Goal: Task Accomplishment & Management: Complete application form

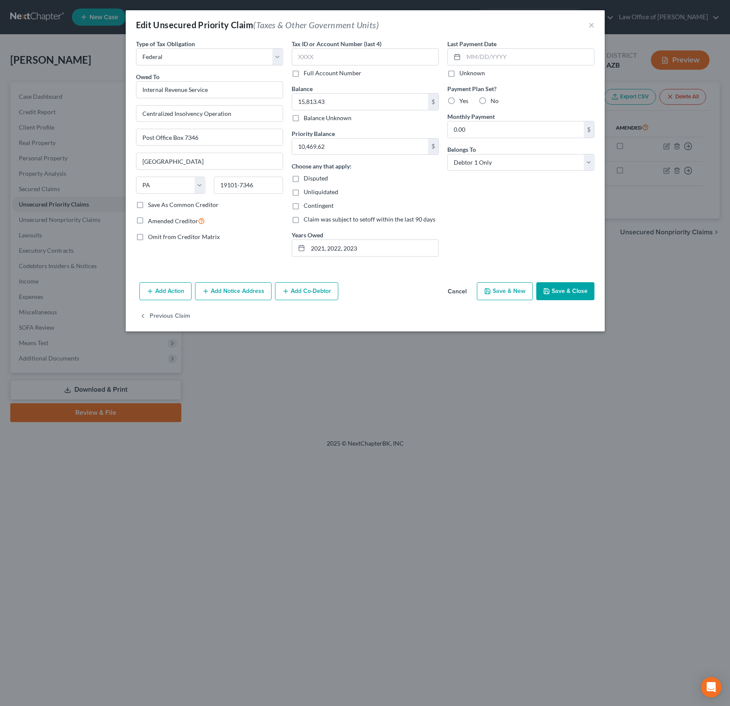
select select "0"
select select "39"
select select "0"
click at [590, 27] on button "×" at bounding box center [591, 25] width 6 height 10
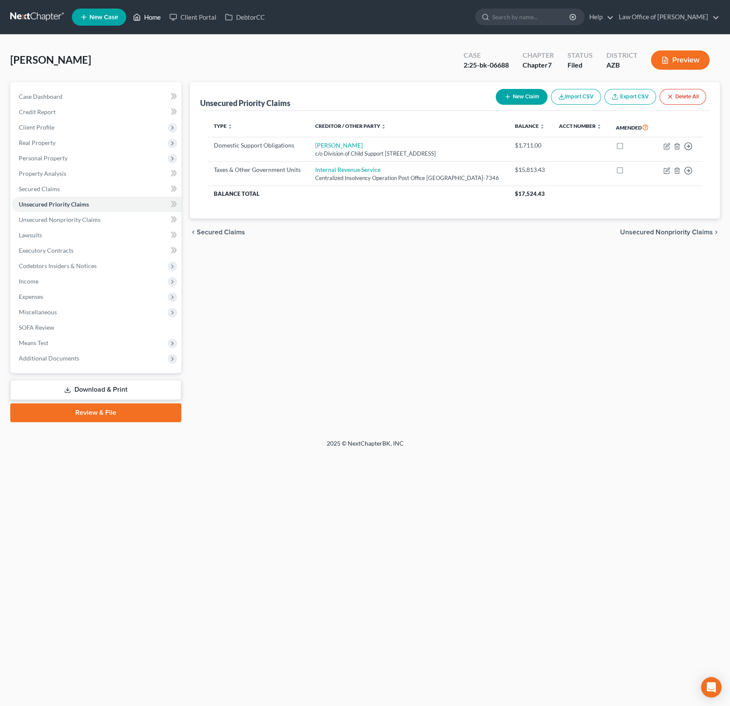
click at [150, 22] on link "Home" at bounding box center [147, 16] width 36 height 15
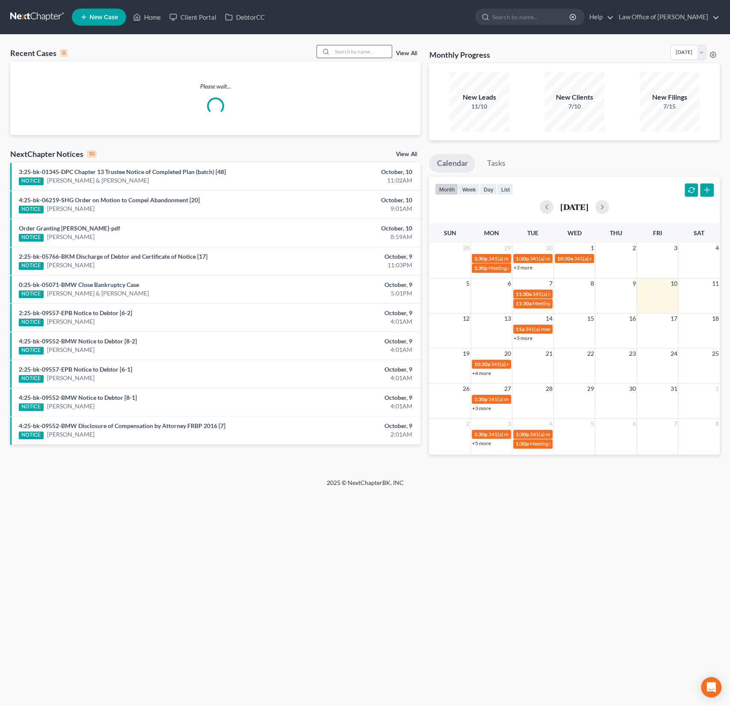
click at [357, 57] on input "search" at bounding box center [362, 51] width 60 height 12
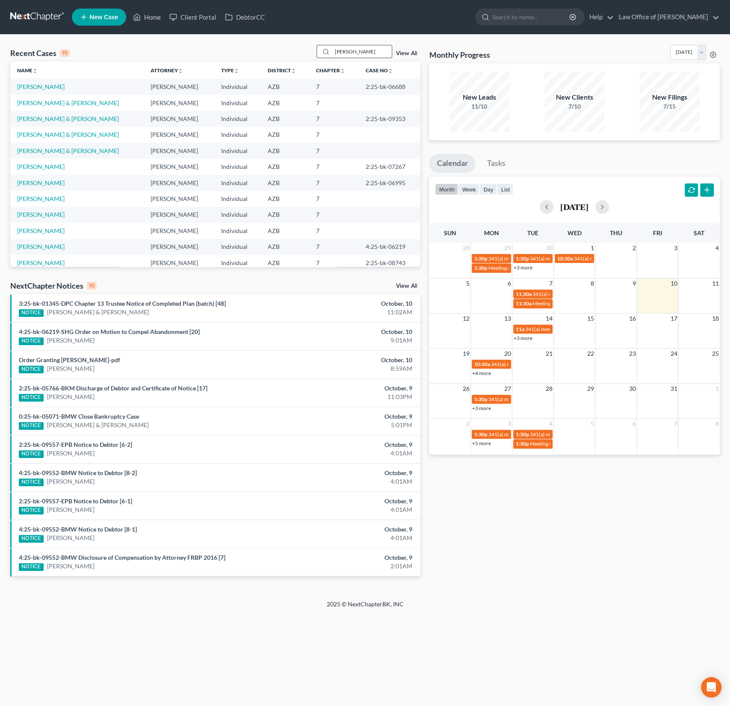
type input "[PERSON_NAME]"
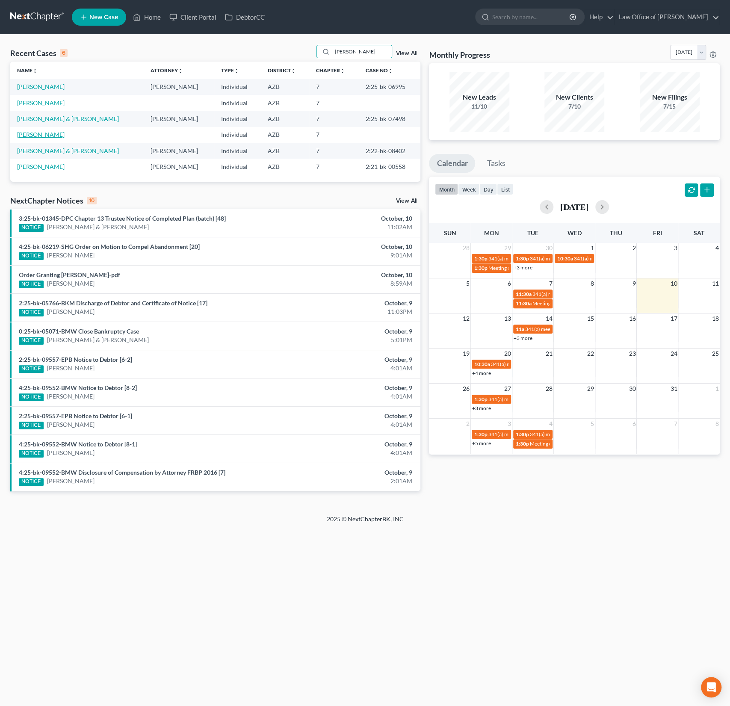
click at [47, 135] on link "[PERSON_NAME]" at bounding box center [40, 134] width 47 height 7
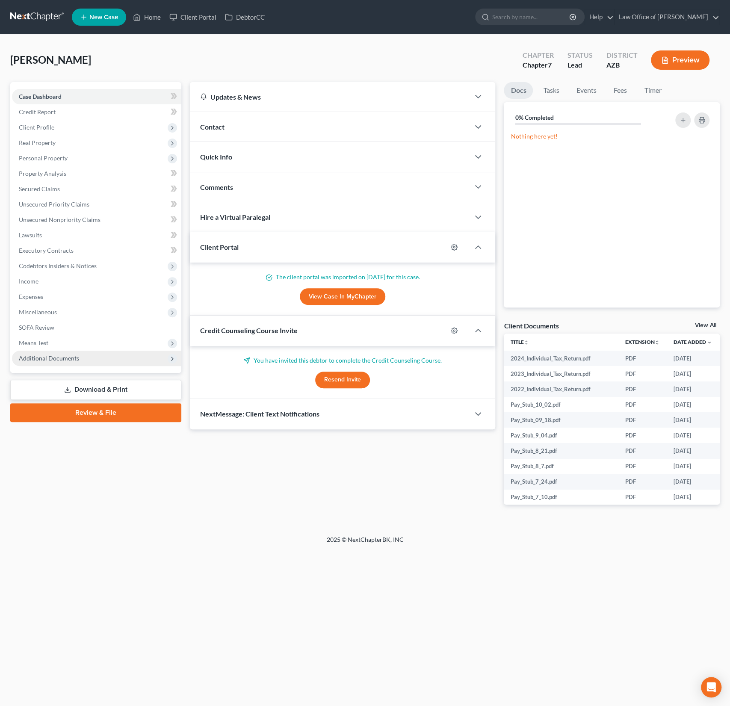
click at [53, 357] on span "Additional Documents" at bounding box center [49, 357] width 60 height 7
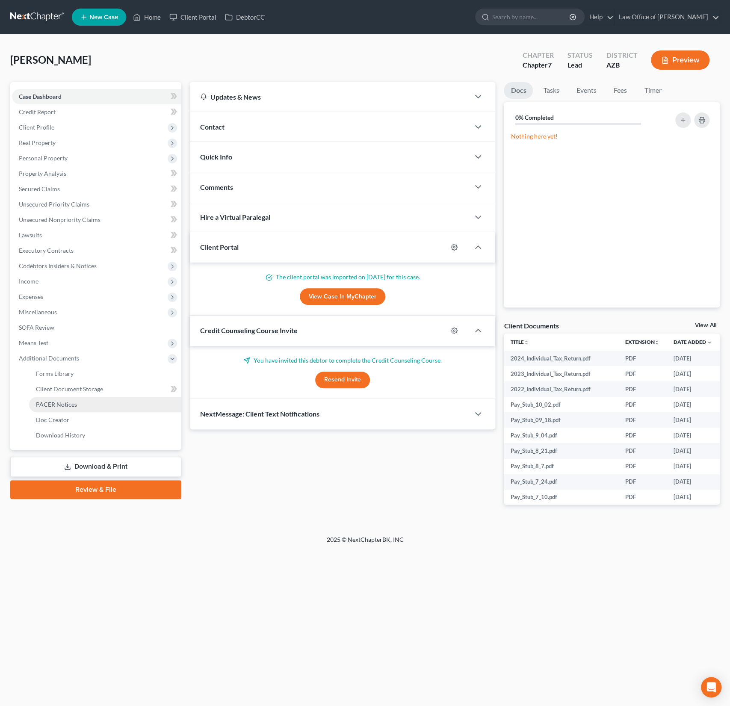
click at [66, 402] on span "PACER Notices" at bounding box center [56, 404] width 41 height 7
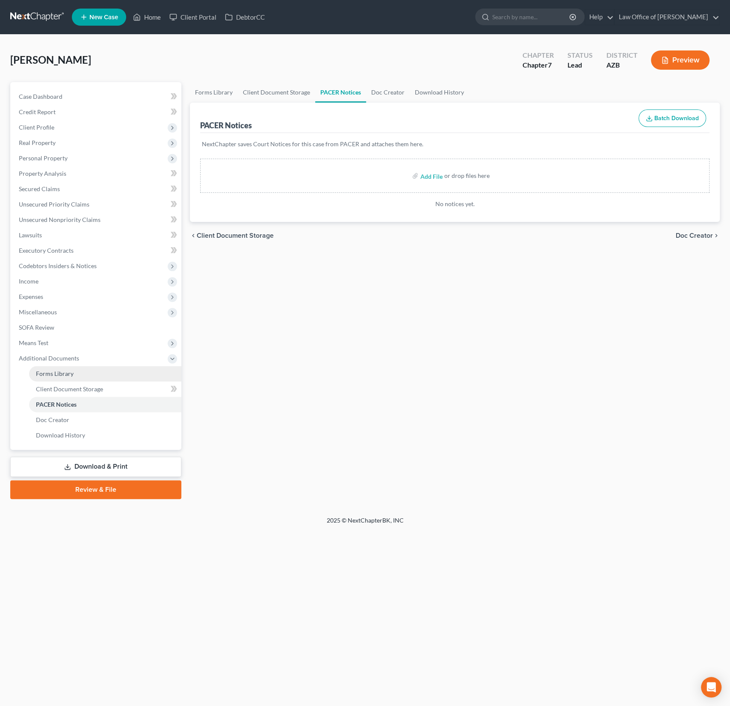
click at [60, 372] on span "Forms Library" at bounding box center [55, 373] width 38 height 7
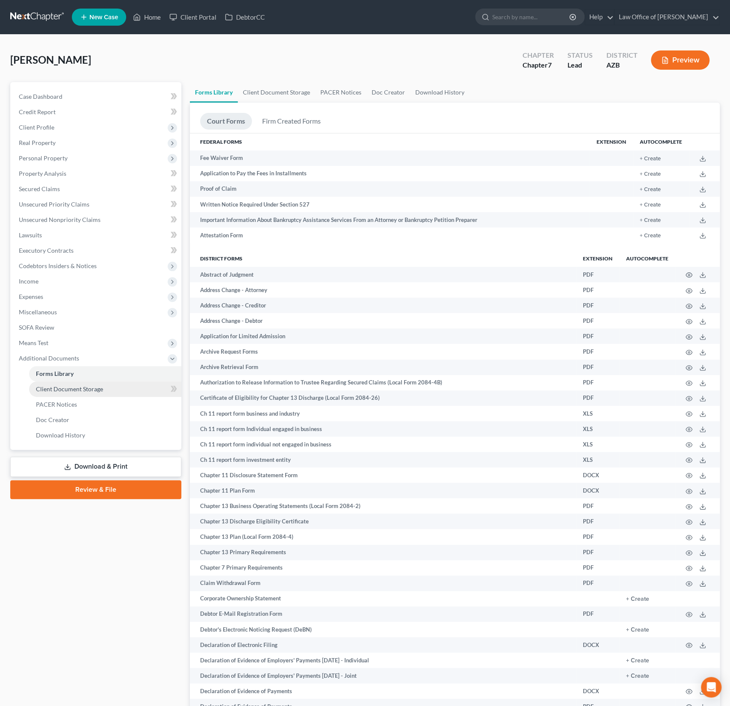
click at [74, 388] on span "Client Document Storage" at bounding box center [69, 388] width 67 height 7
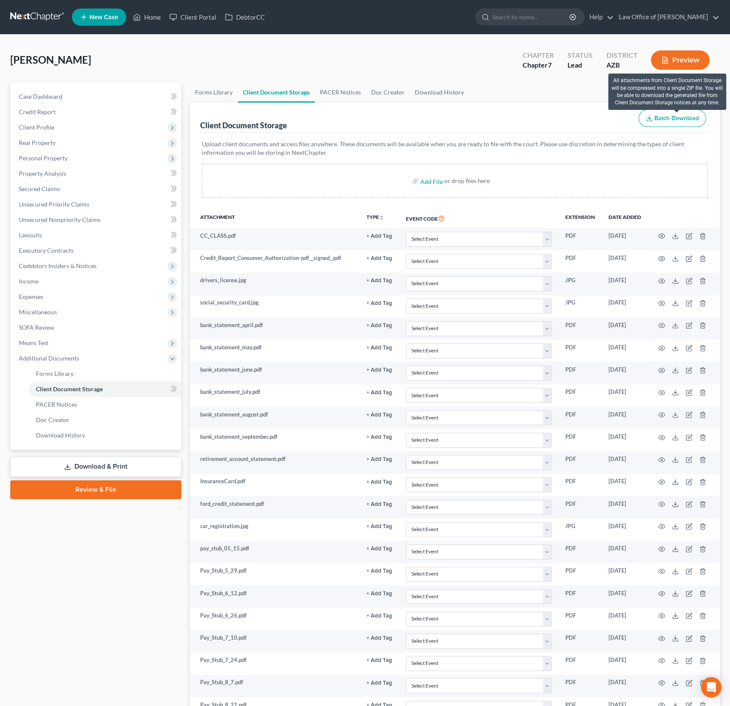
click at [670, 117] on span "Batch Download" at bounding box center [676, 118] width 44 height 7
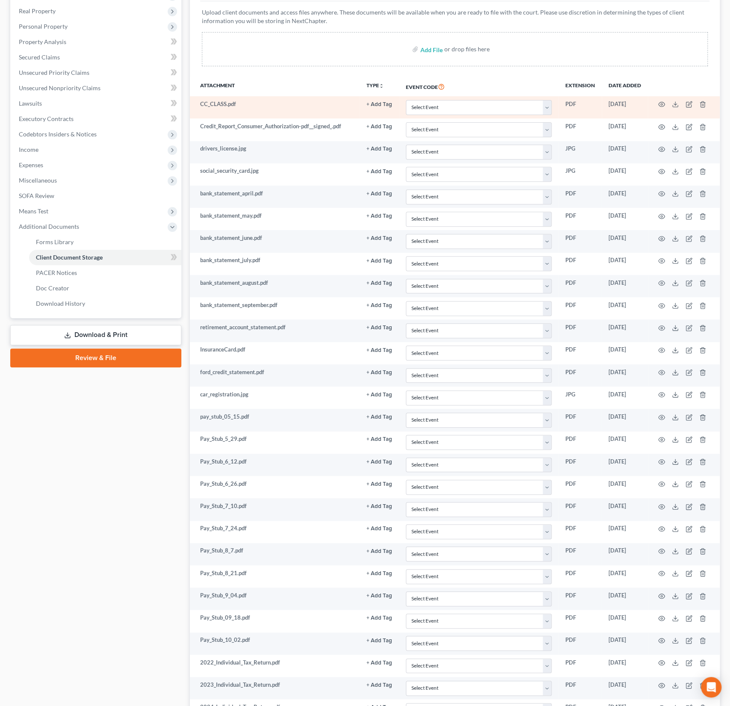
scroll to position [228, 0]
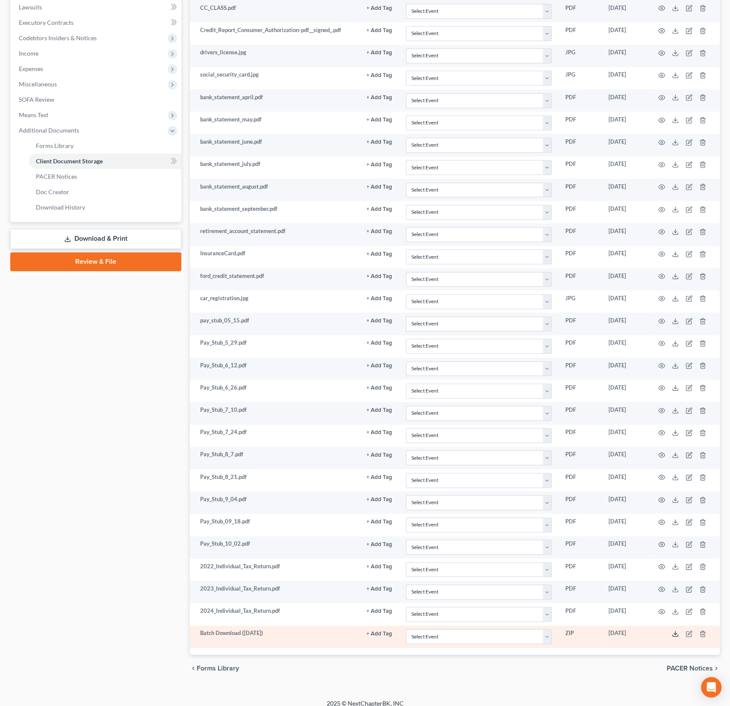
click at [677, 630] on icon at bounding box center [675, 633] width 7 height 7
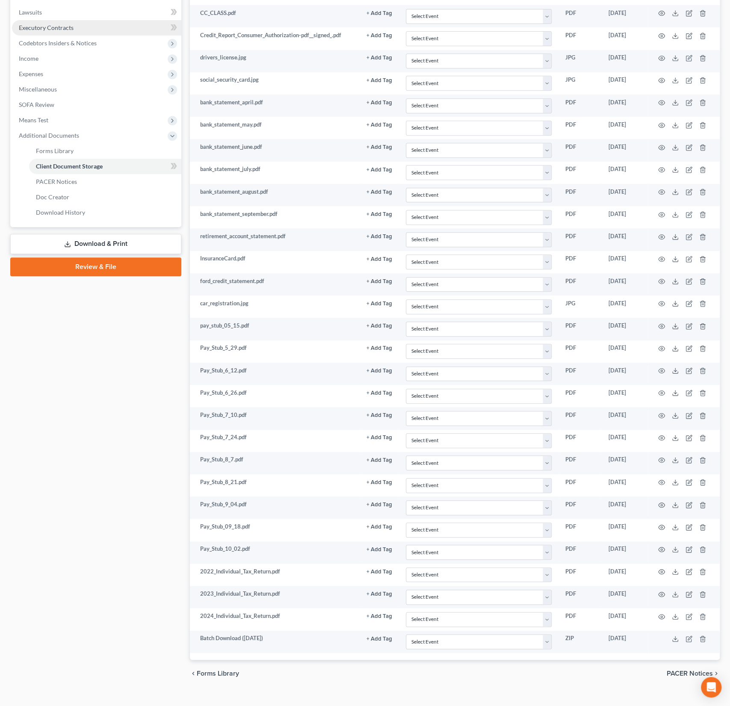
scroll to position [0, 0]
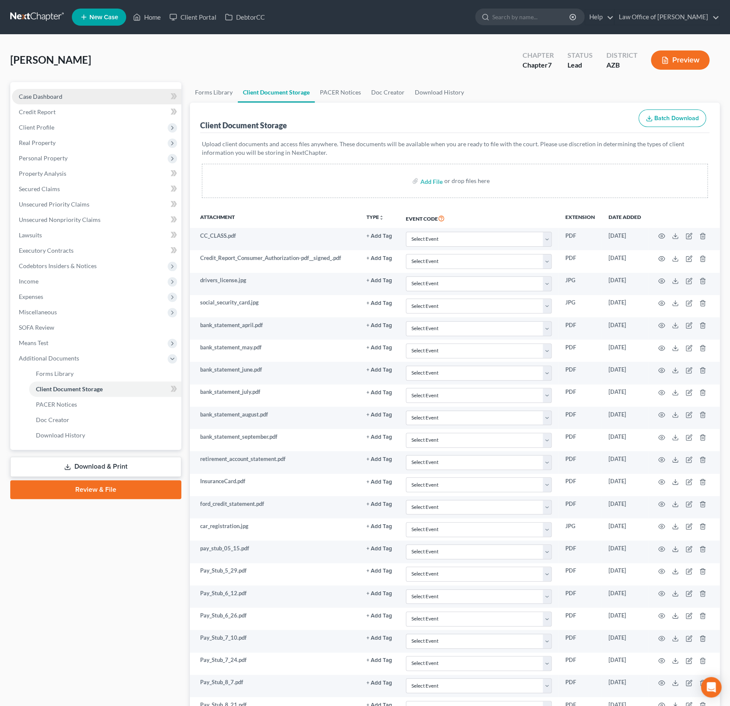
click at [38, 103] on link "Case Dashboard" at bounding box center [96, 96] width 169 height 15
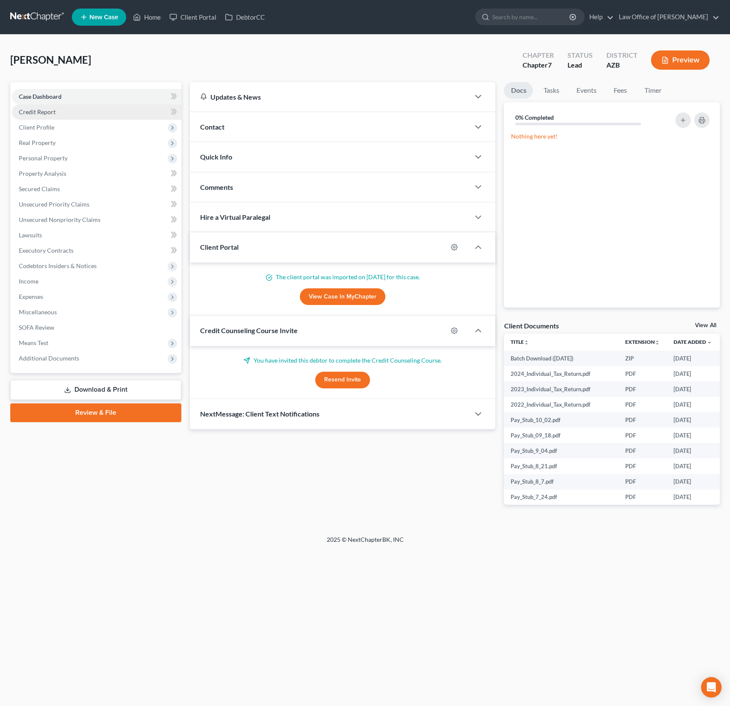
click at [41, 112] on span "Credit Report" at bounding box center [37, 111] width 37 height 7
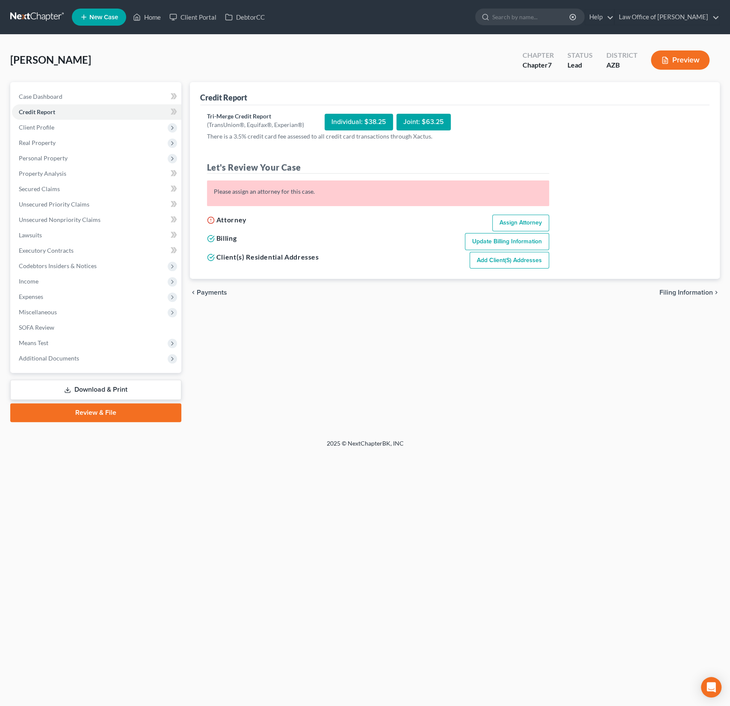
click at [521, 225] on link "Assign Attorney" at bounding box center [520, 223] width 57 height 17
select select "1"
select select "0"
select select "3"
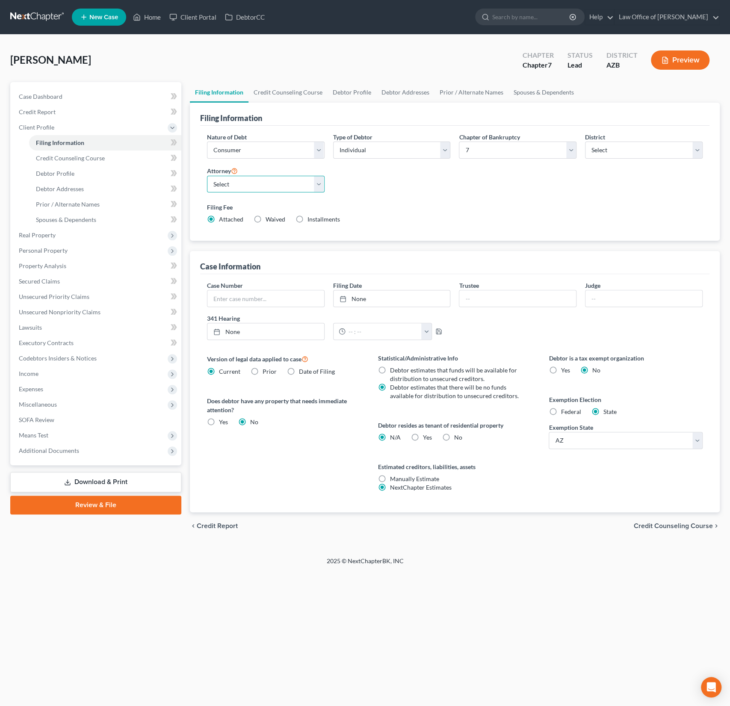
click at [253, 187] on select "Select [PERSON_NAME] - AZB" at bounding box center [266, 184] width 118 height 17
select select "0"
click at [207, 176] on select "Select [PERSON_NAME] - AZB" at bounding box center [266, 184] width 118 height 17
click at [43, 110] on span "Credit Report" at bounding box center [37, 111] width 37 height 7
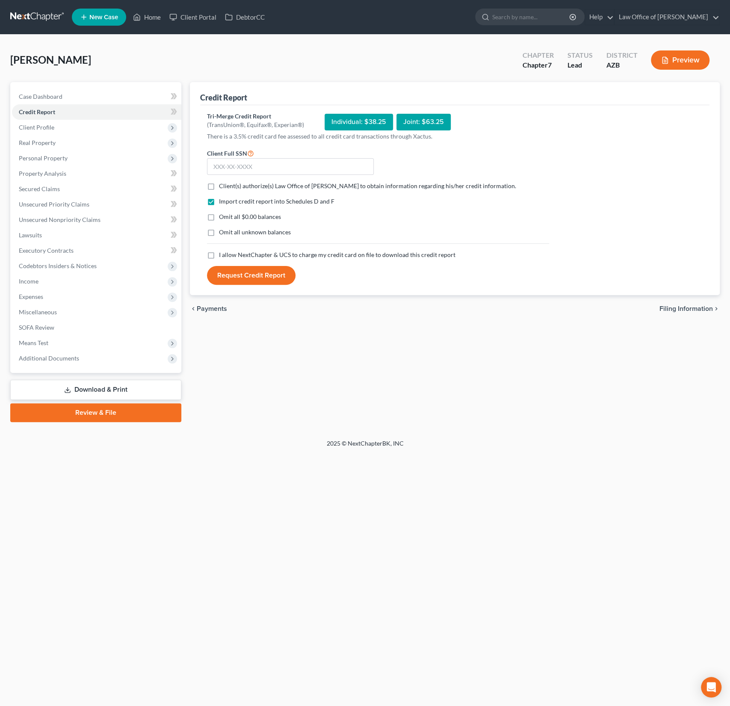
click at [219, 188] on label "Client(s) authorize(s) Law Office of [PERSON_NAME] to obtain information regard…" at bounding box center [367, 186] width 297 height 9
click at [222, 187] on input "Client(s) authorize(s) Law Office of [PERSON_NAME] to obtain information regard…" at bounding box center [225, 185] width 6 height 6
checkbox input "true"
click at [219, 254] on label "I allow NextChapter & UCS to charge my credit card on file to download this cre…" at bounding box center [337, 254] width 236 height 9
click at [222, 254] on input "I allow NextChapter & UCS to charge my credit card on file to download this cre…" at bounding box center [225, 253] width 6 height 6
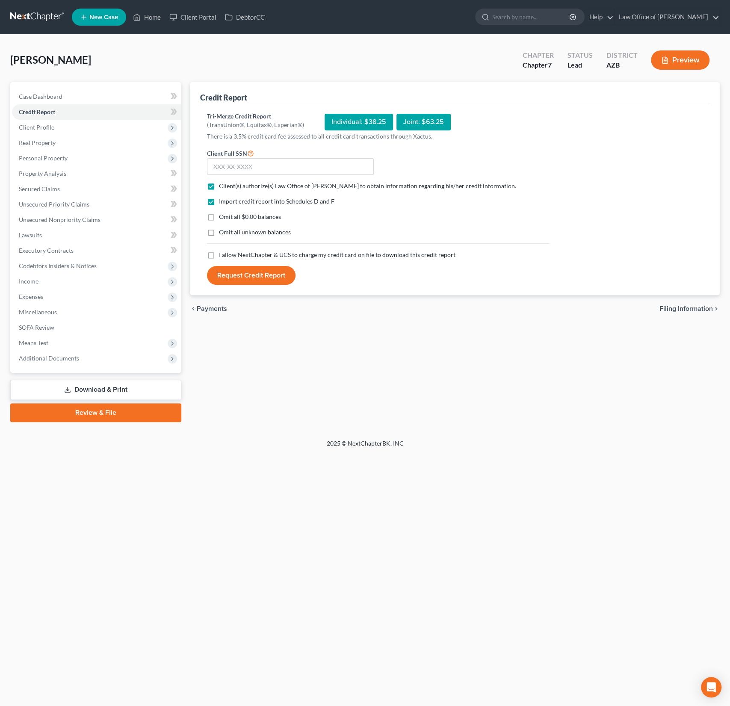
checkbox input "true"
click at [235, 166] on input "text" at bounding box center [290, 166] width 167 height 17
type input "356-82-2661"
click at [238, 277] on button "Request Credit Report" at bounding box center [251, 275] width 88 height 19
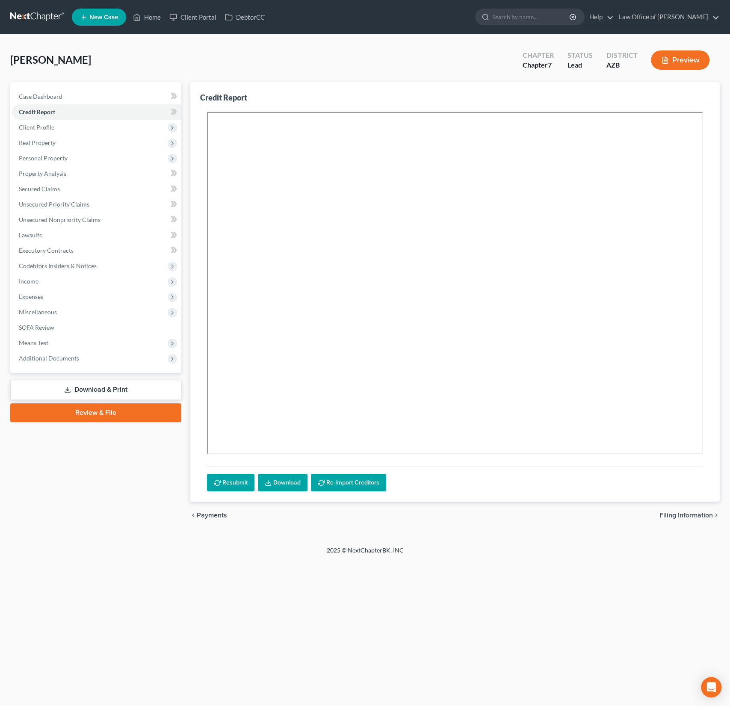
click at [267, 59] on div "[PERSON_NAME] Upgraded Chapter Chapter 7 Status Lead District [GEOGRAPHIC_DATA]…" at bounding box center [364, 63] width 709 height 37
click at [49, 126] on span "Client Profile" at bounding box center [36, 127] width 35 height 7
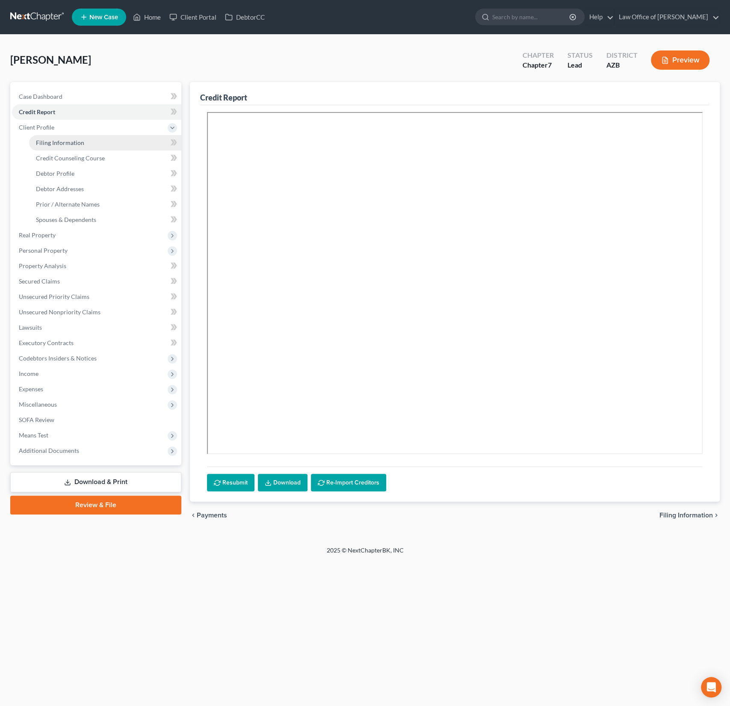
click at [61, 145] on span "Filing Information" at bounding box center [60, 142] width 48 height 7
select select "1"
select select "0"
select select "4"
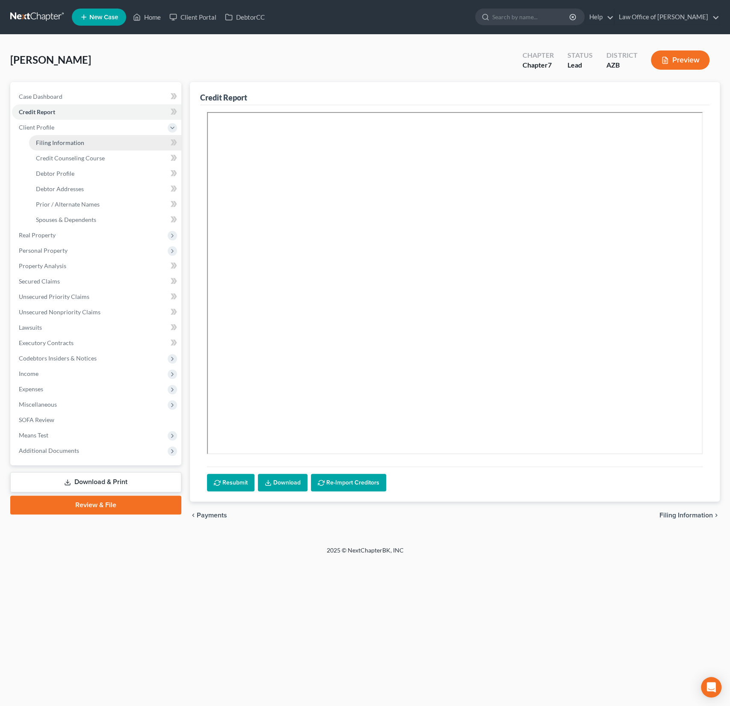
select select "0"
select select "3"
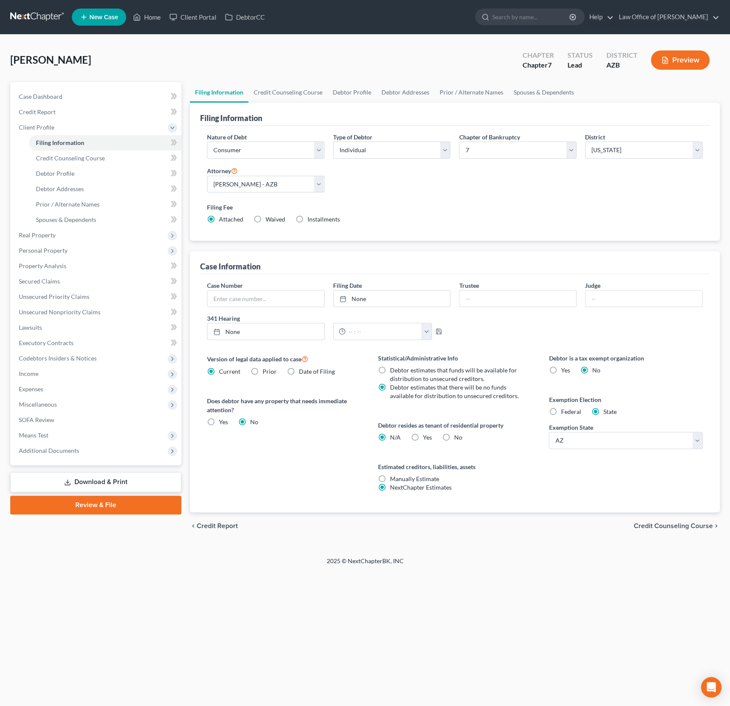
click at [423, 439] on label "Yes Yes" at bounding box center [427, 437] width 9 height 9
click at [426, 439] on input "Yes Yes" at bounding box center [429, 436] width 6 height 6
radio input "true"
radio input "false"
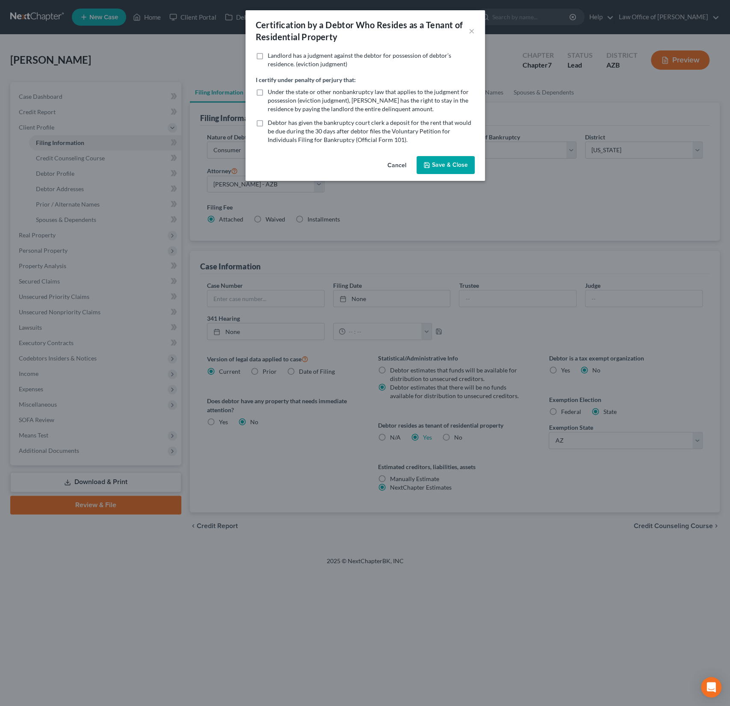
click at [416, 436] on div "Certification by a Debtor Who Resides as a Tenant of Residential Property × Lan…" at bounding box center [365, 353] width 730 height 706
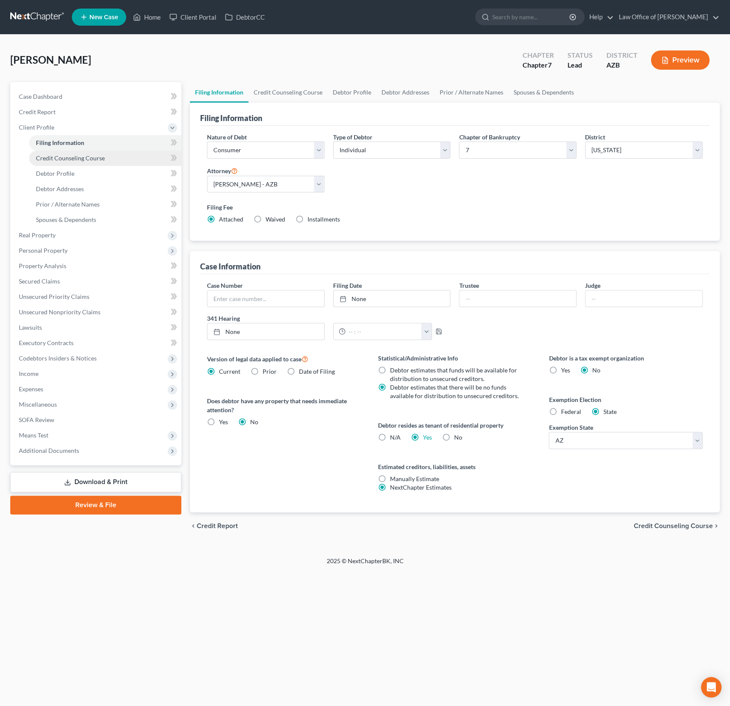
click at [64, 160] on span "Credit Counseling Course" at bounding box center [70, 157] width 69 height 7
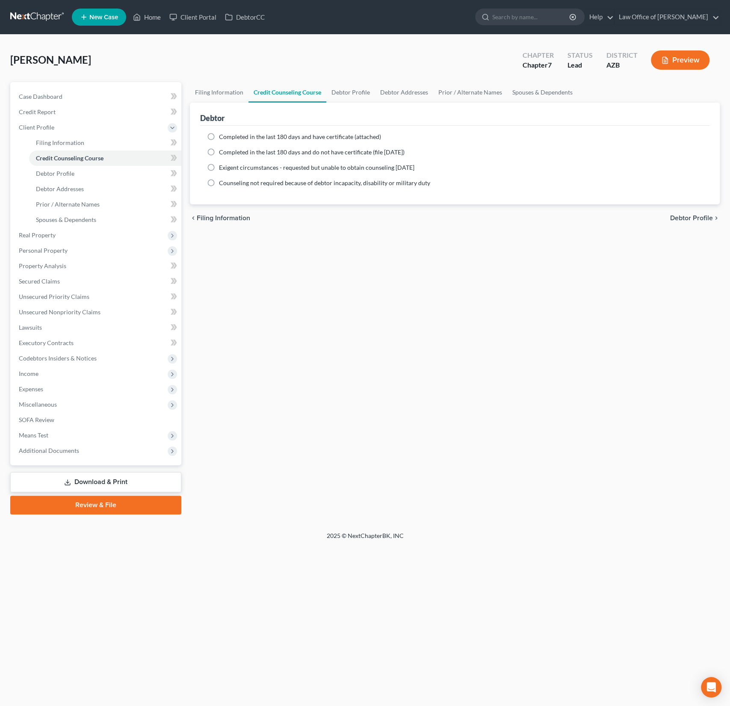
click at [253, 137] on span "Completed in the last 180 days and have certificate (attached)" at bounding box center [300, 136] width 162 height 7
click at [228, 137] on input "Completed in the last 180 days and have certificate (attached)" at bounding box center [225, 136] width 6 height 6
radio input "true"
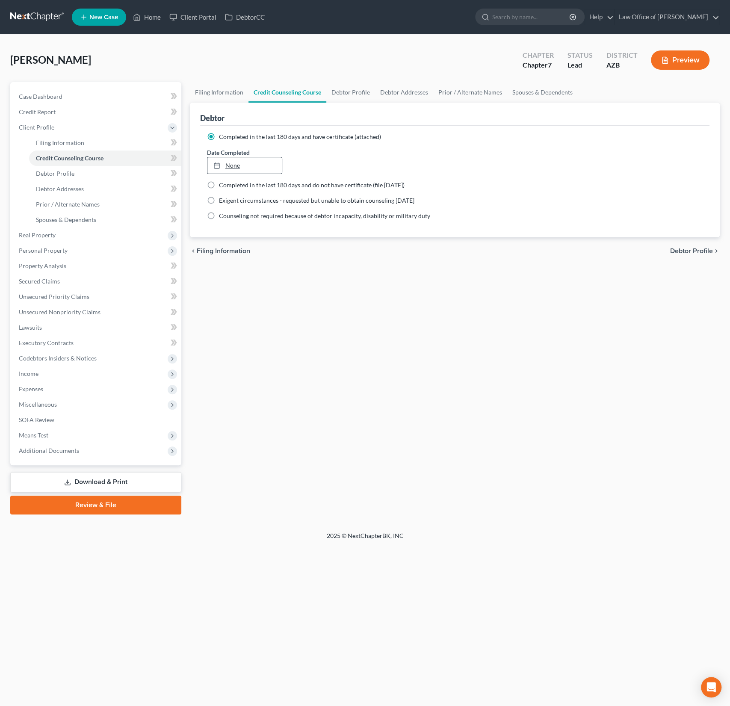
click at [232, 165] on link "None" at bounding box center [244, 165] width 75 height 16
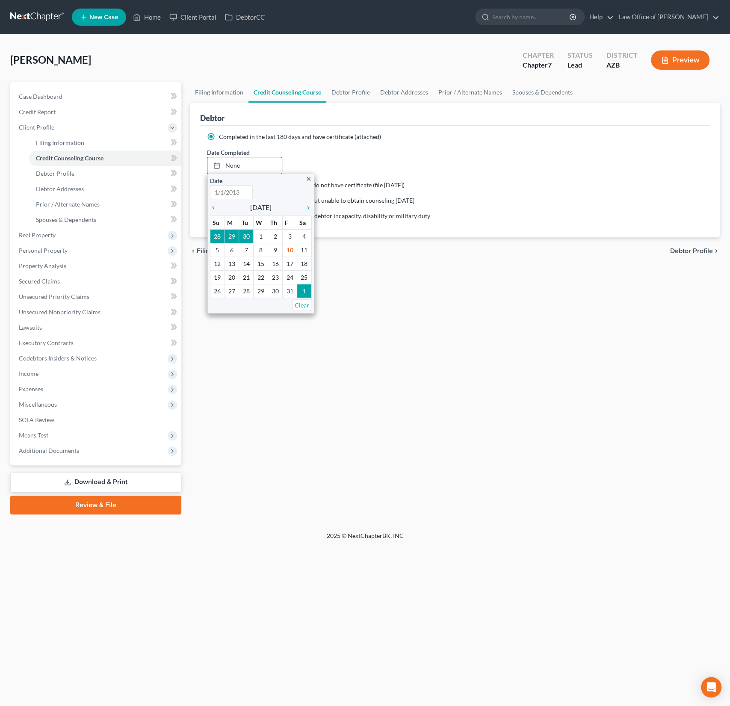
click at [209, 203] on div "close Date Time chevron_left [DATE] chevron_right Su M Tu W Th F Sa 28 29 30 1 …" at bounding box center [260, 244] width 107 height 140
type input "[DATE]"
click at [213, 207] on icon "chevron_left" at bounding box center [215, 207] width 11 height 7
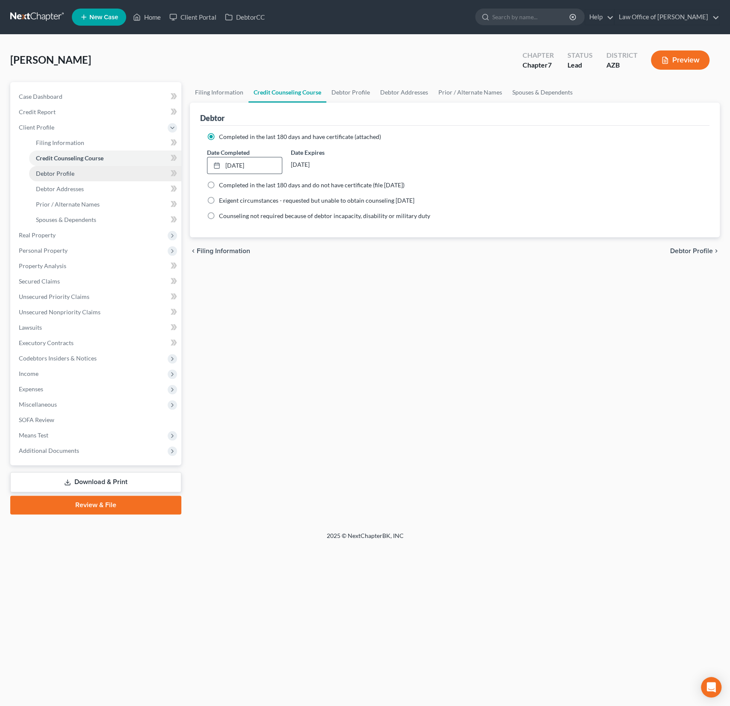
click at [79, 176] on link "Debtor Profile" at bounding box center [105, 173] width 152 height 15
select select "0"
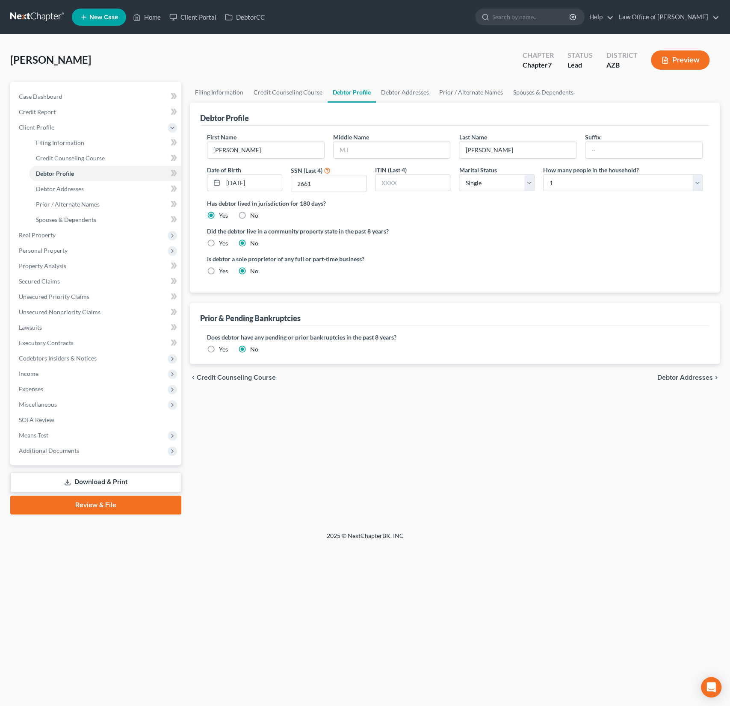
click at [218, 242] on div "Yes" at bounding box center [217, 243] width 21 height 9
click at [219, 242] on label "Yes" at bounding box center [223, 243] width 9 height 9
click at [222, 242] on input "Yes" at bounding box center [225, 242] width 6 height 6
radio input "true"
radio input "false"
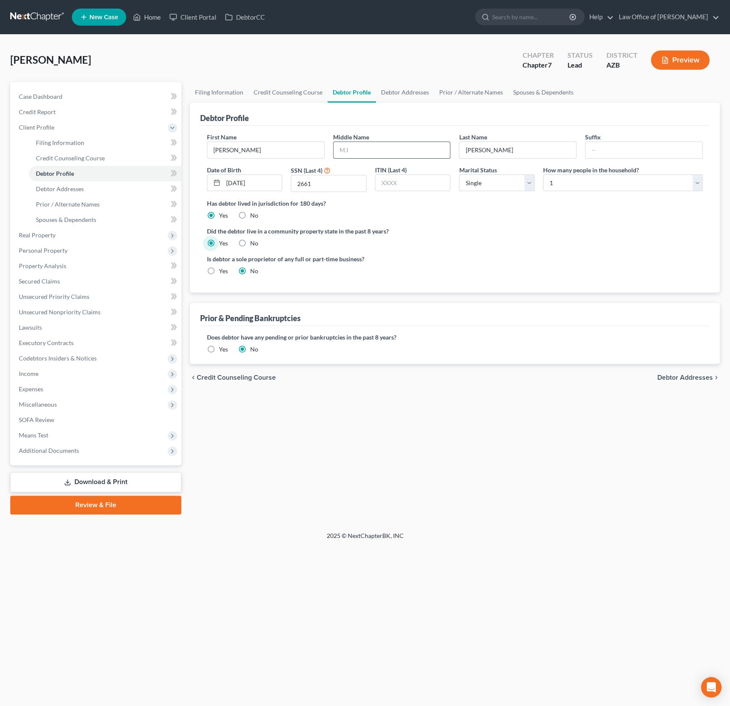
click at [360, 145] on input "text" at bounding box center [391, 150] width 117 height 16
type input "[PERSON_NAME]"
click at [496, 265] on div "Is debtor a sole proprietor of any full or part-time business? Yes No" at bounding box center [455, 268] width 504 height 28
click at [471, 150] on input "[PERSON_NAME]" at bounding box center [517, 150] width 117 height 16
type input "[PERSON_NAME]"
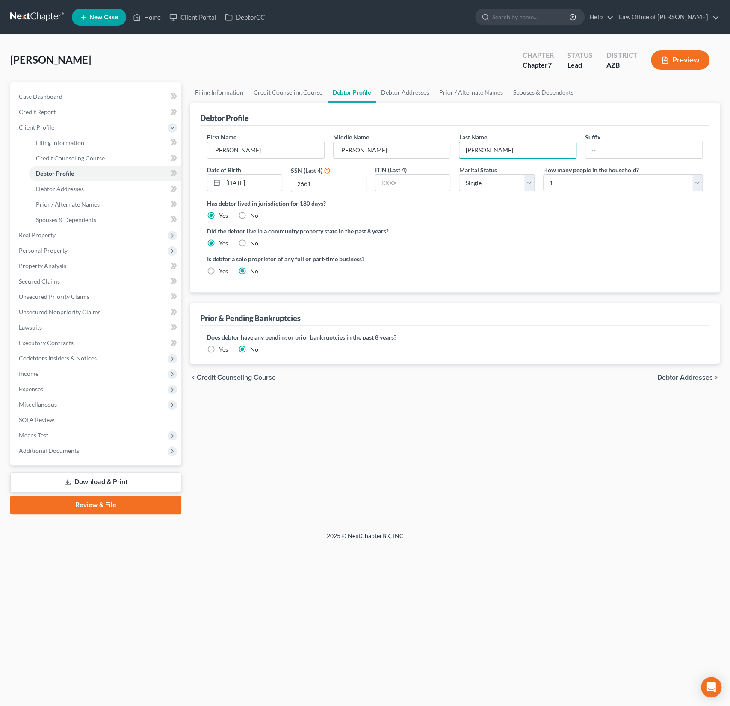
click at [449, 220] on ng-include "First Name [PERSON_NAME] Middle Name [PERSON_NAME] Last Name [PERSON_NAME] Suff…" at bounding box center [454, 208] width 495 height 150
click at [59, 194] on link "Debtor Addresses" at bounding box center [105, 188] width 152 height 15
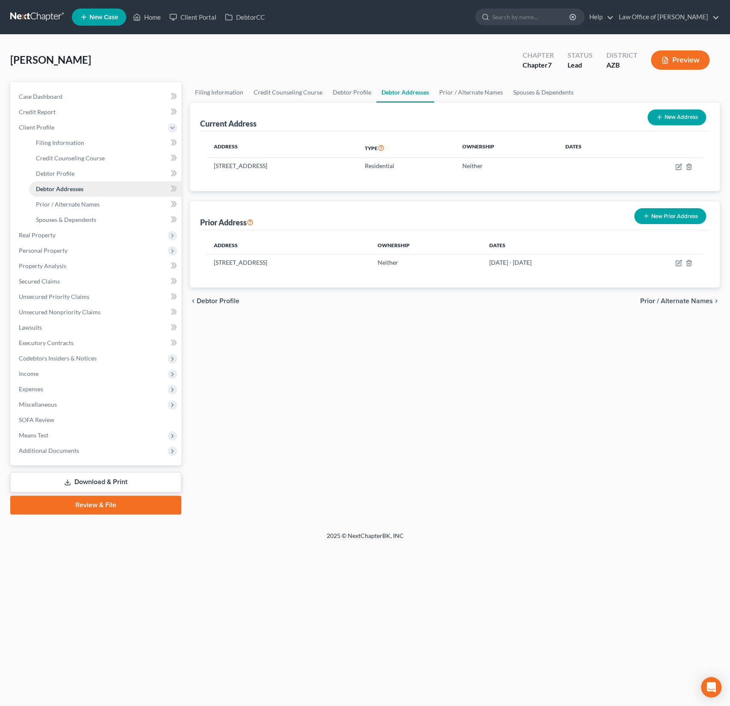
click at [62, 190] on span "Debtor Addresses" at bounding box center [59, 188] width 47 height 7
click at [67, 205] on span "Prior / Alternate Names" at bounding box center [68, 203] width 64 height 7
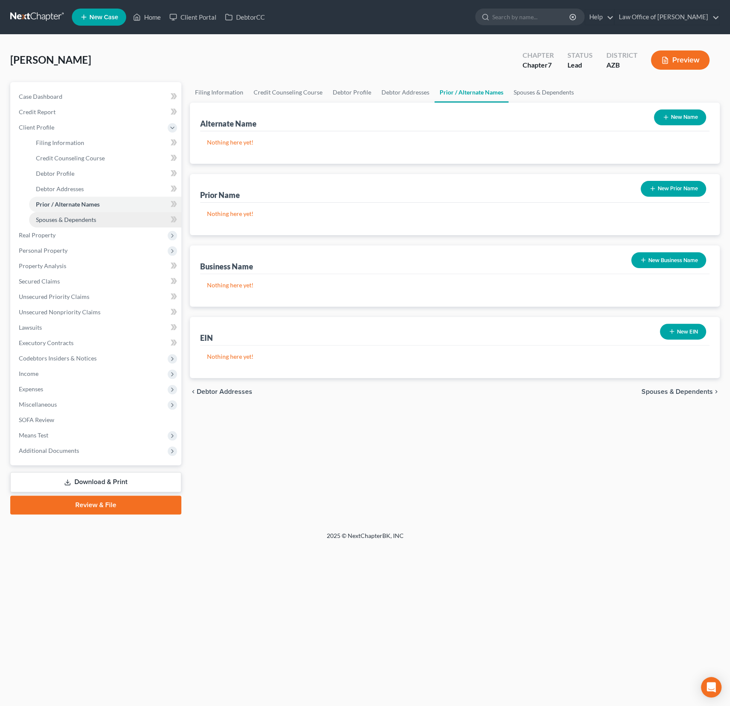
click at [68, 219] on span "Spouses & Dependents" at bounding box center [66, 219] width 60 height 7
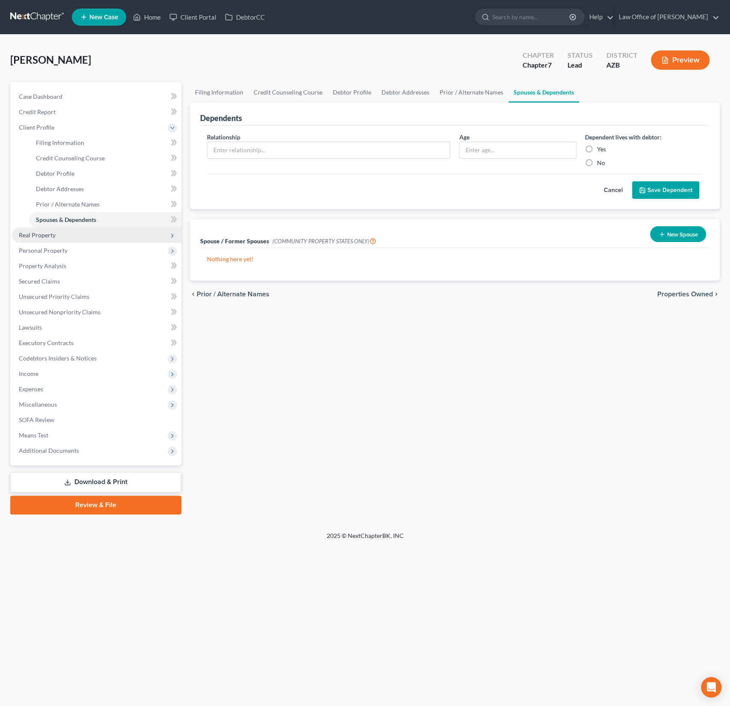
click at [49, 231] on span "Real Property" at bounding box center [37, 234] width 37 height 7
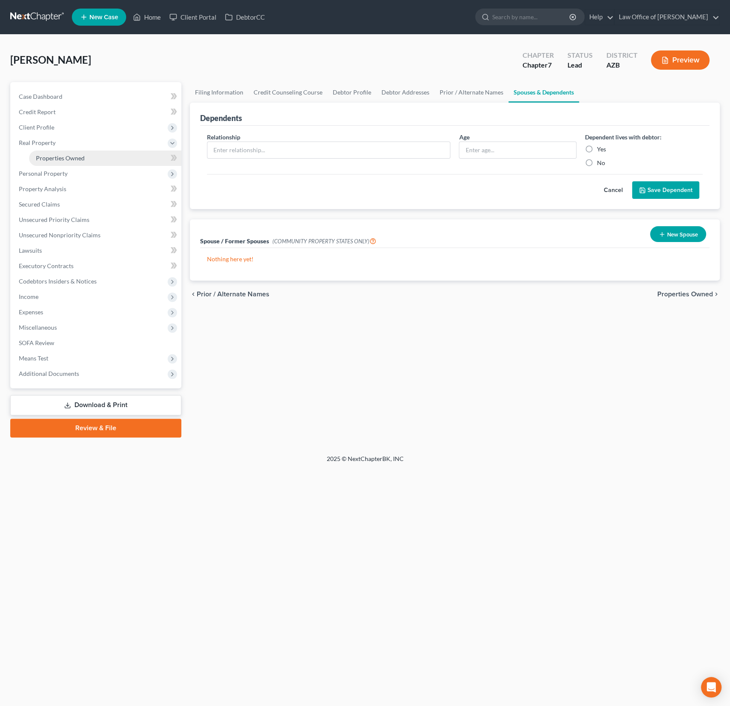
click at [72, 160] on span "Properties Owned" at bounding box center [60, 157] width 49 height 7
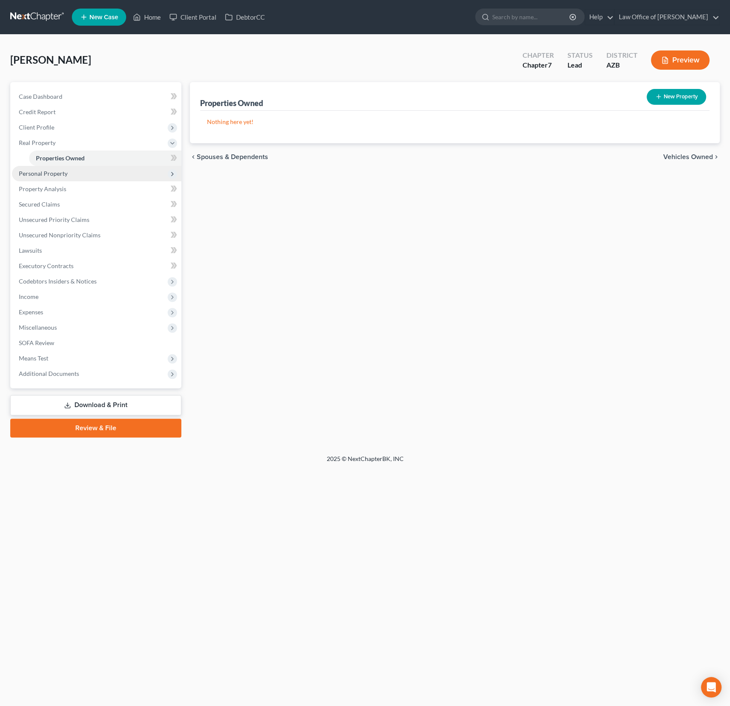
click at [64, 170] on span "Personal Property" at bounding box center [43, 173] width 49 height 7
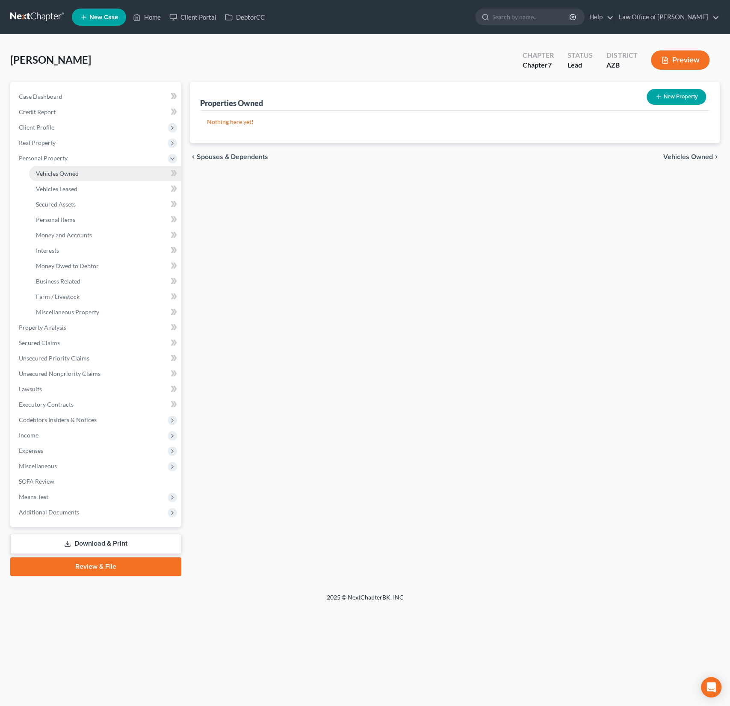
click at [65, 173] on span "Vehicles Owned" at bounding box center [57, 173] width 43 height 7
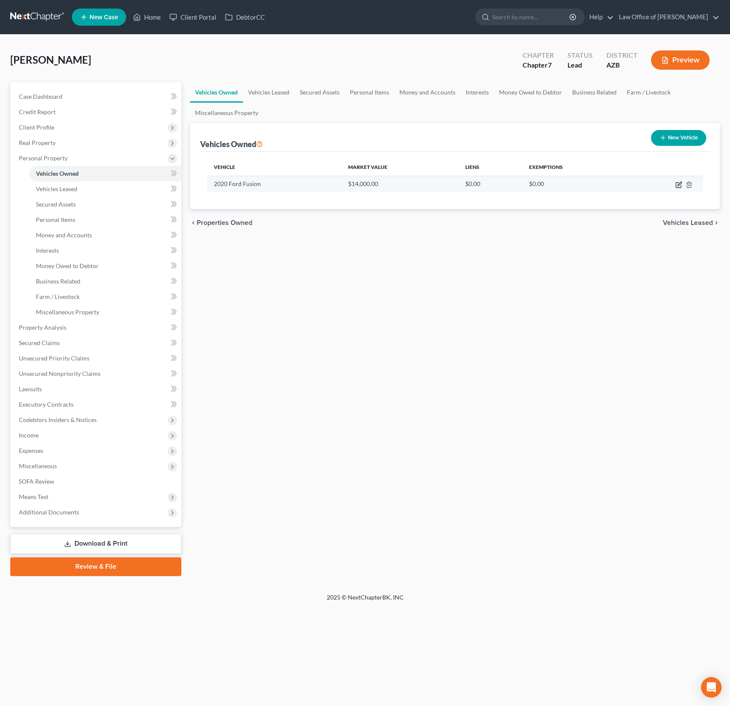
click at [680, 183] on icon "button" at bounding box center [679, 184] width 4 height 4
select select "0"
select select "6"
select select "2"
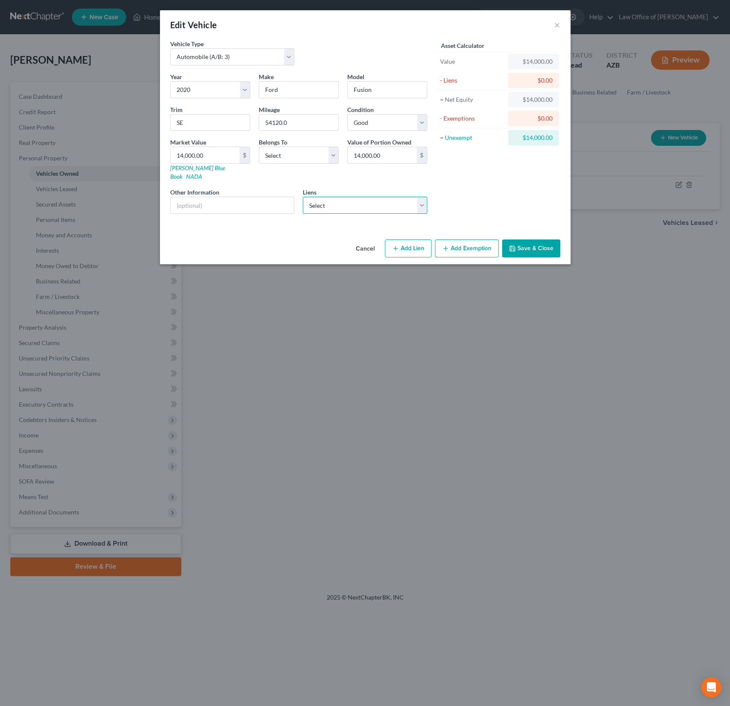
click at [383, 198] on select "Select Frd Motor Cr - $11,583.00 Marinr Finc - $3,718.00 Frd Motor Cr - $0.00 L…" at bounding box center [365, 205] width 124 height 17
select select "0"
click at [303, 197] on select "Select Frd Motor Cr - $11,583.00 Marinr Finc - $3,718.00 Frd Motor Cr - $0.00 L…" at bounding box center [365, 205] width 124 height 17
select select
select select "30"
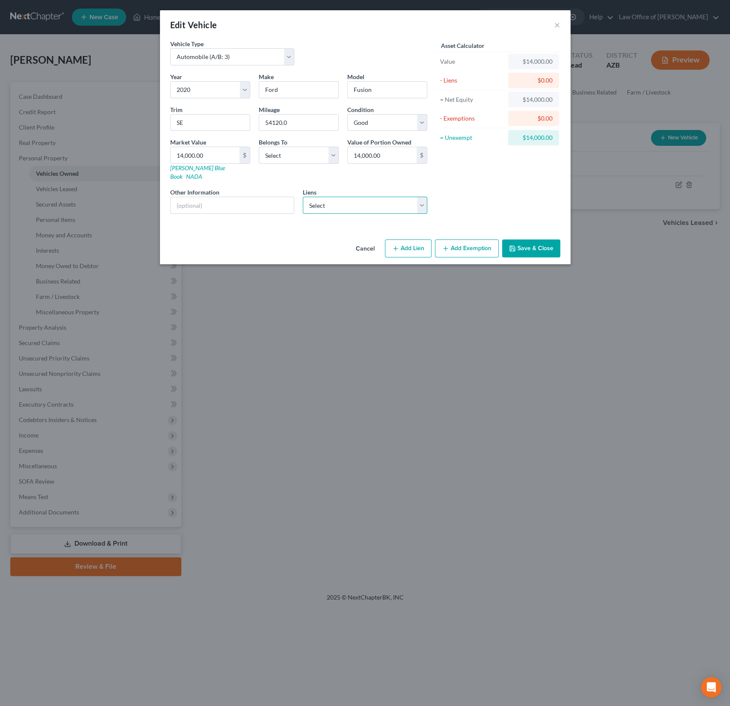
select select "0"
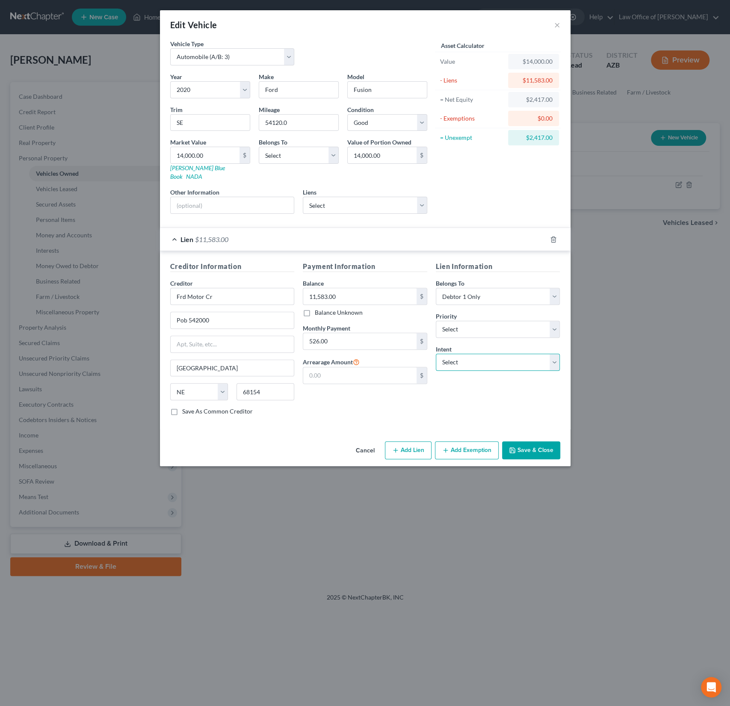
click at [469, 354] on select "Select Surrender Redeem Reaffirm Avoid Other" at bounding box center [498, 362] width 124 height 17
select select "2"
click at [436, 354] on select "Select Surrender Redeem Reaffirm Avoid Other" at bounding box center [498, 362] width 124 height 17
click at [477, 441] on button "Add Exemption" at bounding box center [467, 450] width 64 height 18
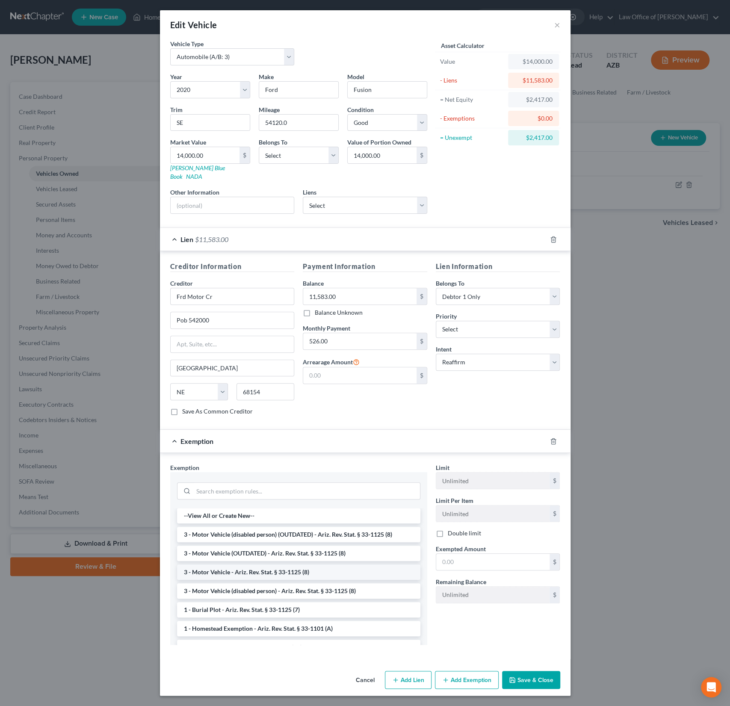
click at [276, 564] on li "3 - Motor Vehicle - Ariz. Rev. Stat. § 33-1125 (8)" at bounding box center [298, 571] width 243 height 15
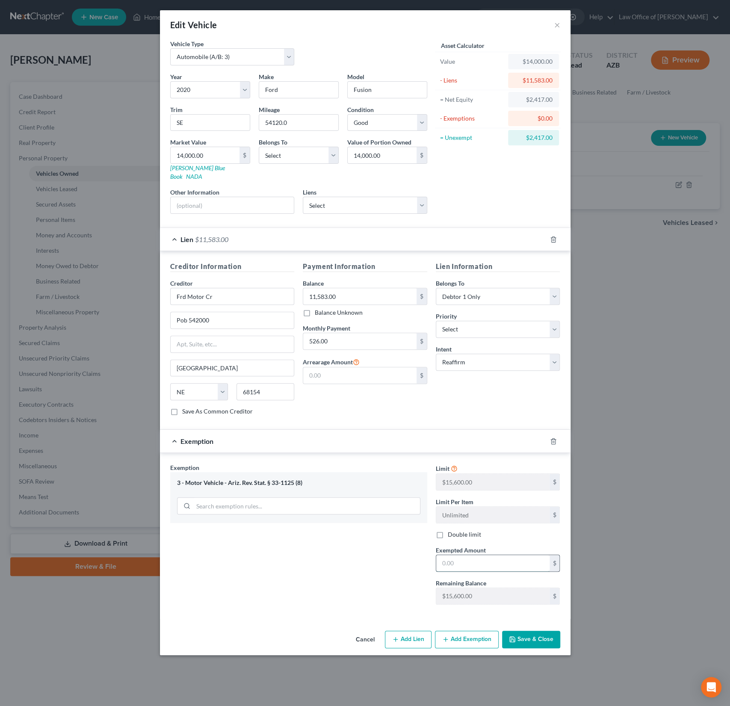
click at [445, 555] on input "text" at bounding box center [492, 563] width 113 height 16
type input "15,600"
click at [534, 631] on button "Save & Close" at bounding box center [531, 640] width 58 height 18
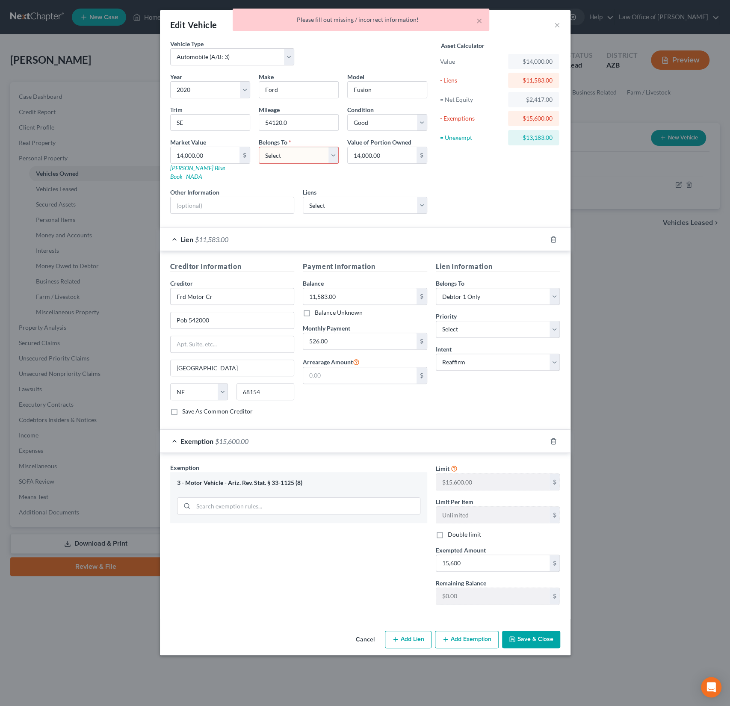
click at [285, 155] on select "Select Debtor 1 Only Debtor 2 Only Debtor 1 And Debtor 2 Only At Least One Of T…" at bounding box center [299, 155] width 80 height 17
select select "0"
click at [259, 147] on select "Select Debtor 1 Only Debtor 2 Only Debtor 1 And Debtor 2 Only At Least One Of T…" at bounding box center [299, 155] width 80 height 17
click at [530, 631] on button "Save & Close" at bounding box center [531, 640] width 58 height 18
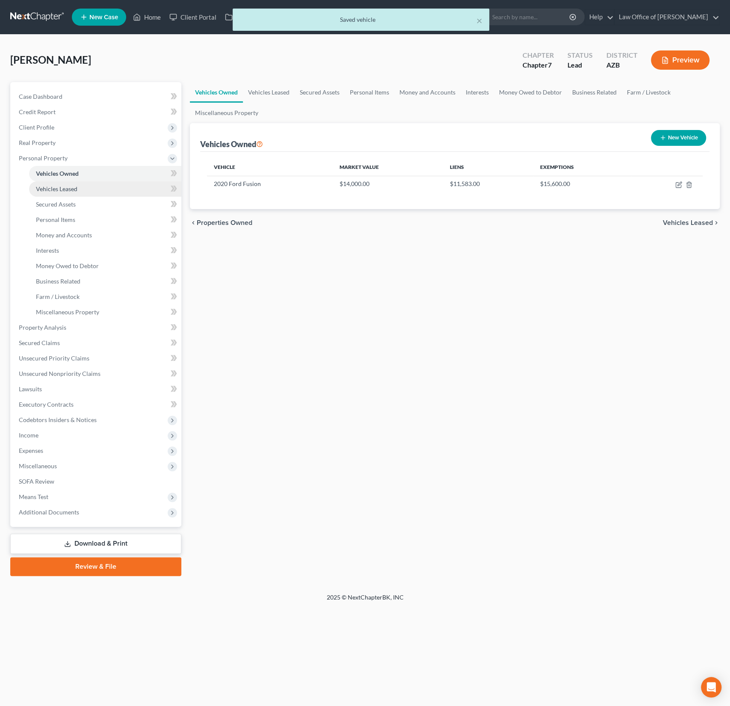
click at [70, 187] on span "Vehicles Leased" at bounding box center [56, 188] width 41 height 7
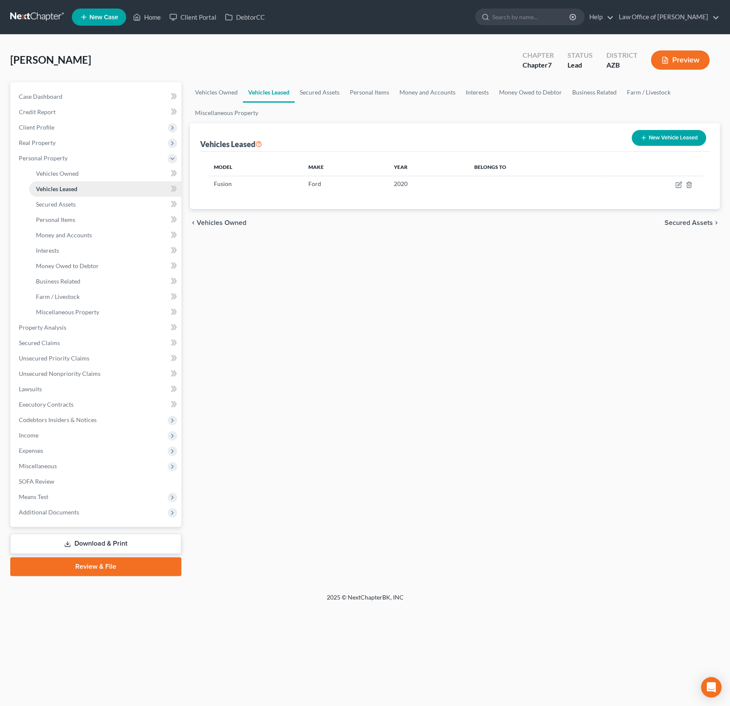
click at [68, 193] on link "Vehicles Leased" at bounding box center [105, 188] width 152 height 15
click at [65, 179] on link "Vehicles Owned" at bounding box center [105, 173] width 152 height 15
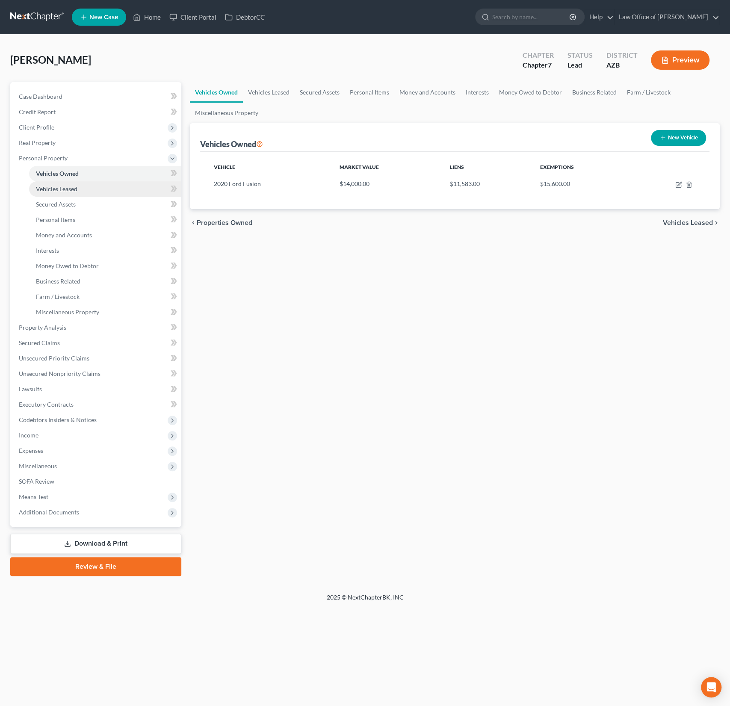
click at [61, 189] on span "Vehicles Leased" at bounding box center [56, 188] width 41 height 7
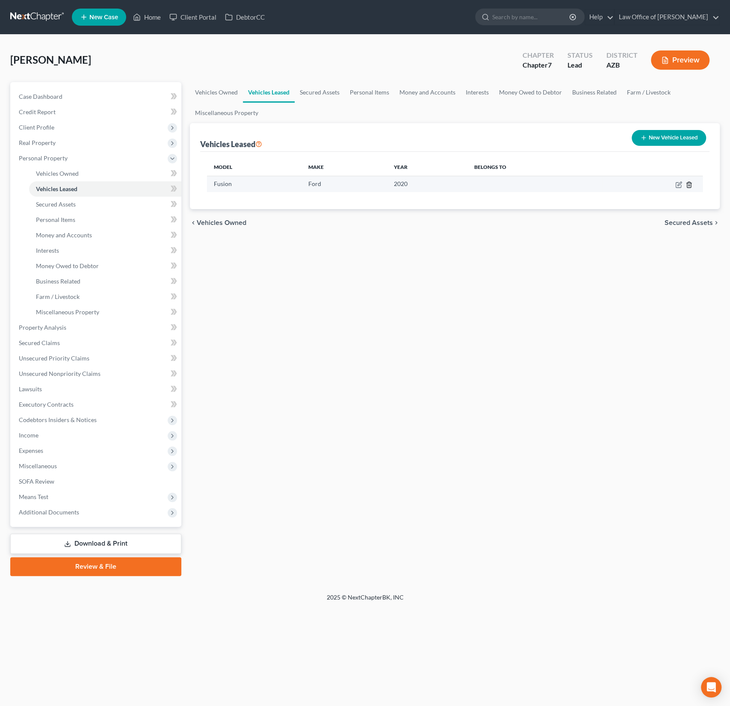
click at [689, 186] on icon "button" at bounding box center [688, 184] width 7 height 7
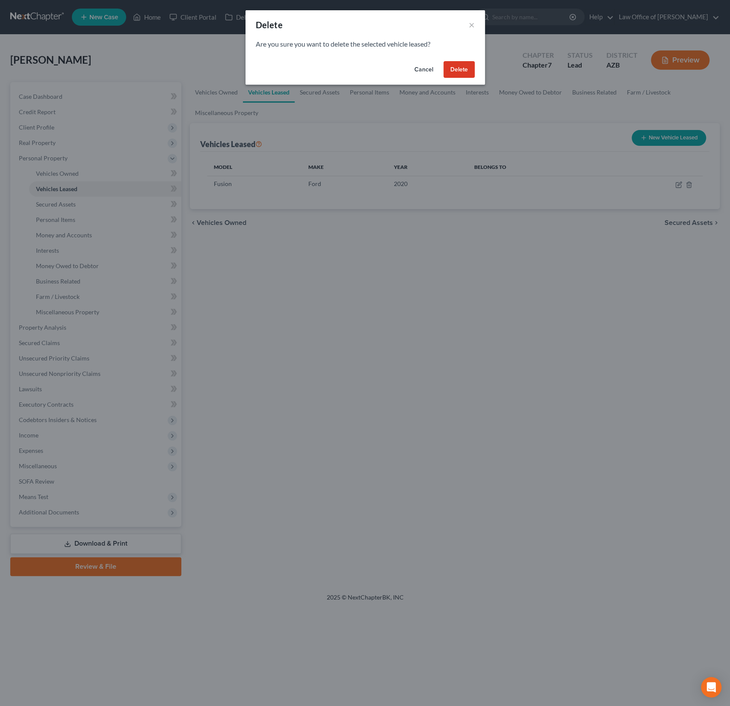
click at [468, 74] on button "Delete" at bounding box center [458, 69] width 31 height 17
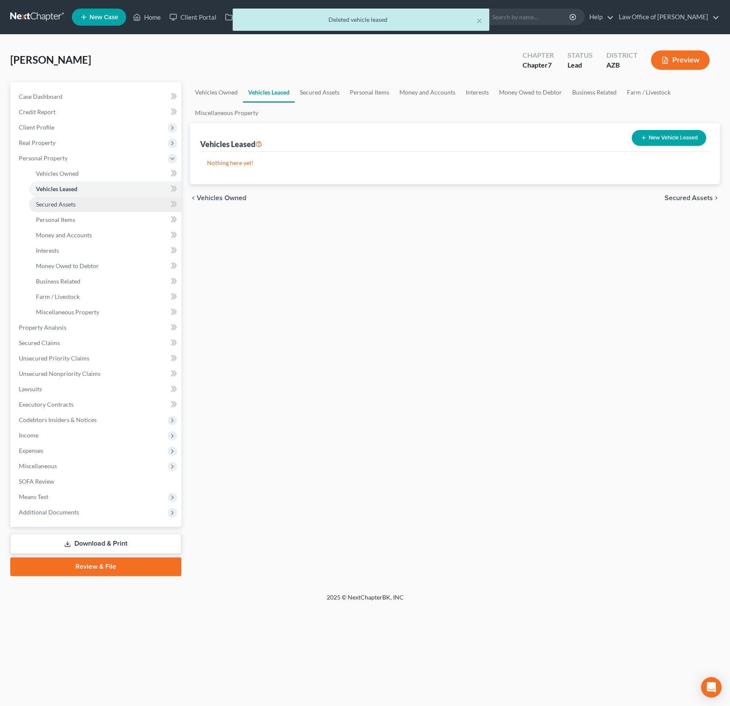
click at [63, 204] on span "Secured Assets" at bounding box center [56, 203] width 40 height 7
click at [63, 221] on span "Personal Items" at bounding box center [55, 219] width 39 height 7
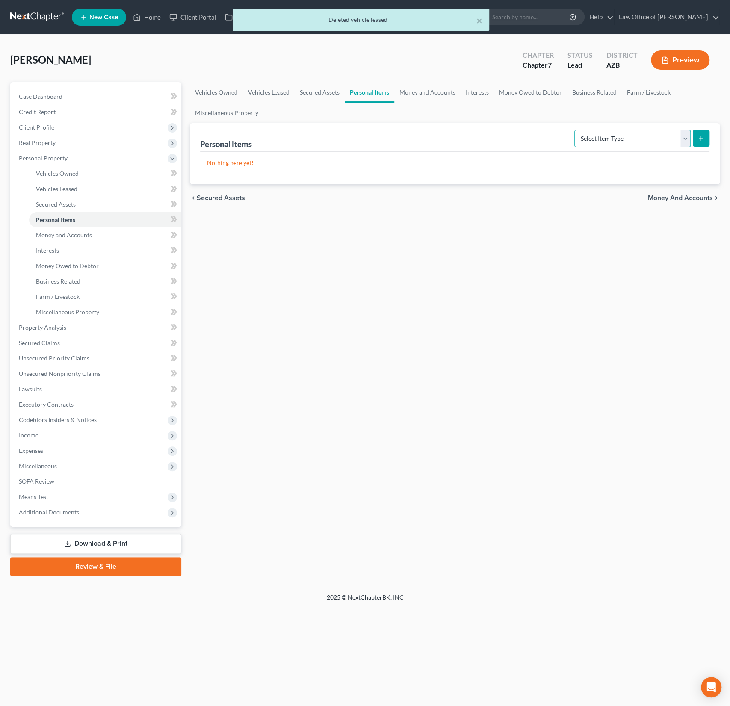
click at [604, 139] on select "Select Item Type Clothing (A/B: 11) Collectibles Of Value (A/B: 8) Electronics …" at bounding box center [632, 138] width 116 height 17
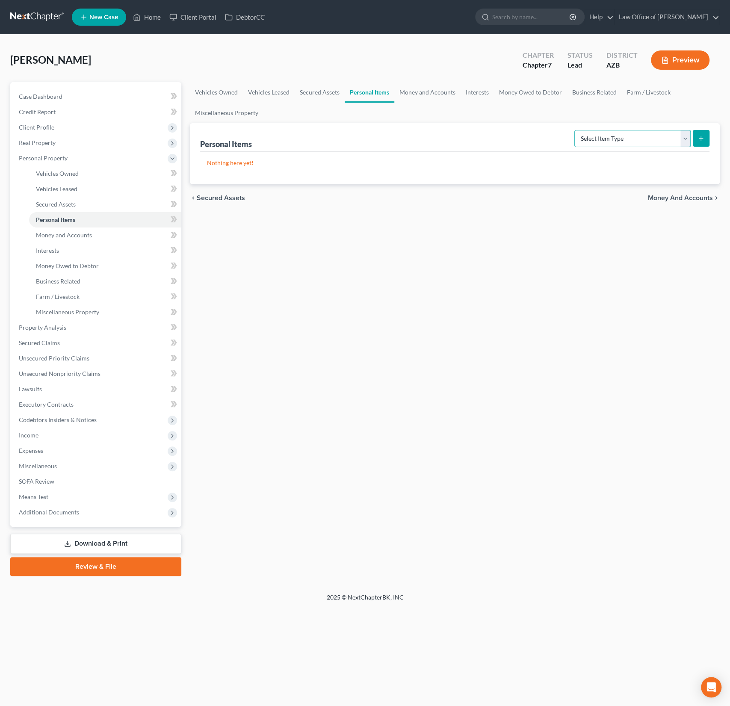
select select "household_goods"
click at [575, 130] on select "Select Item Type Clothing (A/B: 11) Collectibles Of Value (A/B: 8) Electronics …" at bounding box center [632, 138] width 116 height 17
click at [701, 135] on icon "submit" at bounding box center [700, 138] width 7 height 7
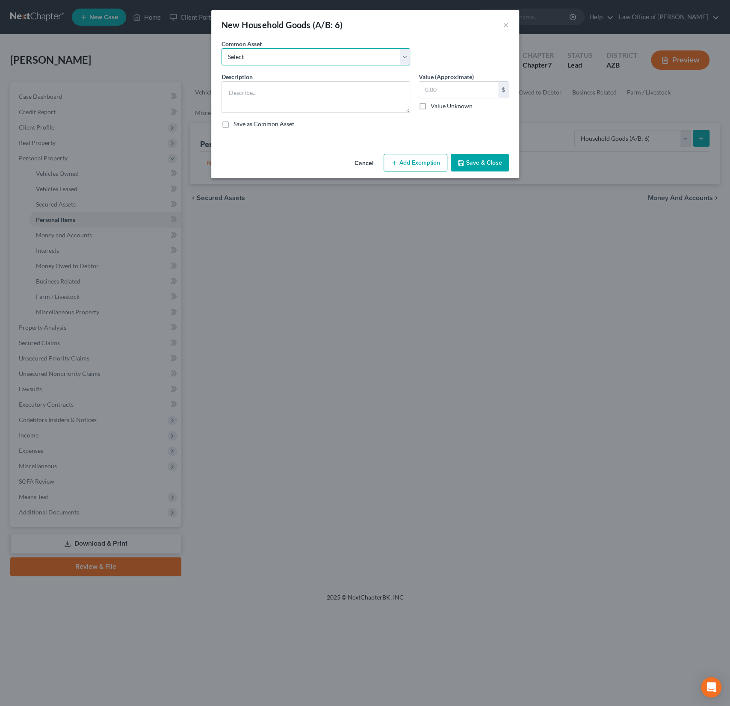
click at [255, 57] on select "Select Household goods, furnishings and electronics" at bounding box center [315, 56] width 189 height 17
select select "0"
click at [221, 48] on select "Select Household goods, furnishings and electronics" at bounding box center [315, 56] width 189 height 17
type textarea "Household goods, furnishings and electronics"
type input "2,000.00"
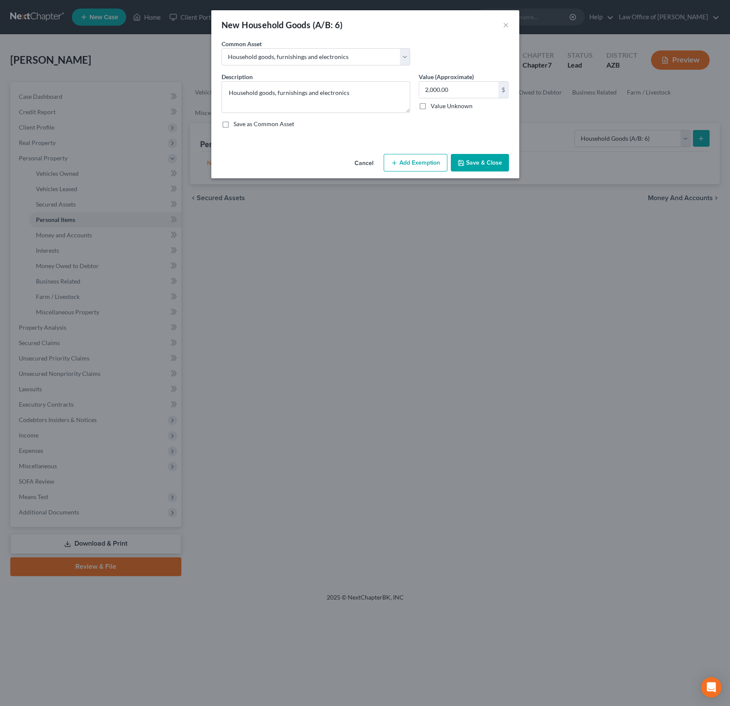
click at [410, 157] on button "Add Exemption" at bounding box center [415, 163] width 64 height 18
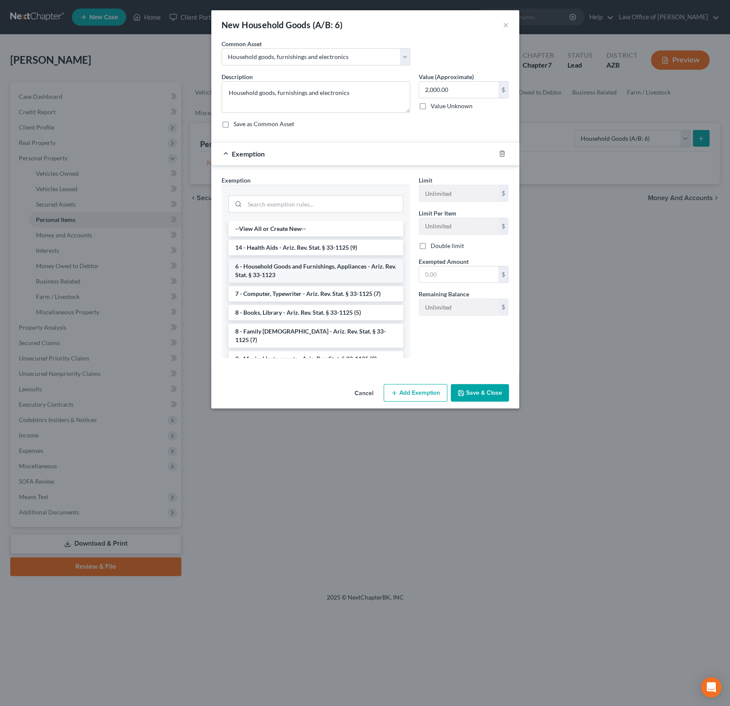
click at [291, 267] on li "6 - Household Goods and Furnishings, Appliances - Ariz. Rev. Stat. § 33-1123" at bounding box center [315, 271] width 175 height 24
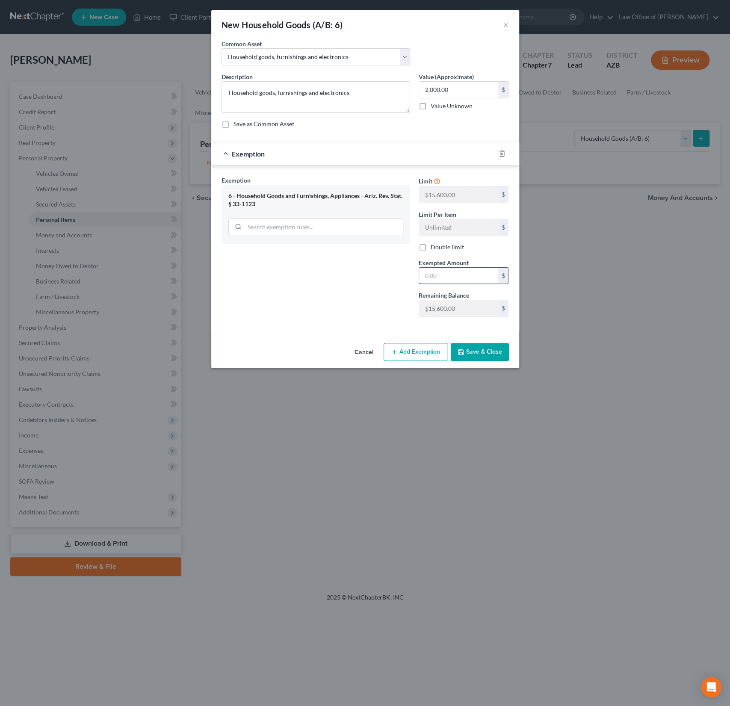
click at [436, 279] on input "text" at bounding box center [458, 276] width 79 height 16
type input "15,600"
click at [481, 355] on button "Save & Close" at bounding box center [480, 352] width 58 height 18
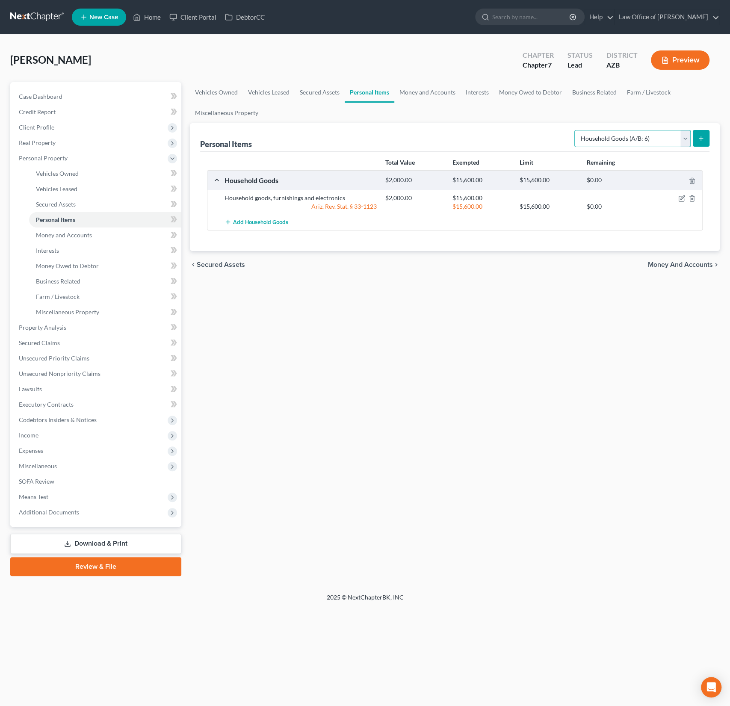
click at [613, 142] on select "Select Item Type Clothing (A/B: 11) Collectibles Of Value (A/B: 8) Electronics …" at bounding box center [632, 138] width 116 height 17
select select "clothing"
click at [575, 130] on select "Select Item Type Clothing (A/B: 11) Collectibles Of Value (A/B: 8) Electronics …" at bounding box center [632, 138] width 116 height 17
click at [703, 142] on button "submit" at bounding box center [701, 138] width 17 height 17
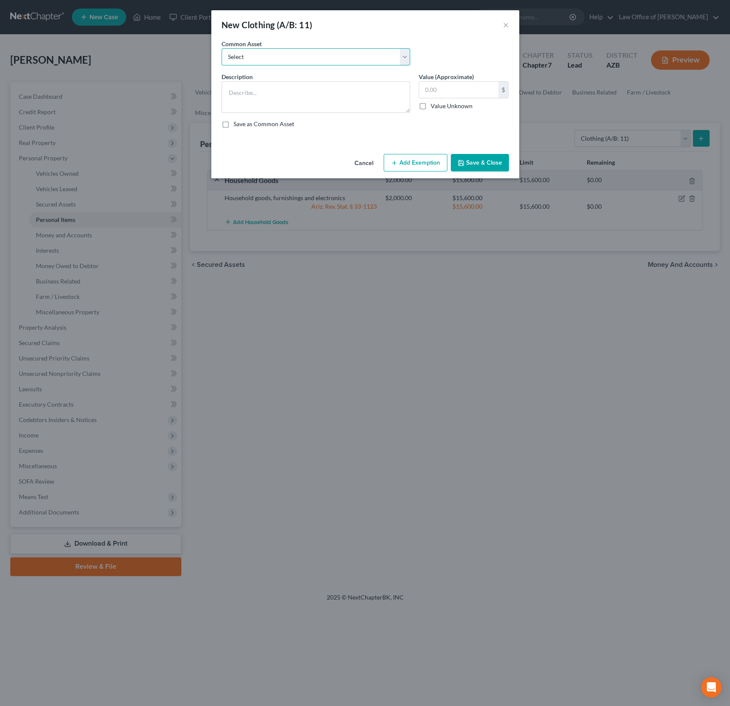
click at [274, 54] on select "Select Wearing apparel" at bounding box center [315, 56] width 189 height 17
select select "0"
click at [221, 48] on select "Select Wearing apparel" at bounding box center [315, 56] width 189 height 17
type textarea "Wearing apparel"
type input "300.00"
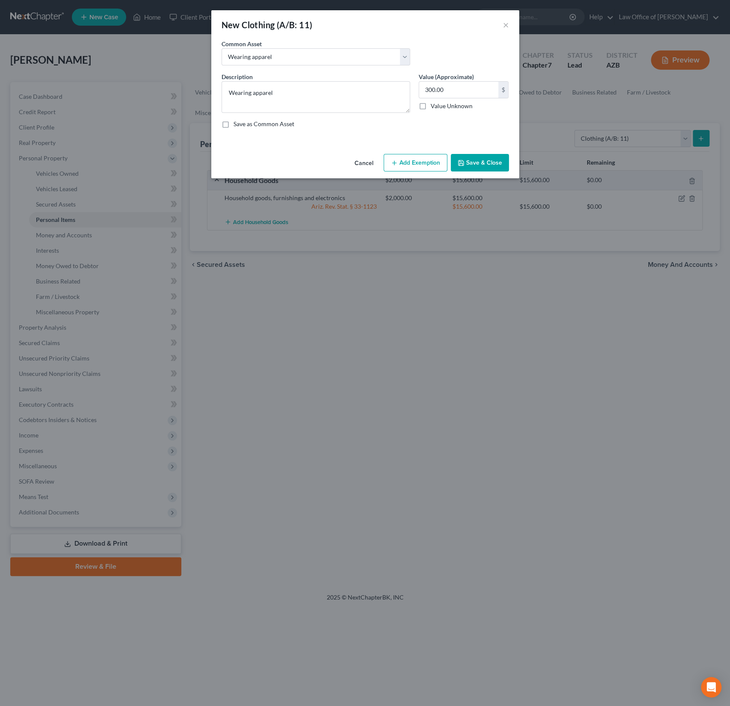
click at [426, 166] on button "Add Exemption" at bounding box center [415, 163] width 64 height 18
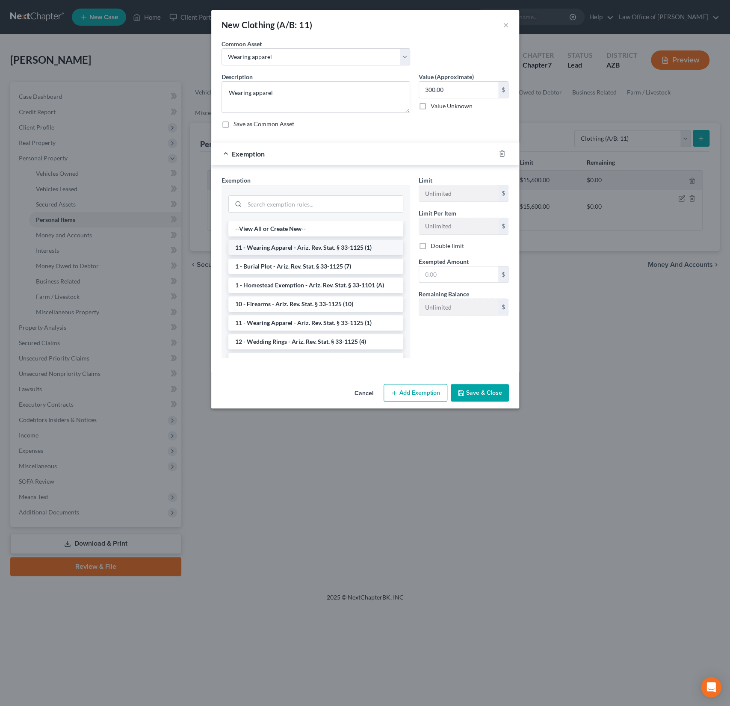
click at [286, 245] on li "11 - Wearing Apparel - Ariz. Rev. Stat. § 33-1125 (1)" at bounding box center [315, 247] width 175 height 15
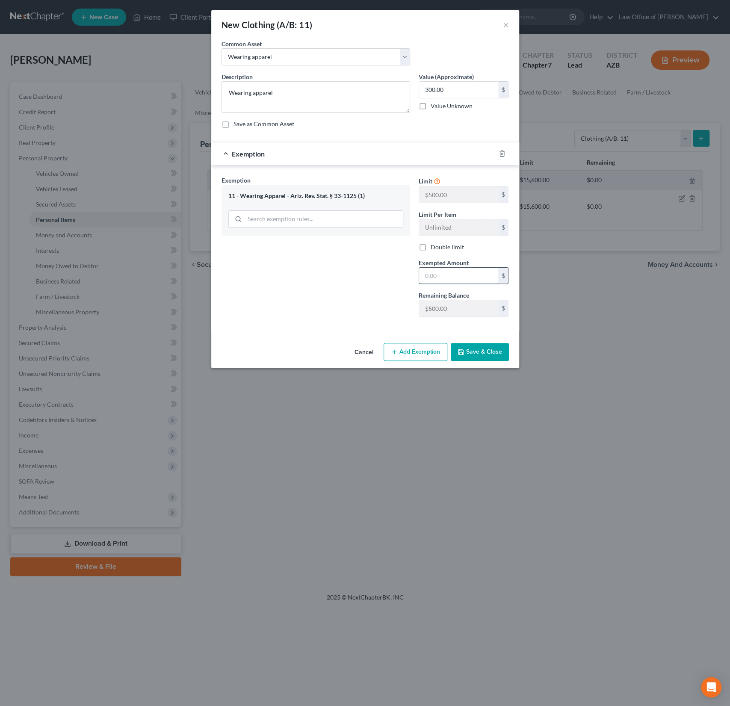
click at [439, 280] on input "text" at bounding box center [458, 276] width 79 height 16
type input "500"
click at [346, 291] on div "Exemption Set must be selected for CA. Exemption * 11 - Wearing Apparel - Ariz.…" at bounding box center [315, 250] width 197 height 148
click at [482, 348] on button "Save & Close" at bounding box center [480, 352] width 58 height 18
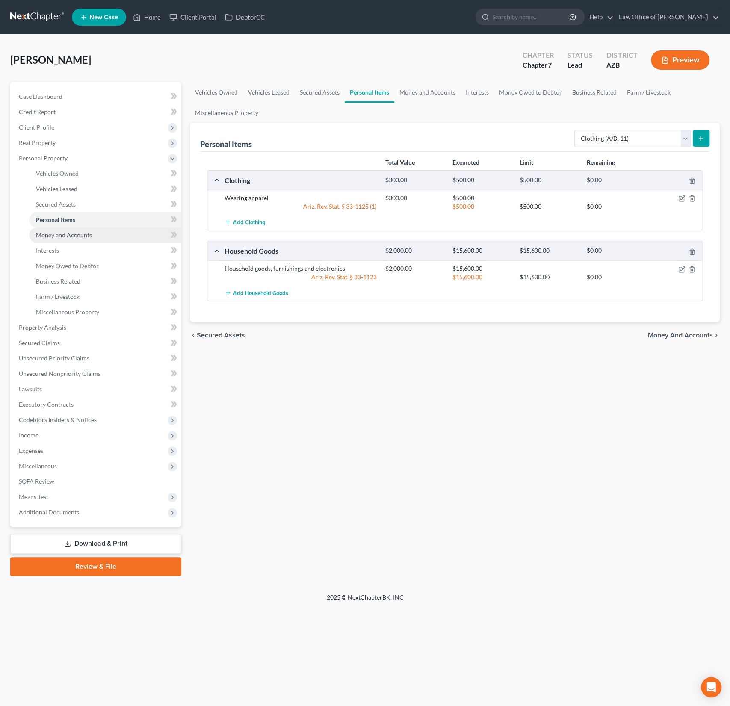
click at [49, 228] on link "Money and Accounts" at bounding box center [105, 234] width 152 height 15
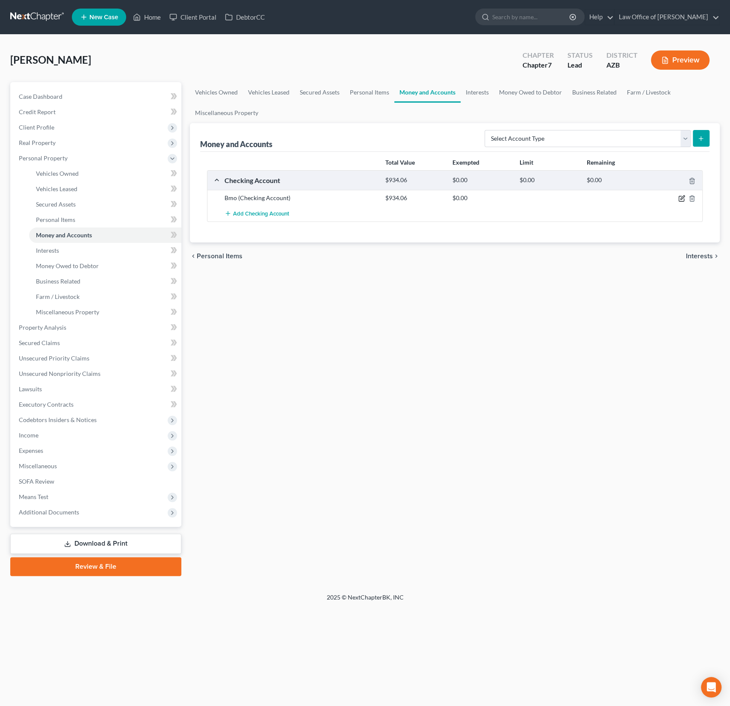
click at [680, 197] on icon "button" at bounding box center [681, 198] width 7 height 7
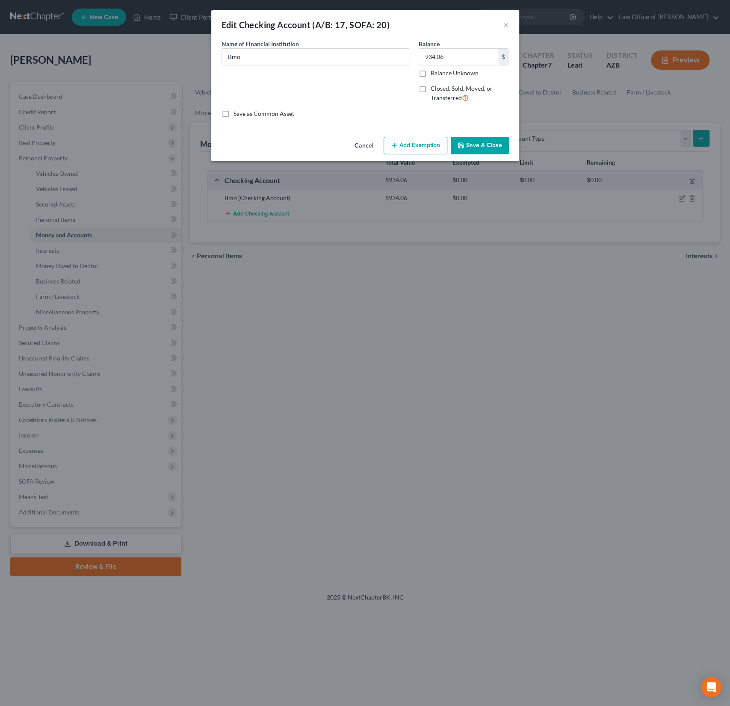
click at [406, 144] on button "Add Exemption" at bounding box center [415, 146] width 64 height 18
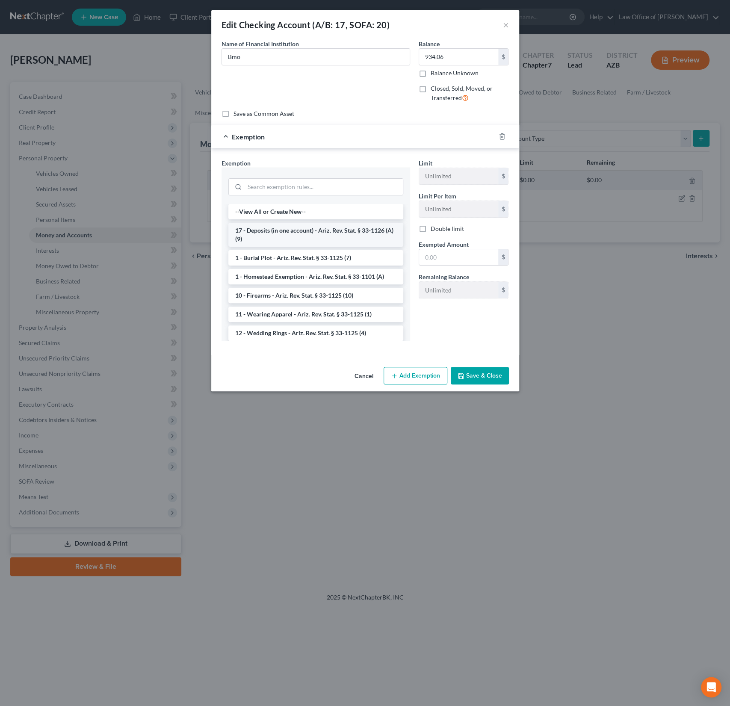
click at [300, 245] on li "17 - Deposits (in one account) - Ariz. Rev. Stat. § 33-1126 (A)(9)" at bounding box center [315, 235] width 175 height 24
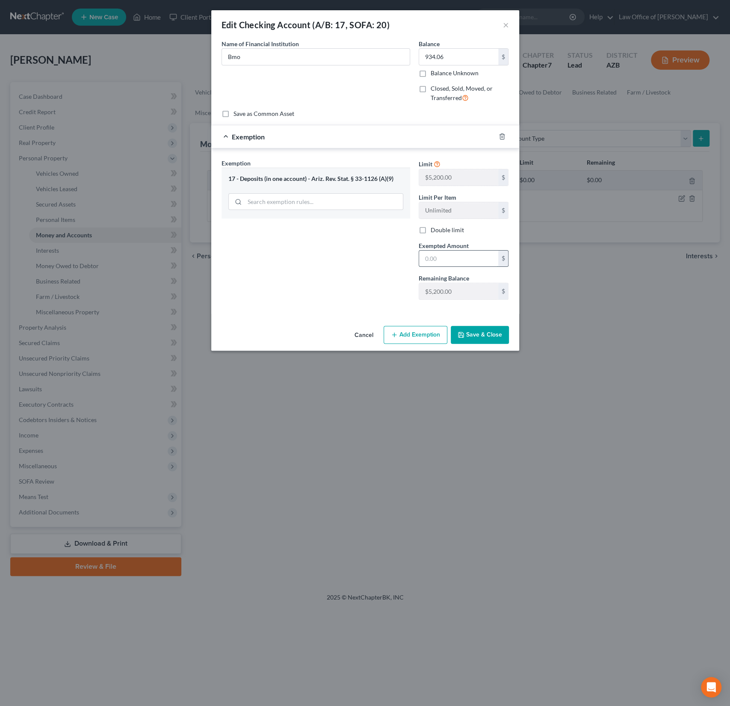
click at [439, 254] on input "text" at bounding box center [458, 258] width 79 height 16
type input "5,200"
click at [477, 333] on button "Save & Close" at bounding box center [480, 335] width 58 height 18
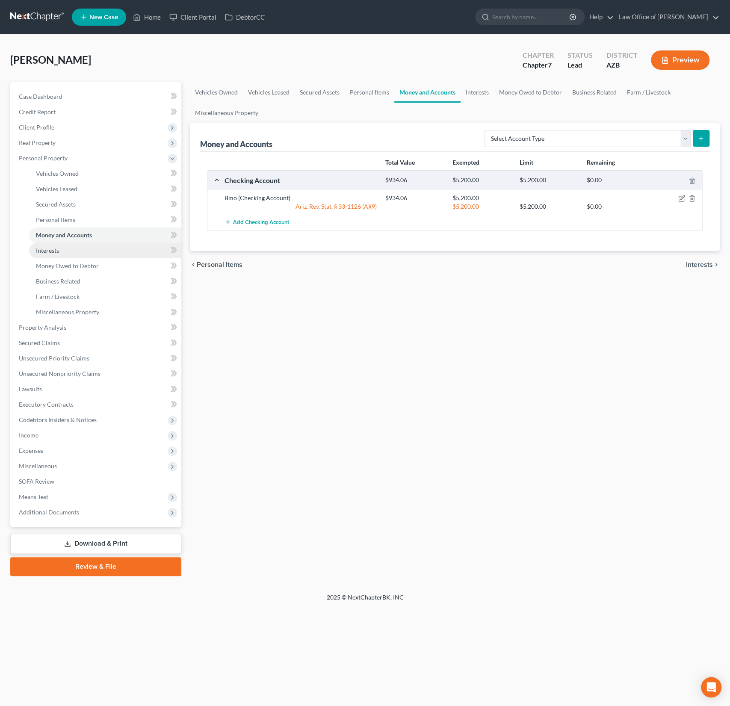
click at [49, 251] on span "Interests" at bounding box center [47, 250] width 23 height 7
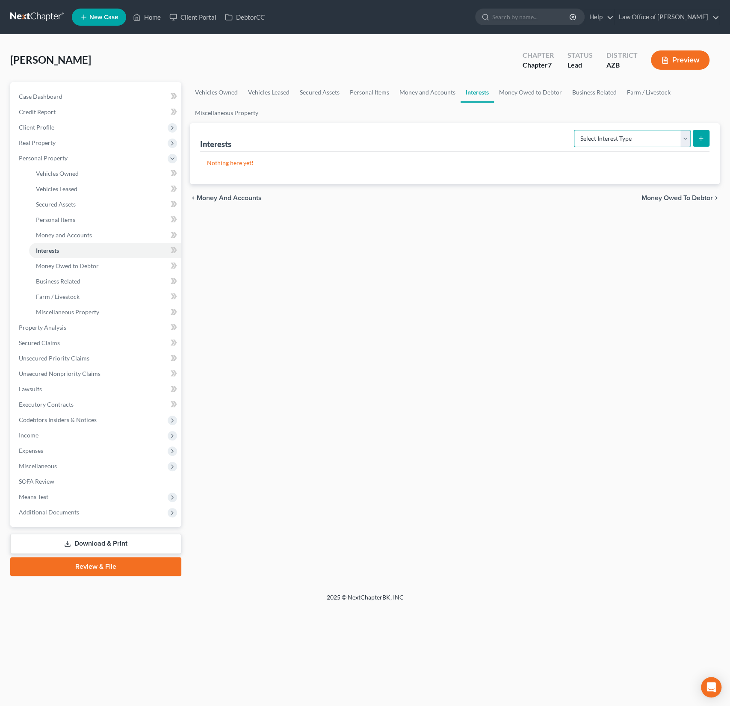
click at [609, 141] on select "Select Interest Type 401K (A/B: 21) Annuity (A/B: 23) Bond (A/B: 18) Education …" at bounding box center [632, 138] width 117 height 17
click at [575, 130] on select "Select Interest Type 401K (A/B: 21) Annuity (A/B: 23) Bond (A/B: 18) Education …" at bounding box center [632, 138] width 117 height 17
click at [699, 140] on icon "submit" at bounding box center [700, 138] width 7 height 7
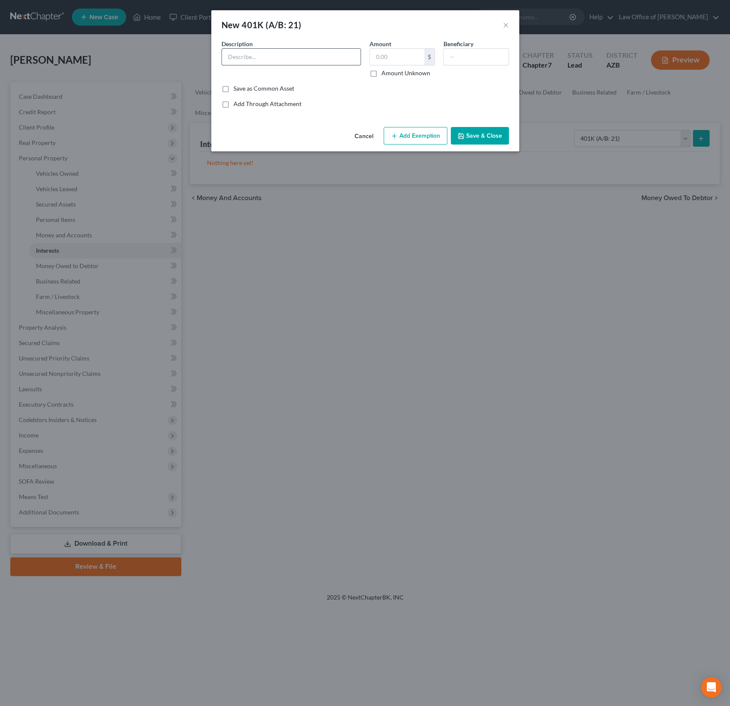
click at [245, 63] on input "text" at bounding box center [291, 57] width 139 height 16
click at [504, 23] on button "×" at bounding box center [506, 25] width 6 height 10
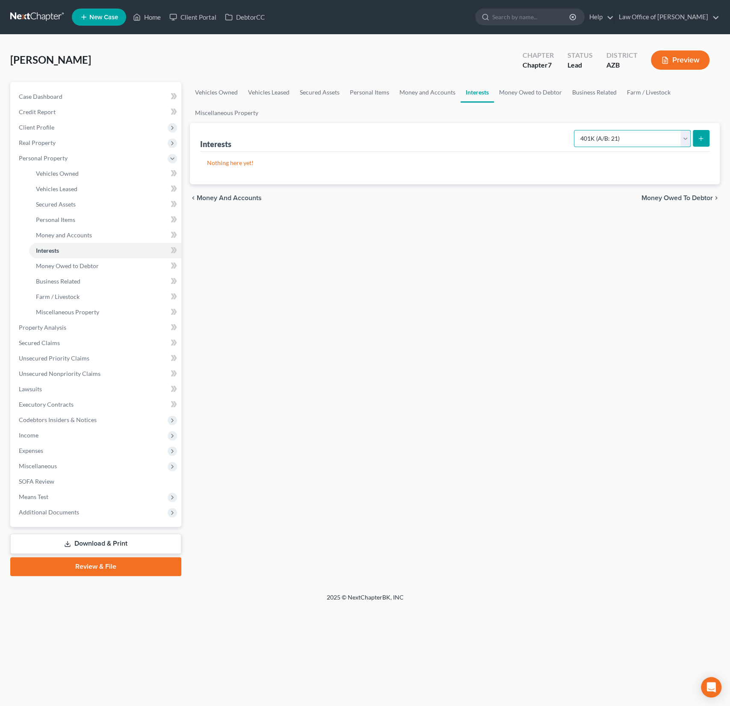
click at [681, 144] on select "Select Interest Type 401K (A/B: 21) Annuity (A/B: 23) Bond (A/B: 18) Education …" at bounding box center [632, 138] width 117 height 17
select select "other_retirement_plan"
click at [575, 130] on select "Select Interest Type 401K (A/B: 21) Annuity (A/B: 23) Bond (A/B: 18) Education …" at bounding box center [632, 138] width 117 height 17
click at [700, 139] on icon "submit" at bounding box center [700, 138] width 7 height 7
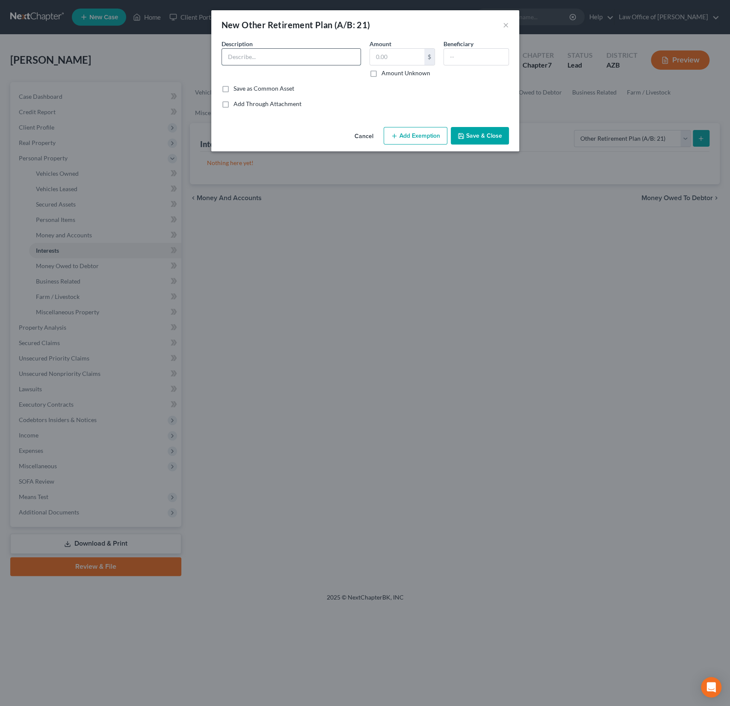
click at [247, 59] on input "text" at bounding box center [291, 57] width 139 height 16
type input "Banner Retirement Savings"
type input "367.22"
click at [479, 52] on input "text" at bounding box center [476, 57] width 65 height 16
type input "Debtor"
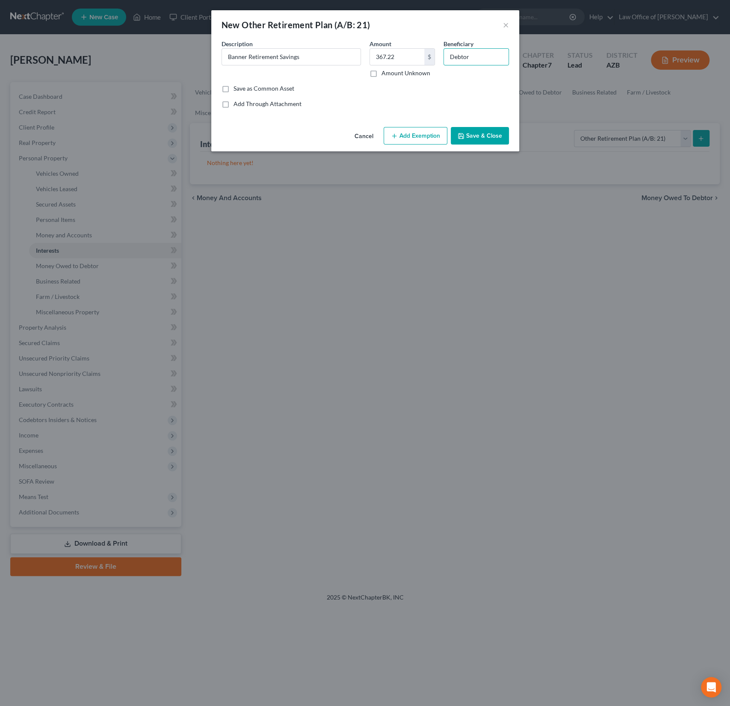
click at [427, 135] on button "Add Exemption" at bounding box center [415, 136] width 64 height 18
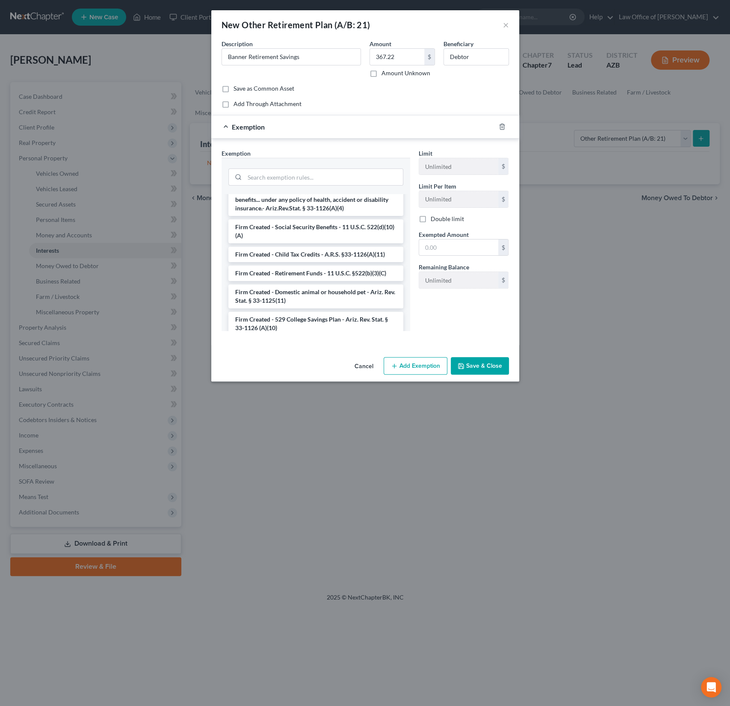
scroll to position [1199, 0]
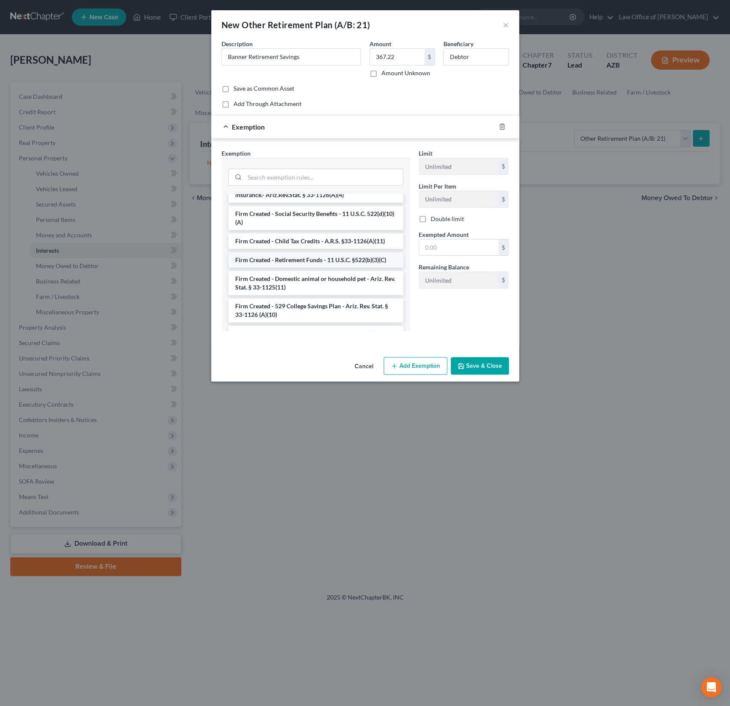
click at [313, 252] on li "Firm Created - Retirement Funds - 11 U.S.C. §522(b)(3)(C)" at bounding box center [315, 259] width 175 height 15
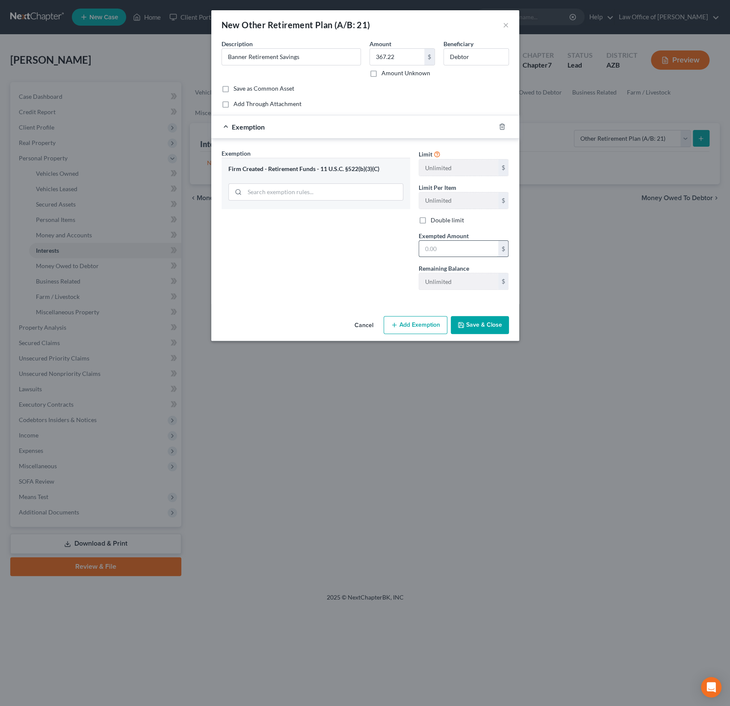
click at [459, 246] on input "text" at bounding box center [458, 249] width 79 height 16
type input "1,000"
click at [360, 250] on div "Exemption Set must be selected for CA. Exemption * Firm Created - Retirement Fu…" at bounding box center [315, 223] width 197 height 148
click at [478, 320] on button "Save & Close" at bounding box center [480, 325] width 58 height 18
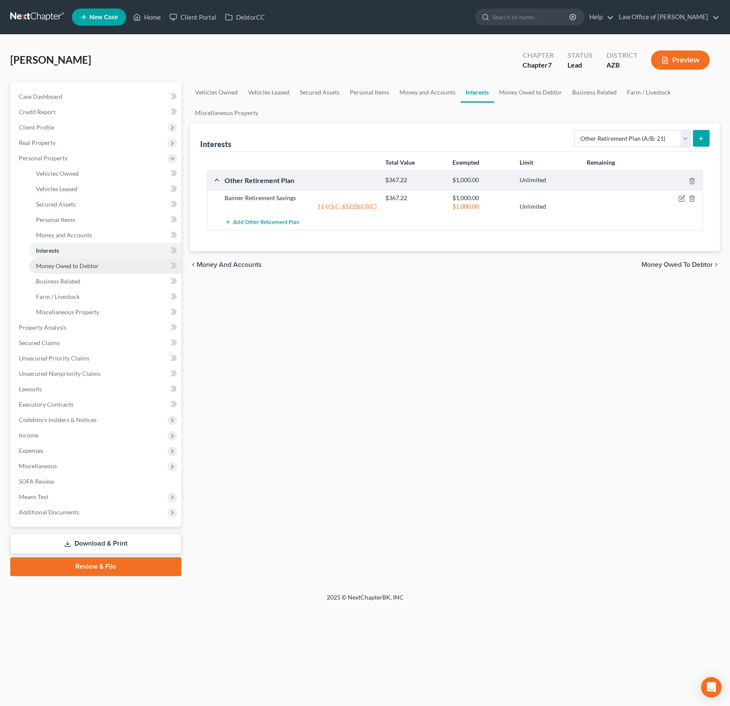
click at [36, 269] on link "Money Owed to Debtor" at bounding box center [105, 265] width 152 height 15
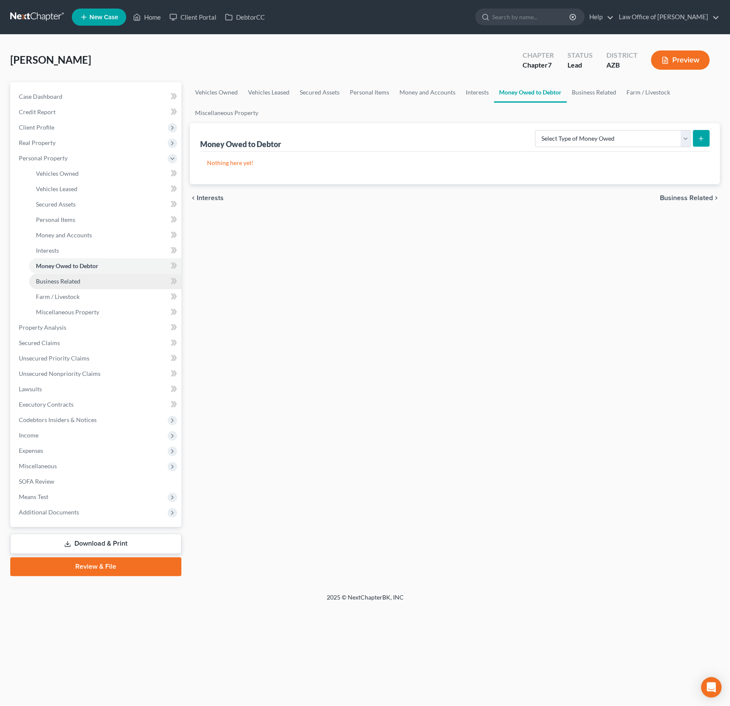
click at [54, 281] on span "Business Related" at bounding box center [58, 280] width 44 height 7
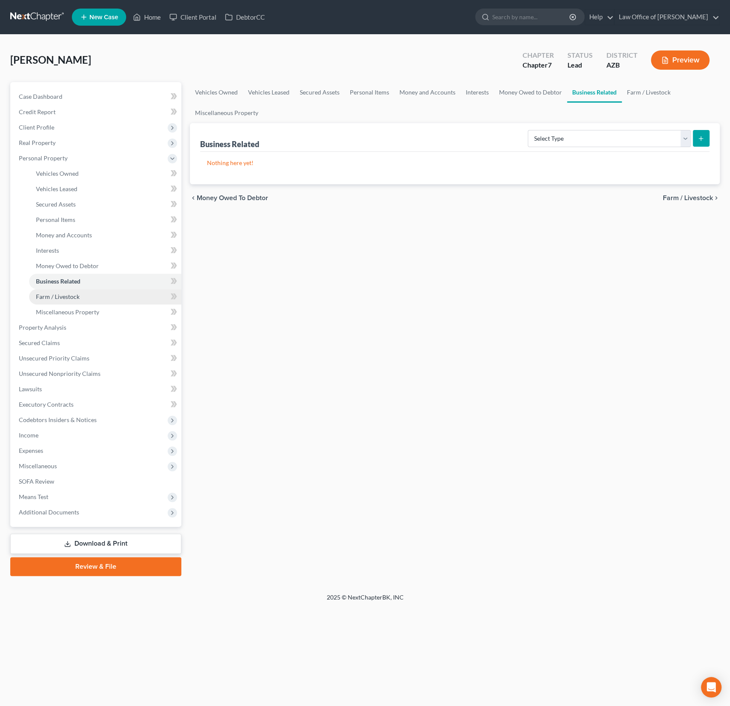
click at [59, 297] on span "Farm / Livestock" at bounding box center [58, 296] width 44 height 7
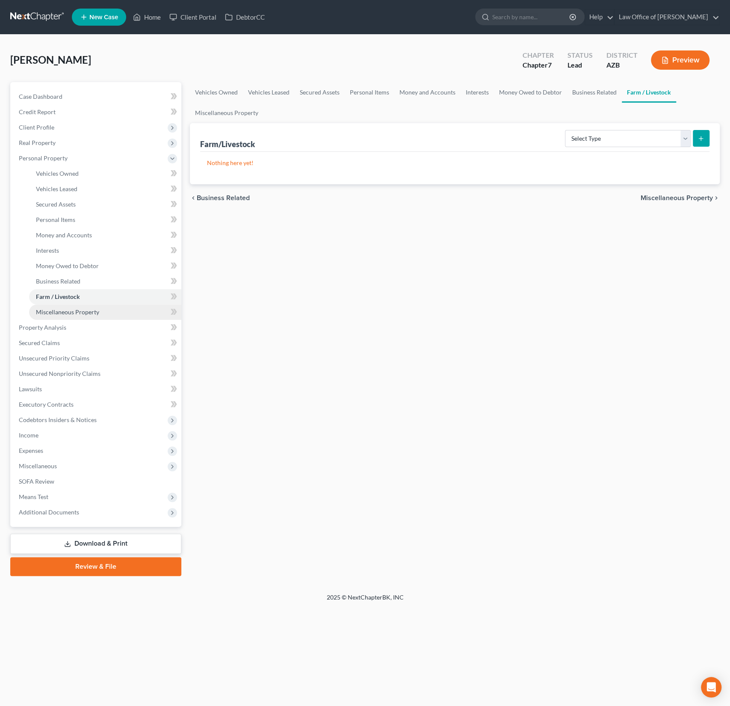
click at [65, 313] on span "Miscellaneous Property" at bounding box center [67, 311] width 63 height 7
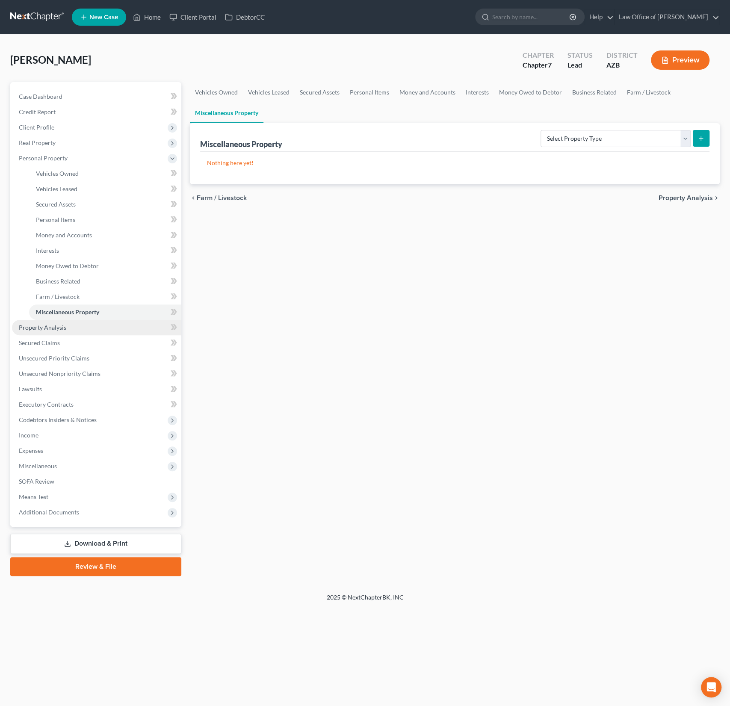
click at [31, 326] on span "Property Analysis" at bounding box center [42, 327] width 47 height 7
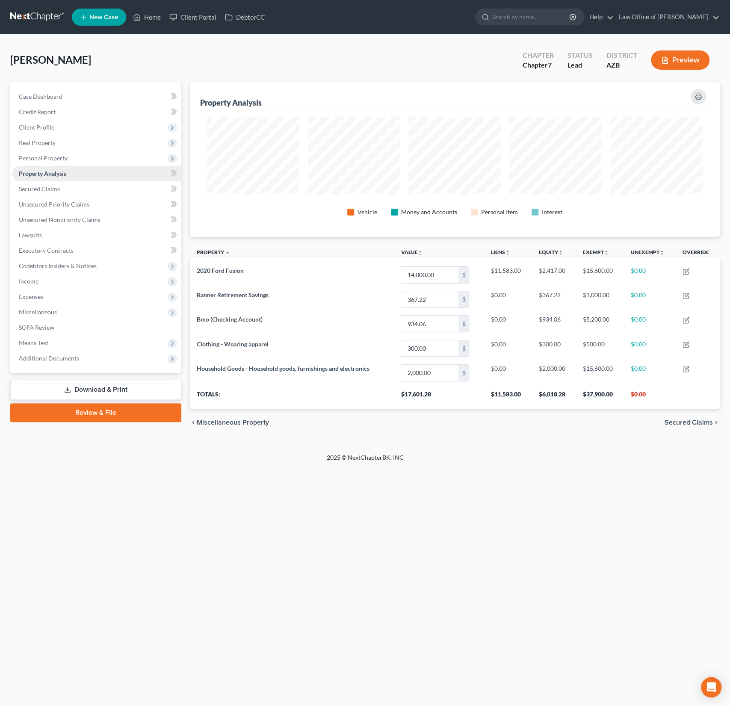
scroll to position [154, 529]
click at [45, 190] on span "Secured Claims" at bounding box center [39, 188] width 41 height 7
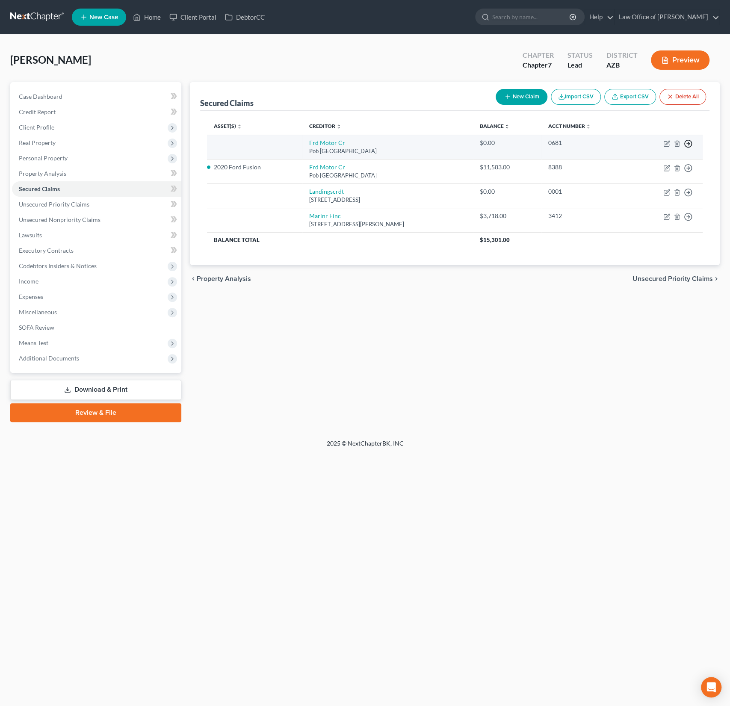
click at [688, 142] on polyline "button" at bounding box center [688, 143] width 1 height 3
click at [642, 166] on link "Move to F" at bounding box center [648, 164] width 71 height 15
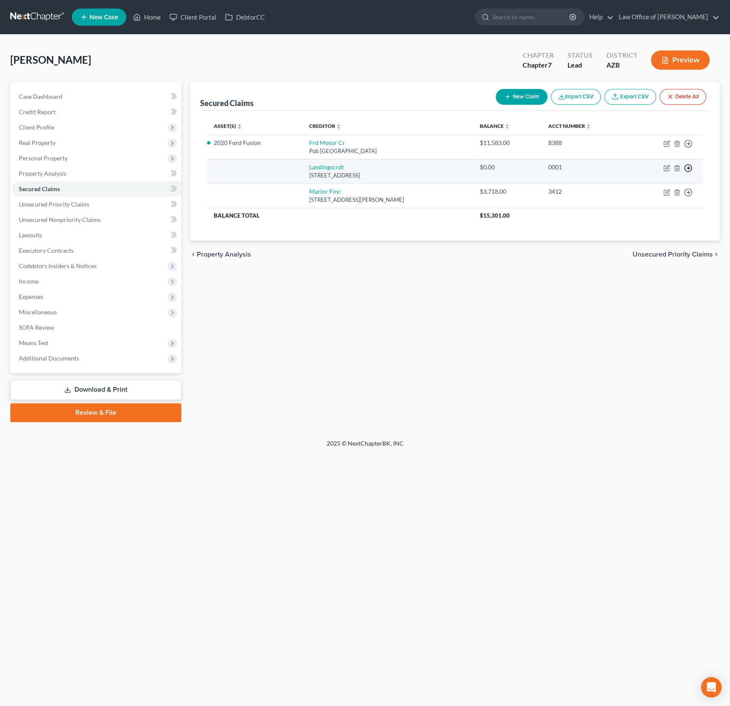
click at [691, 167] on circle "button" at bounding box center [687, 168] width 7 height 7
click at [649, 187] on link "Move to F" at bounding box center [648, 189] width 71 height 15
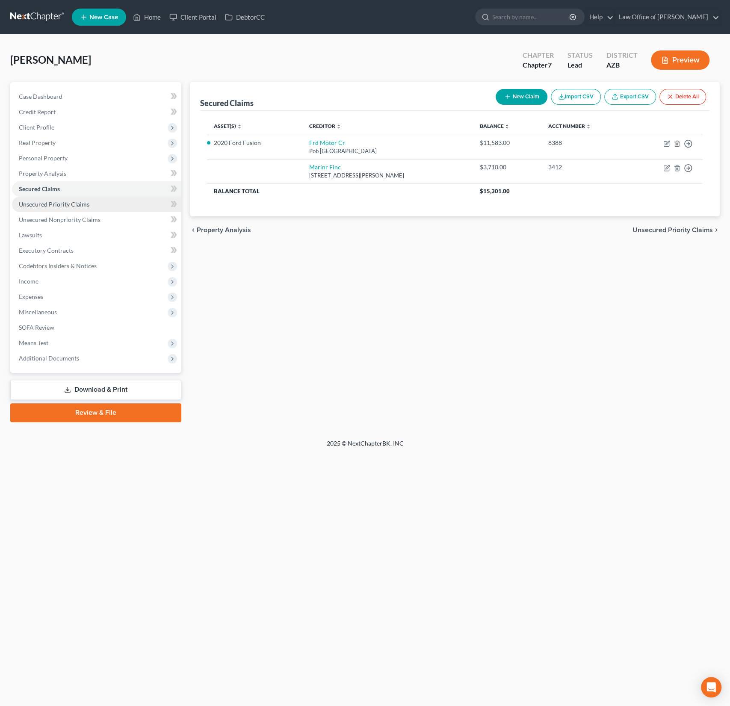
click at [68, 200] on span "Unsecured Priority Claims" at bounding box center [54, 203] width 71 height 7
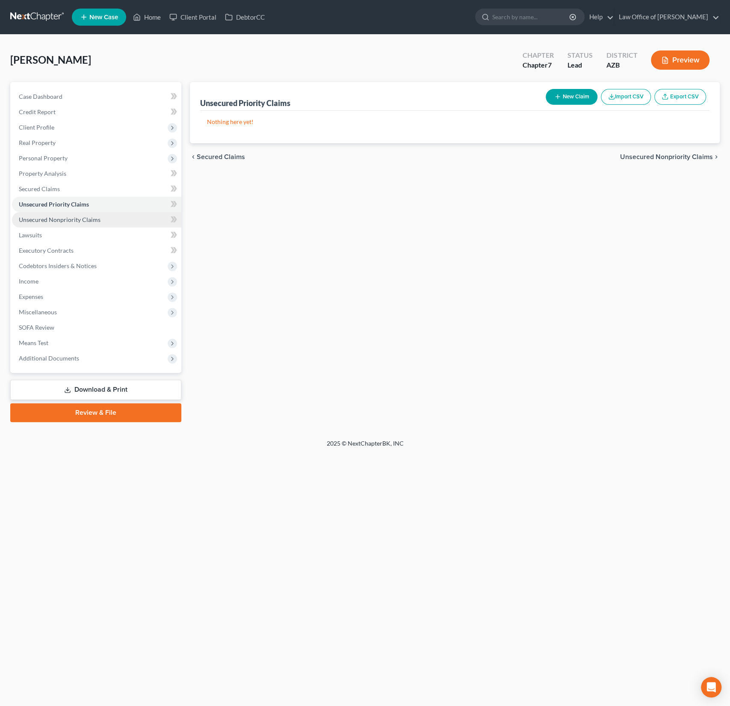
click at [52, 219] on span "Unsecured Nonpriority Claims" at bounding box center [60, 219] width 82 height 7
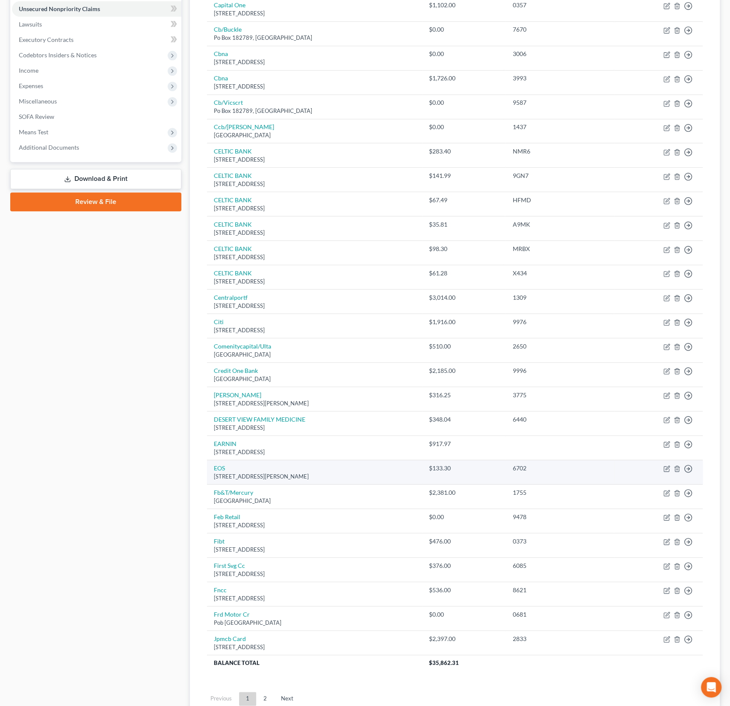
scroll to position [228, 0]
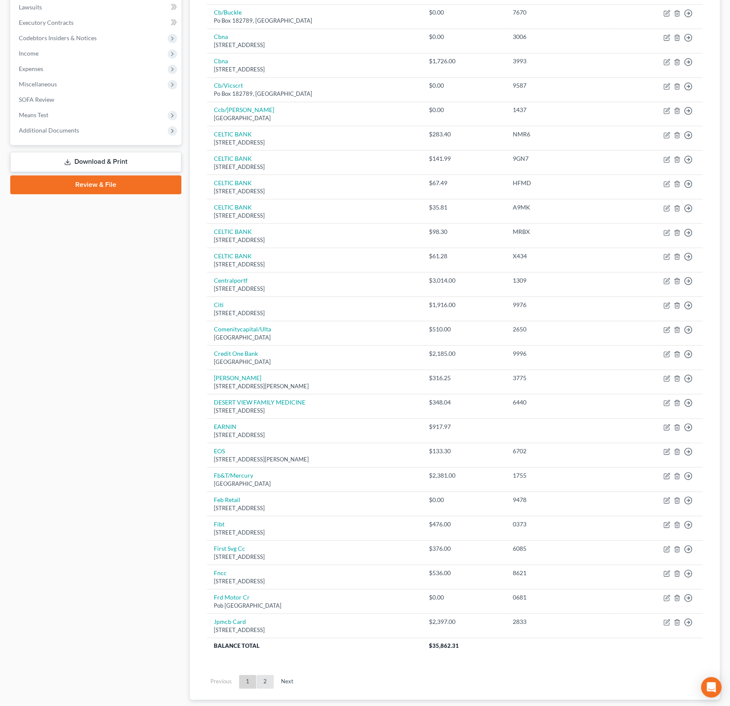
click at [264, 675] on link "2" at bounding box center [264, 682] width 17 height 14
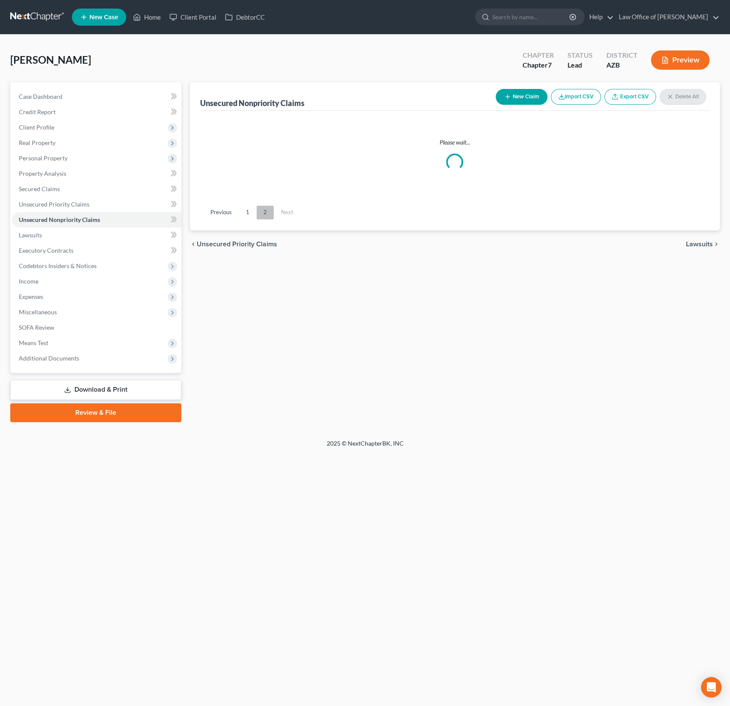
scroll to position [0, 0]
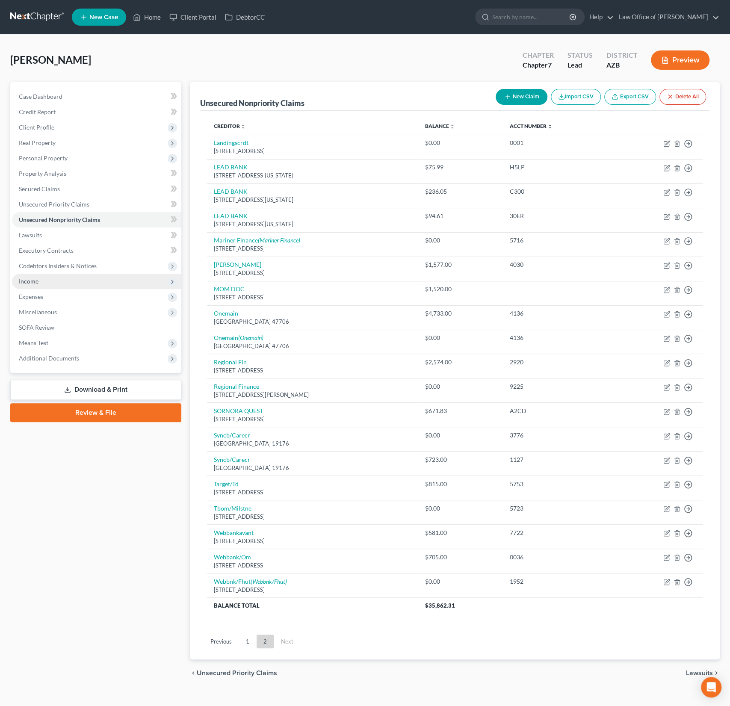
click at [34, 288] on span "Income" at bounding box center [96, 281] width 169 height 15
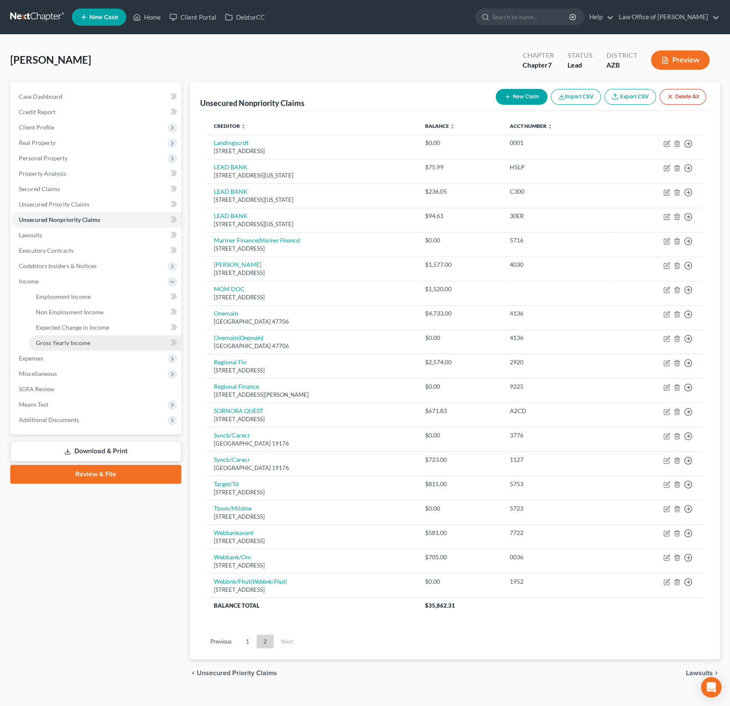
click at [59, 340] on span "Gross Yearly Income" at bounding box center [63, 342] width 54 height 7
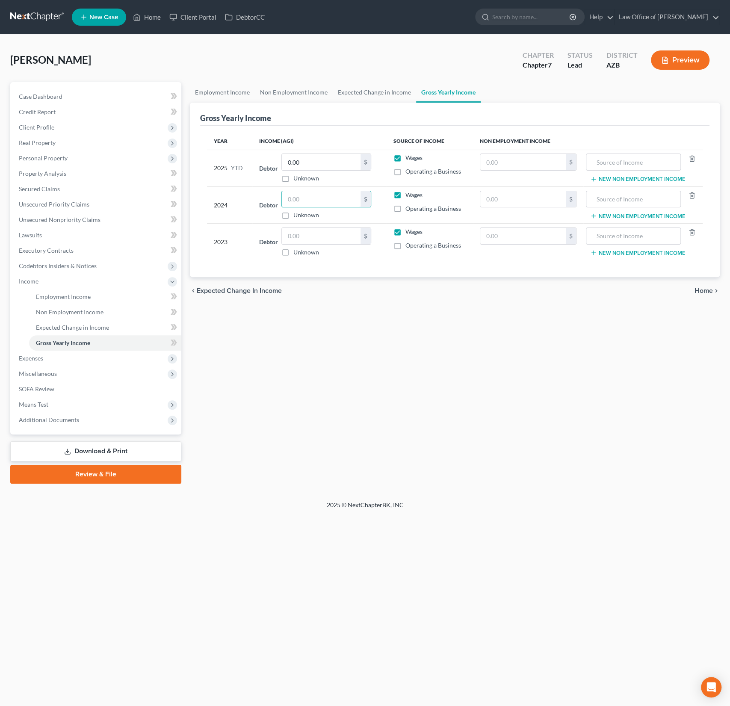
drag, startPoint x: 310, startPoint y: 198, endPoint x: 274, endPoint y: 189, distance: 37.3
click at [274, 191] on div "Debtor $ Unknown Balance Undetermined $ Unknown" at bounding box center [319, 205] width 120 height 29
type input "57,487"
click at [299, 235] on input "text" at bounding box center [321, 236] width 79 height 16
type input "35,662"
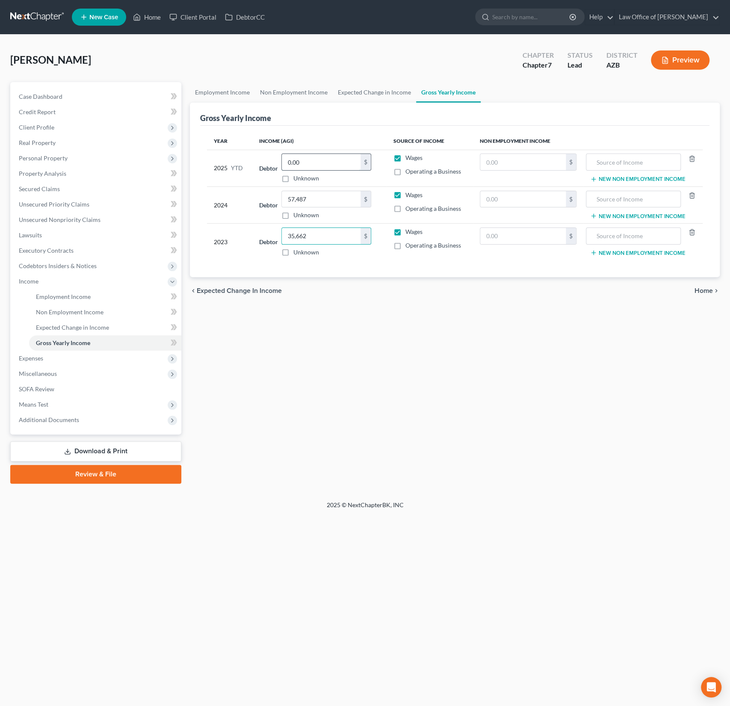
click at [302, 163] on input "0.00" at bounding box center [321, 162] width 79 height 16
type input "19,657.02"
click at [324, 363] on div "Employment Income Non Employment Income Expected Change in Income Gross Yearly …" at bounding box center [455, 282] width 538 height 401
click at [46, 360] on span "Expenses" at bounding box center [96, 358] width 169 height 15
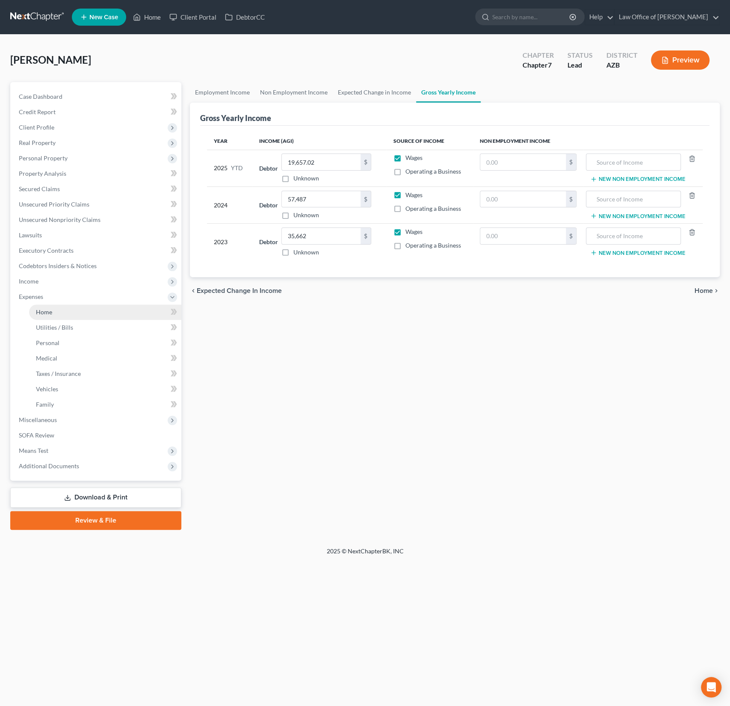
click at [59, 309] on link "Home" at bounding box center [105, 311] width 152 height 15
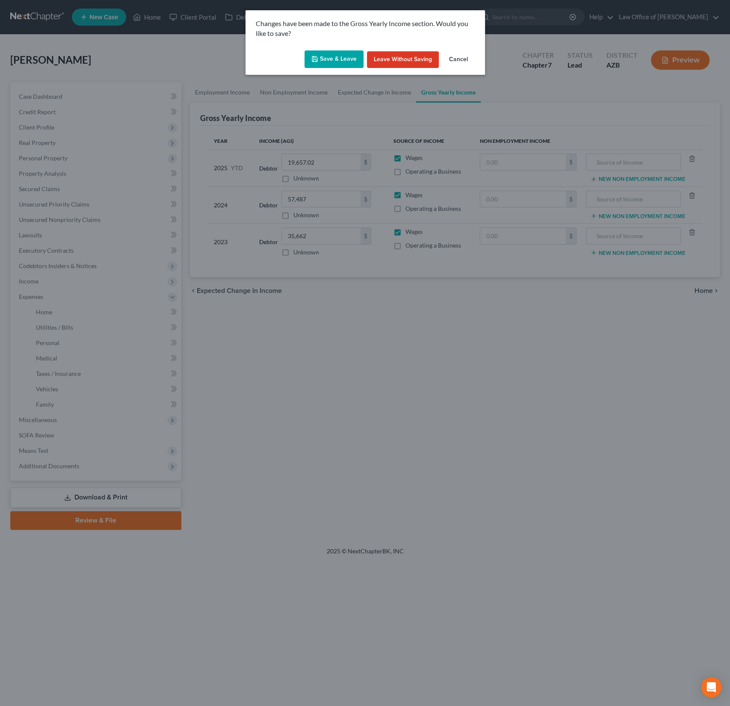
click at [336, 62] on button "Save & Leave" at bounding box center [333, 59] width 59 height 18
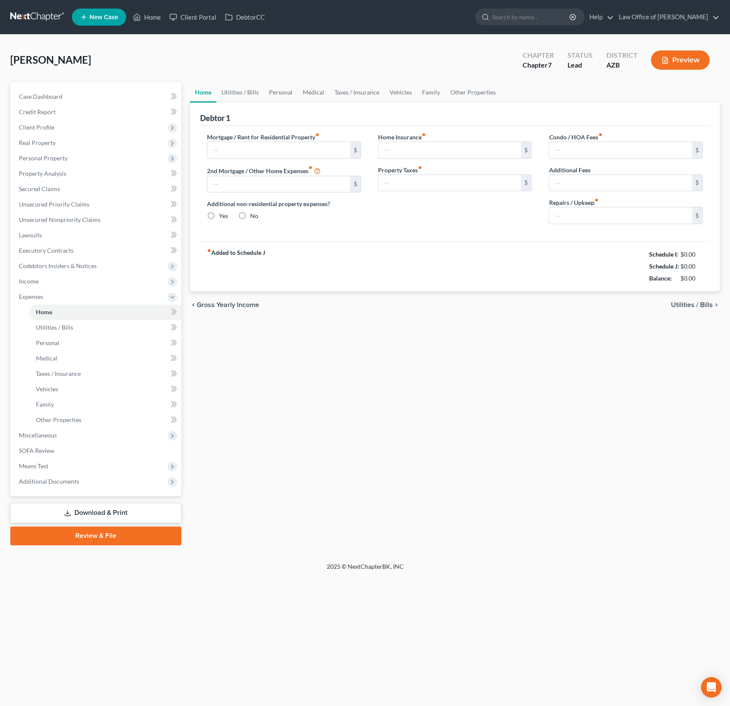
type input "800.00"
type input "0.00"
radio input "true"
type input "0.00"
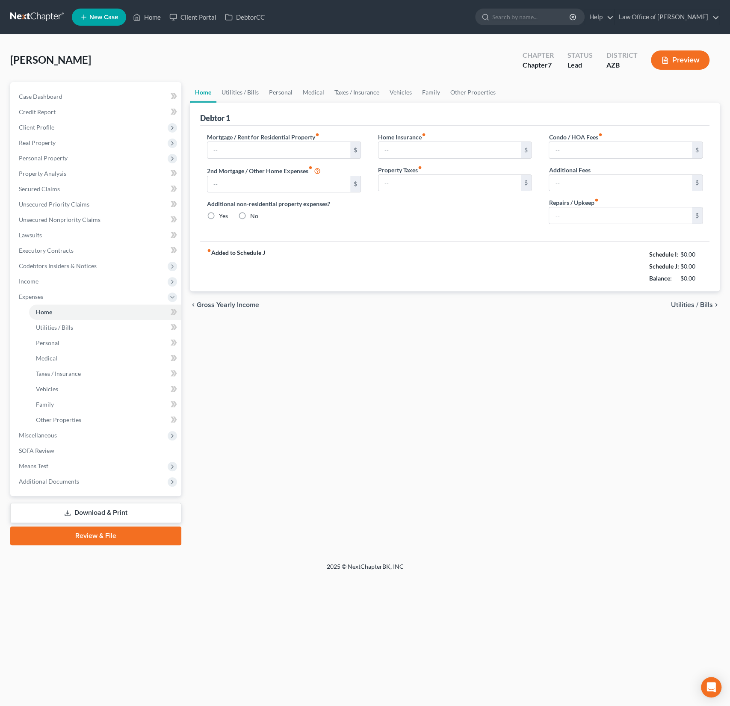
type input "0.00"
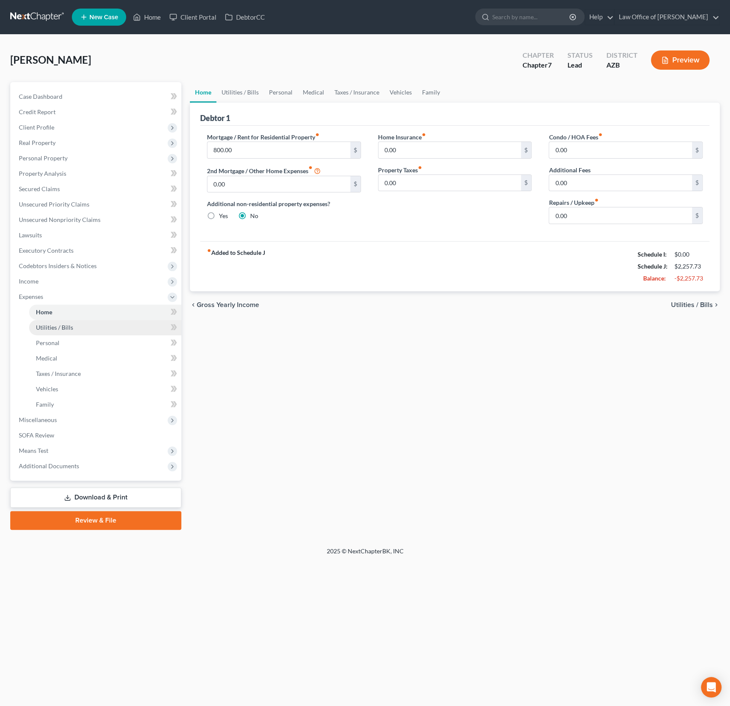
click at [60, 326] on span "Utilities / Bills" at bounding box center [54, 327] width 37 height 7
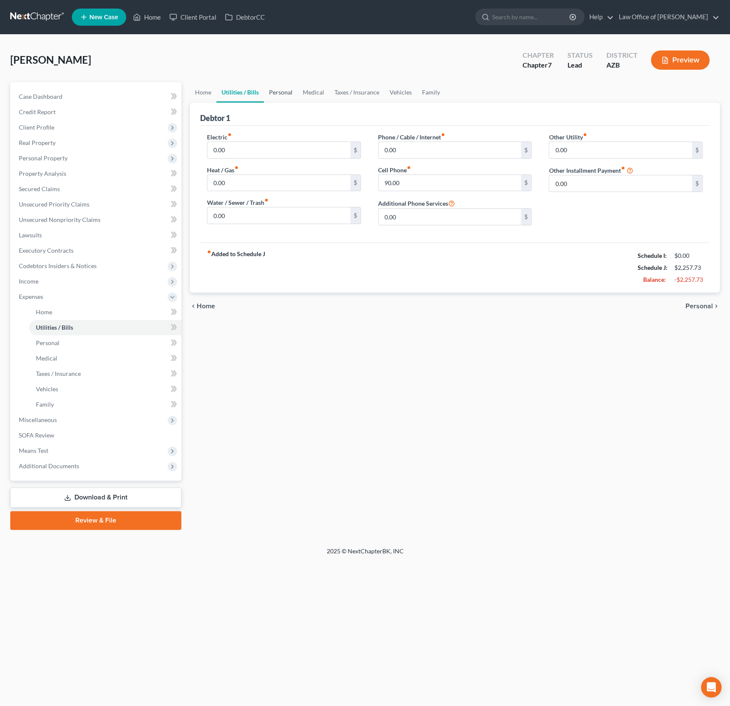
click at [283, 93] on link "Personal" at bounding box center [281, 92] width 34 height 21
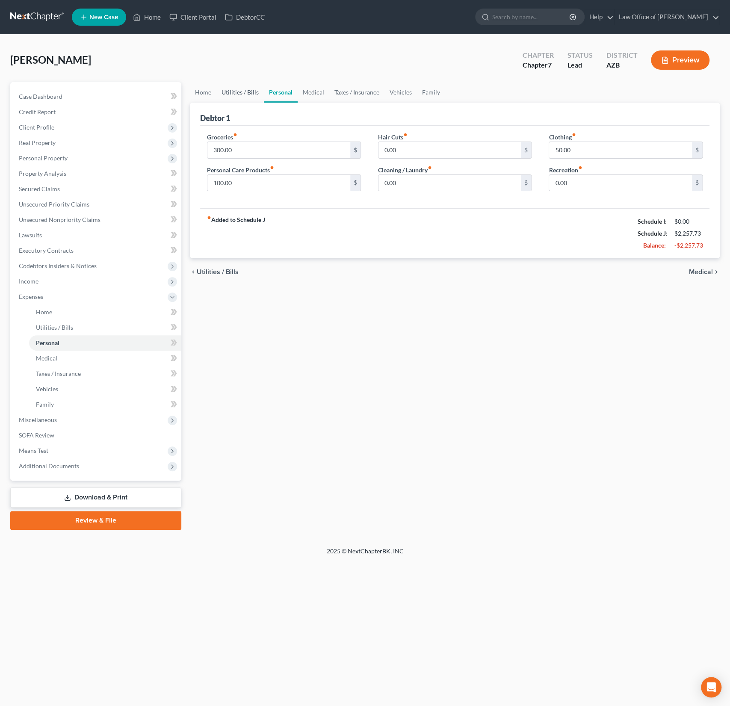
click at [247, 93] on link "Utilities / Bills" at bounding box center [239, 92] width 47 height 21
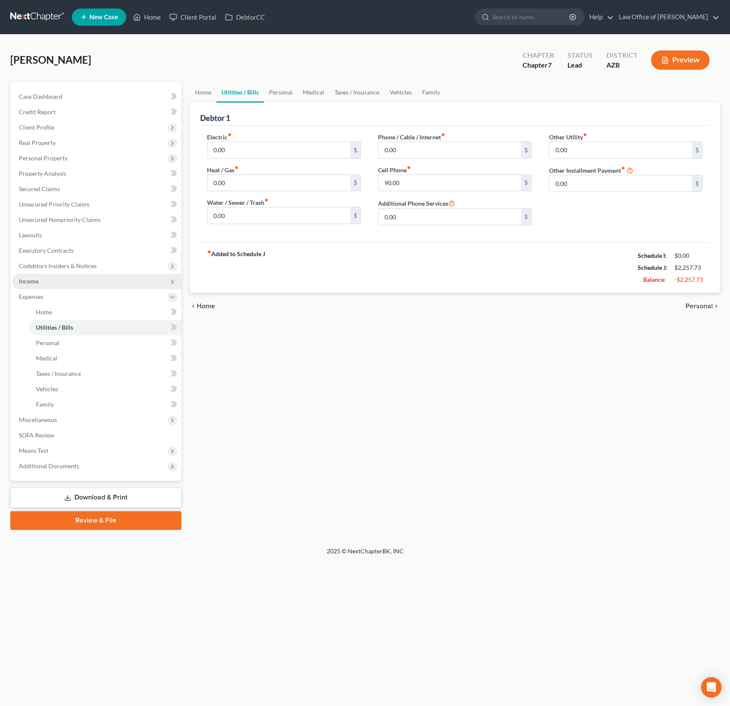
click at [38, 277] on span "Income" at bounding box center [96, 281] width 169 height 15
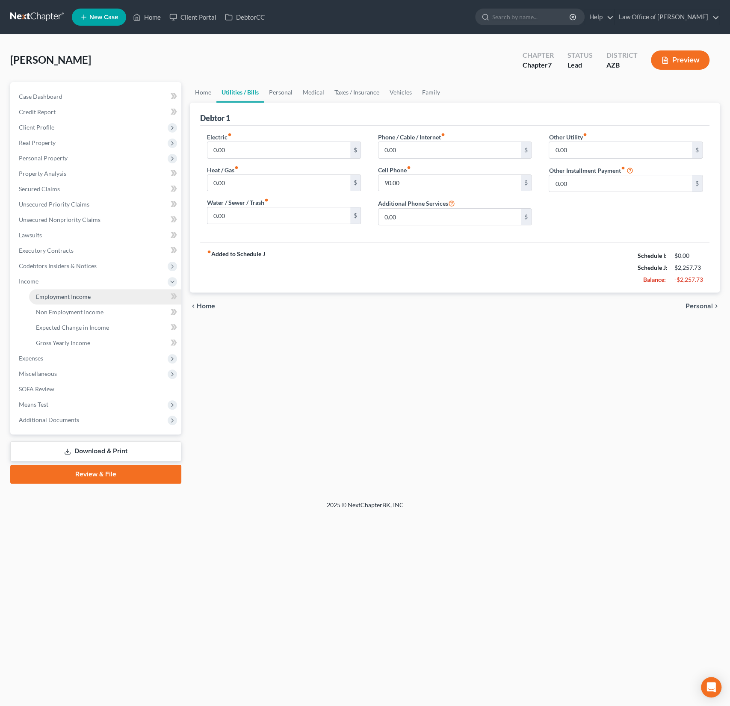
click at [54, 297] on span "Employment Income" at bounding box center [63, 296] width 55 height 7
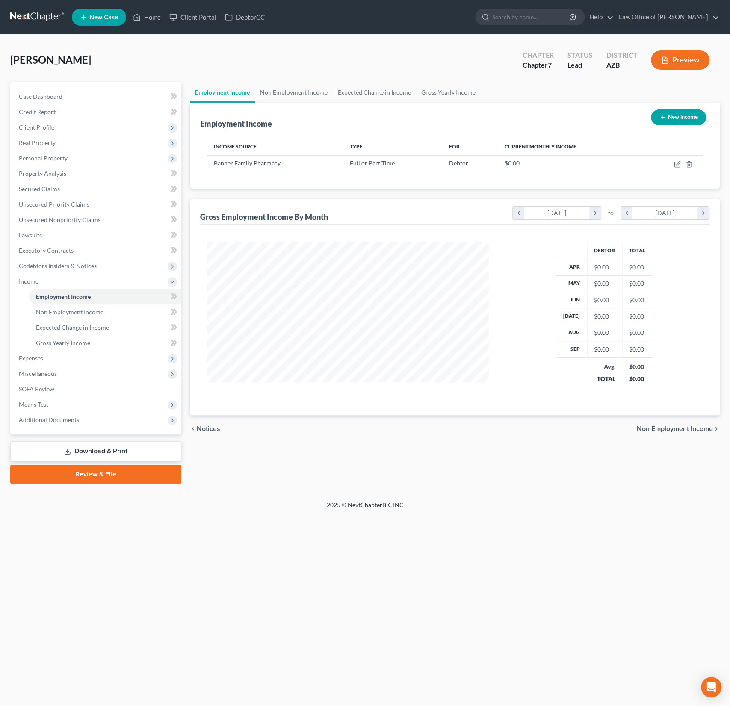
scroll to position [152, 299]
click at [676, 162] on icon "button" at bounding box center [677, 164] width 7 height 7
select select "0"
select select "3"
select select "2"
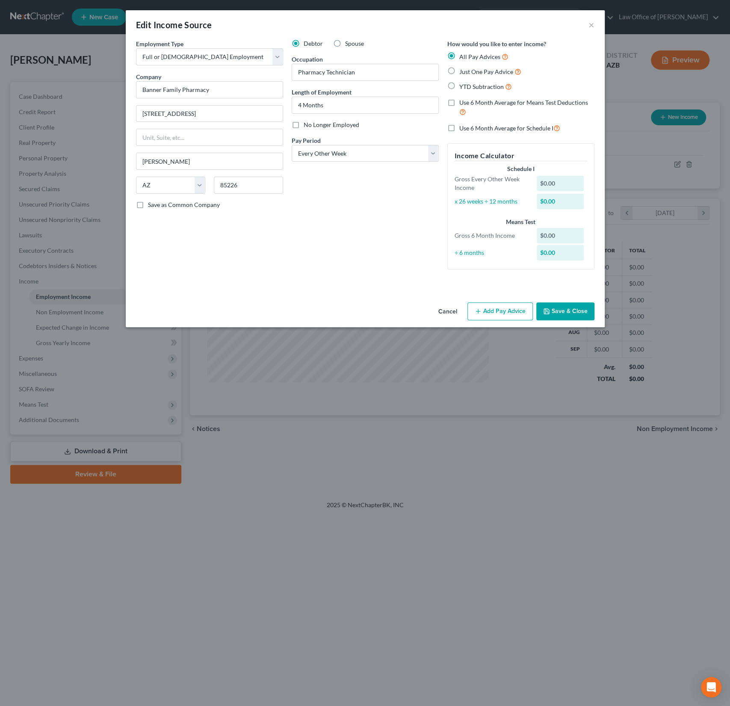
click at [473, 84] on span "YTD Subtraction" at bounding box center [481, 86] width 44 height 7
click at [468, 84] on input "YTD Subtraction" at bounding box center [466, 85] width 6 height 6
radio input "true"
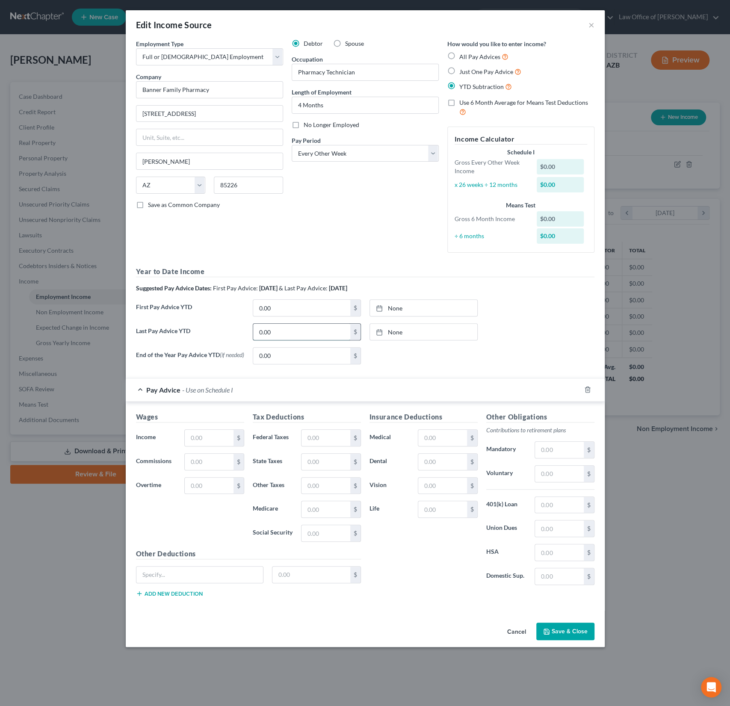
click at [283, 329] on input "0.00" at bounding box center [301, 332] width 97 height 16
drag, startPoint x: 297, startPoint y: 333, endPoint x: 244, endPoint y: 327, distance: 53.3
click at [244, 327] on div "Last Pay Advice YTD 0.00 $ None close Date Time chevron_left [DATE] chevron_rig…" at bounding box center [365, 335] width 467 height 24
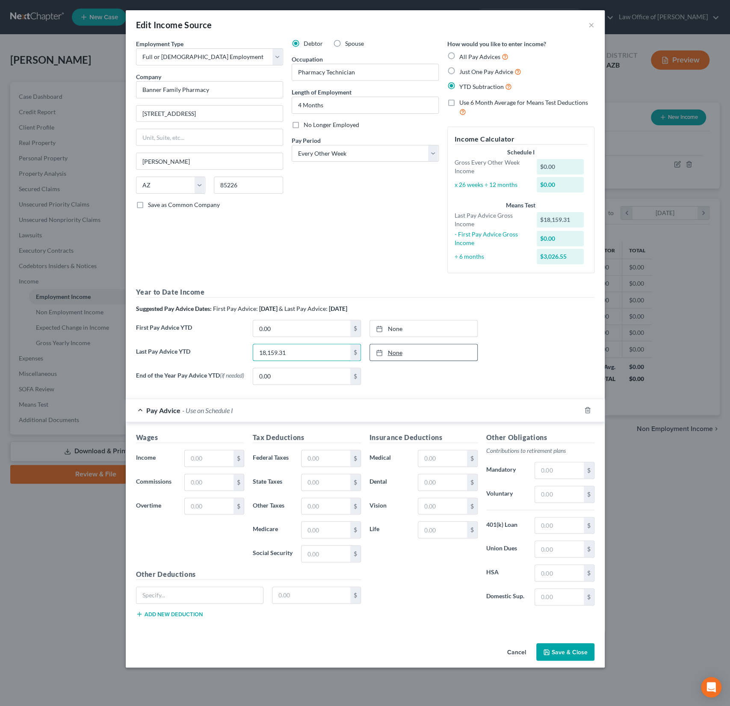
type input "18,159.31"
click at [400, 347] on link "None" at bounding box center [423, 352] width 107 height 16
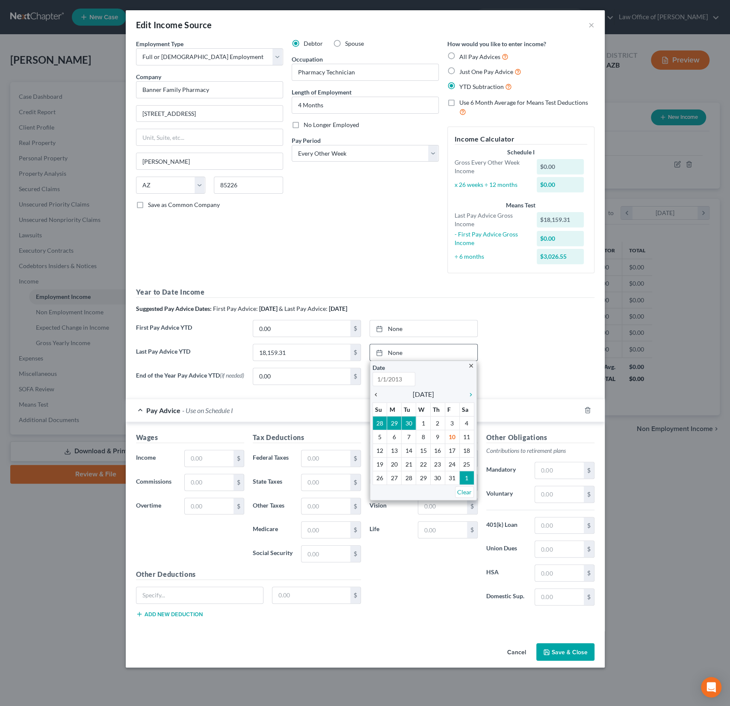
click at [377, 392] on icon "chevron_left" at bounding box center [377, 394] width 11 height 7
type input "[DATE]"
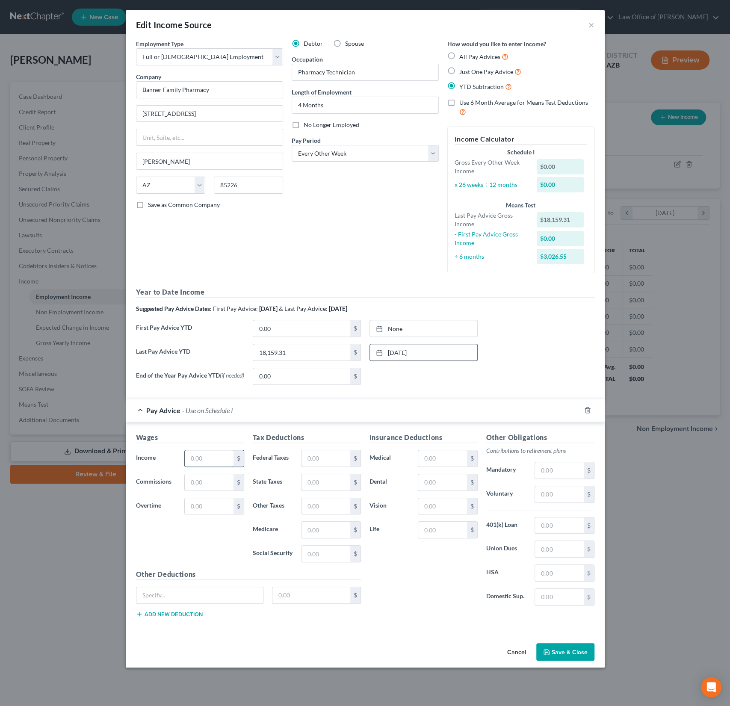
click at [200, 460] on input "text" at bounding box center [209, 458] width 48 height 16
click at [207, 460] on input "text" at bounding box center [209, 458] width 48 height 16
type input "189,376"
click at [346, 454] on input "text" at bounding box center [325, 458] width 48 height 16
type input "139.42"
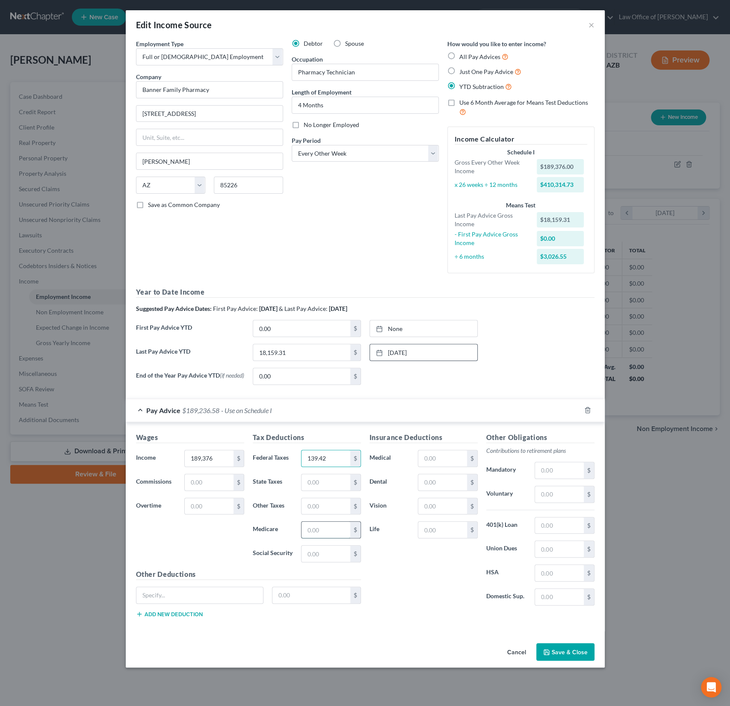
click at [325, 526] on input "text" at bounding box center [325, 530] width 48 height 16
type input "26.87"
click at [321, 556] on input "text" at bounding box center [325, 553] width 48 height 16
type input "114.89"
click at [321, 489] on input "text" at bounding box center [325, 482] width 48 height 16
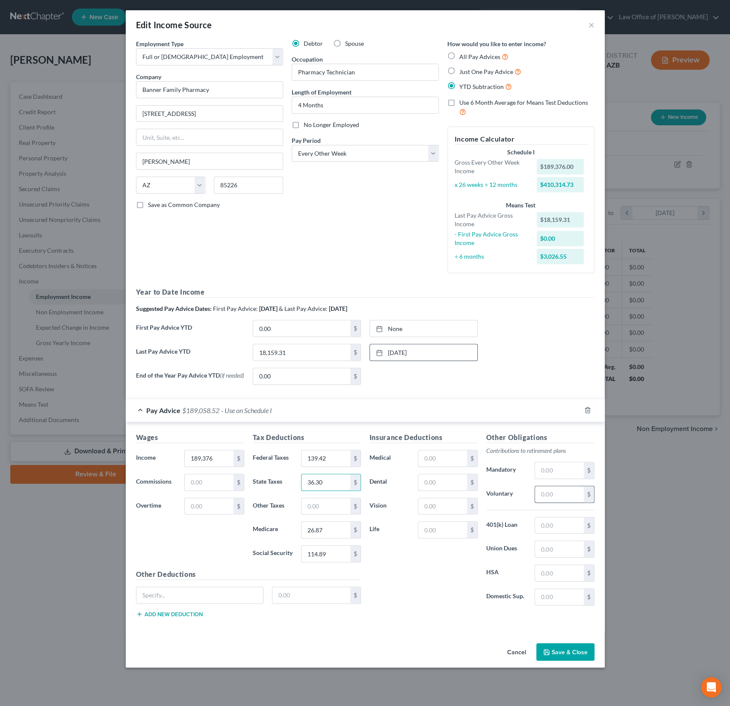
type input "36.30"
click at [541, 497] on input "text" at bounding box center [559, 494] width 48 height 16
type input "37.88"
click at [447, 481] on input "text" at bounding box center [442, 482] width 48 height 16
type input "8.31"
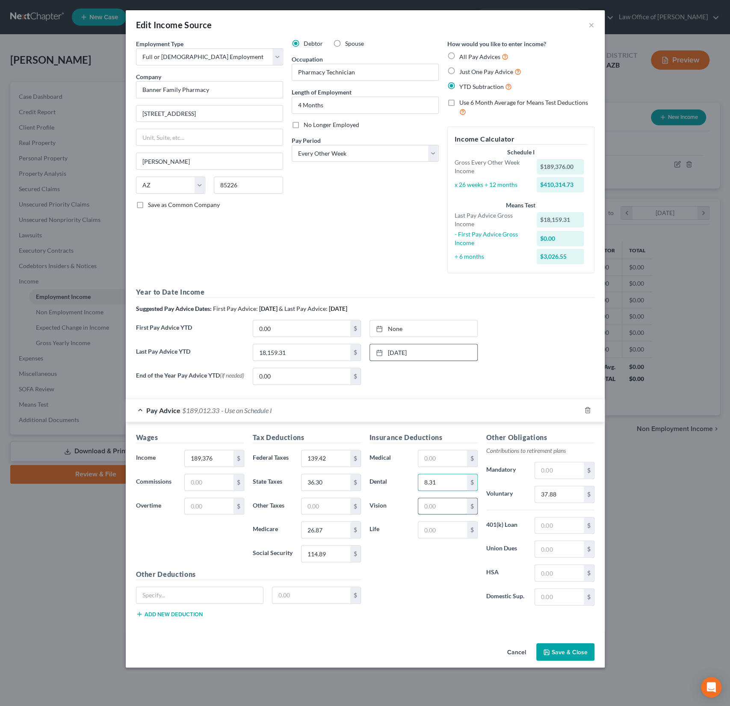
click at [442, 512] on input "text" at bounding box center [442, 506] width 48 height 16
type input "7.38"
click at [556, 572] on input "text" at bounding box center [559, 573] width 48 height 16
type input "25"
click at [430, 528] on input "text" at bounding box center [442, 530] width 48 height 16
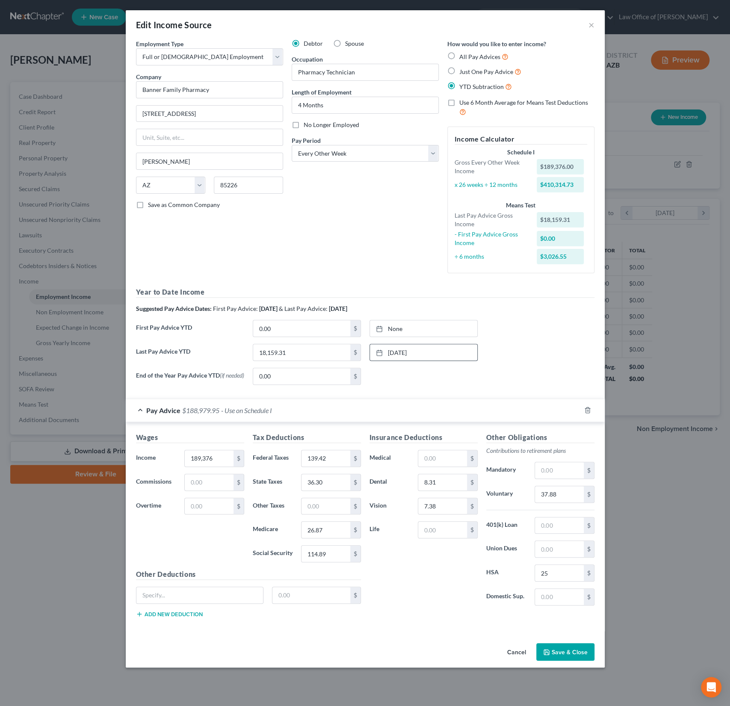
click at [368, 607] on div "Insurance Deductions Medical $ Dental 8.31 $ Vision 7.38 $ Life $" at bounding box center [423, 522] width 117 height 180
click at [550, 647] on button "Save & Close" at bounding box center [565, 652] width 58 height 18
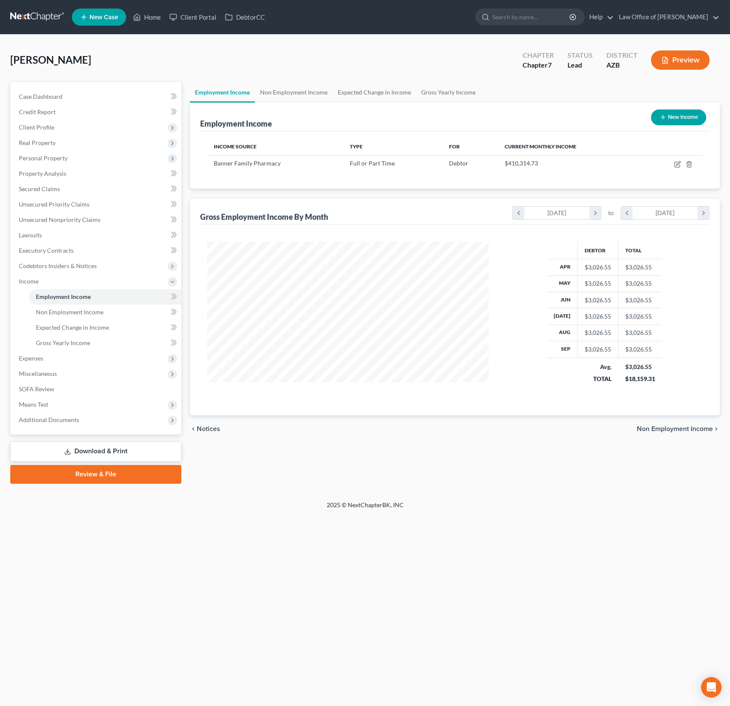
click at [672, 118] on button "New Income" at bounding box center [678, 117] width 55 height 16
select select "0"
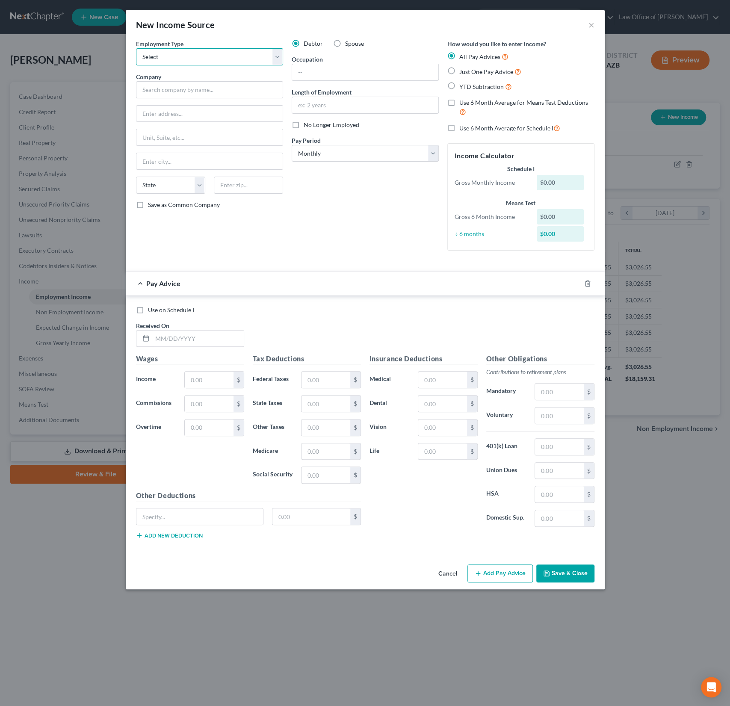
click at [201, 56] on select "Select Full or [DEMOGRAPHIC_DATA] Employment Self Employment" at bounding box center [209, 56] width 147 height 17
select select "0"
click at [136, 48] on select "Select Full or [DEMOGRAPHIC_DATA] Employment Self Employment" at bounding box center [209, 56] width 147 height 17
click at [304, 126] on label "No Longer Employed" at bounding box center [332, 125] width 56 height 9
click at [307, 126] on input "No Longer Employed" at bounding box center [310, 124] width 6 height 6
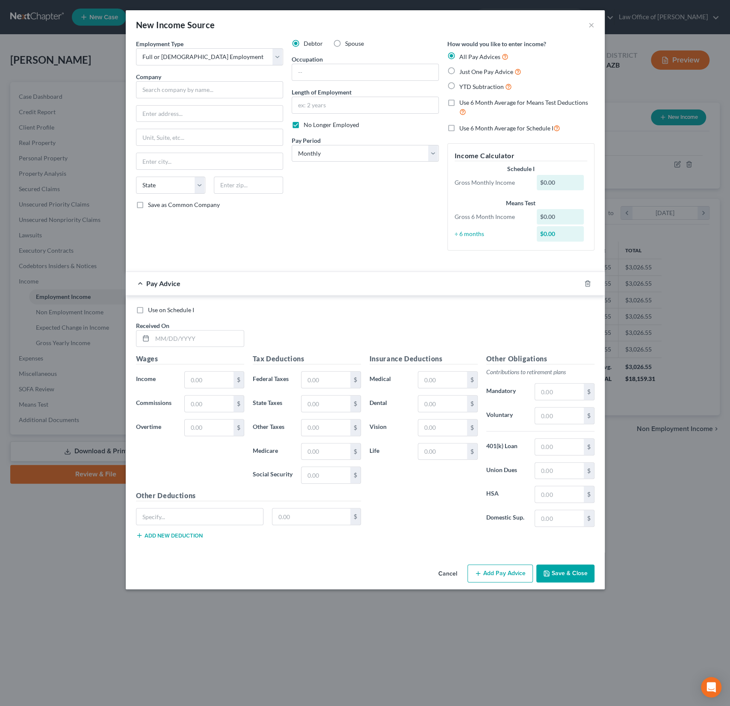
click at [304, 125] on label "No Longer Employed" at bounding box center [332, 125] width 56 height 9
click at [307, 125] on input "No Longer Employed" at bounding box center [310, 124] width 6 height 6
click at [304, 126] on label "No Longer Employed" at bounding box center [332, 125] width 56 height 9
click at [307, 126] on input "No Longer Employed" at bounding box center [310, 124] width 6 height 6
checkbox input "true"
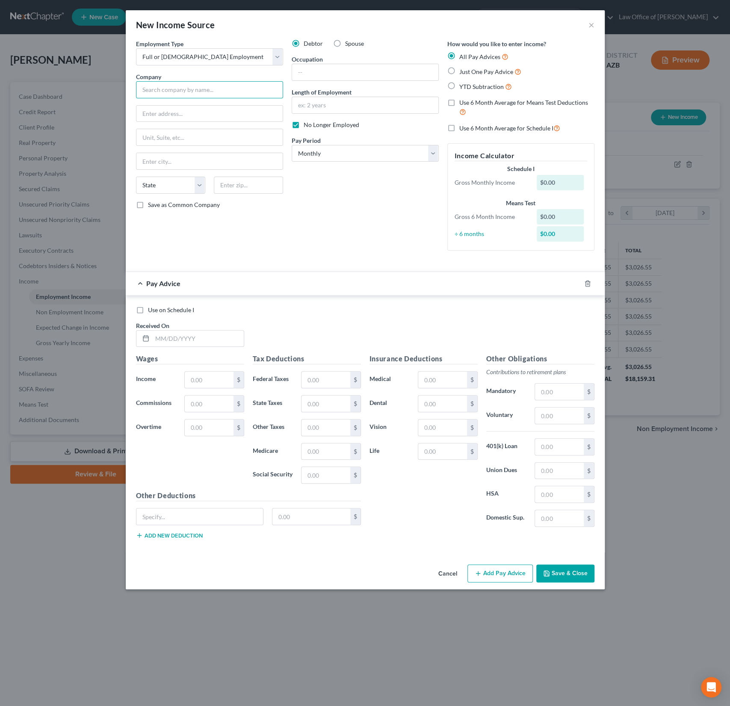
click at [190, 91] on input "text" at bounding box center [209, 89] width 147 height 17
type input "PeopleSoft"
click at [461, 91] on label "YTD Subtraction" at bounding box center [485, 87] width 53 height 10
click at [463, 87] on input "YTD Subtraction" at bounding box center [466, 85] width 6 height 6
radio input "true"
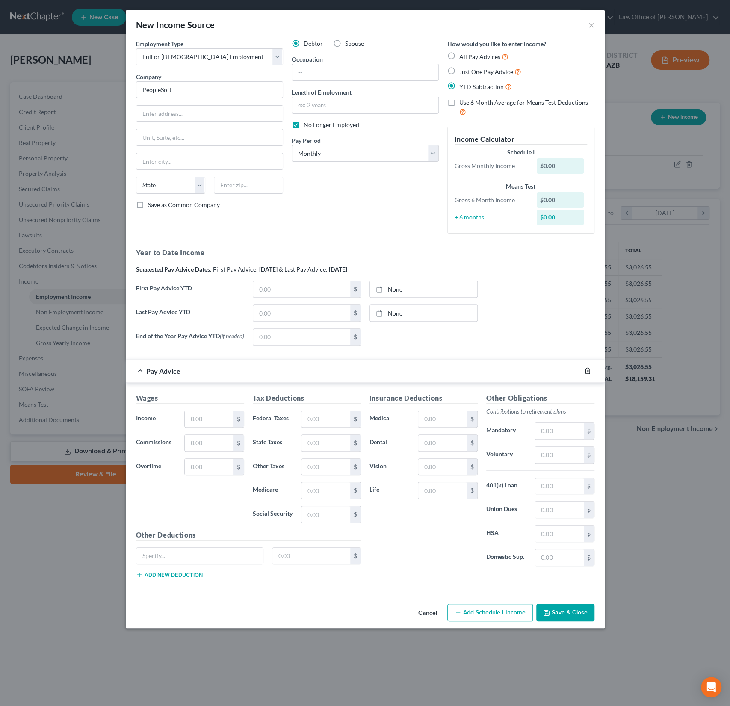
click at [586, 369] on icon "button" at bounding box center [587, 371] width 4 height 6
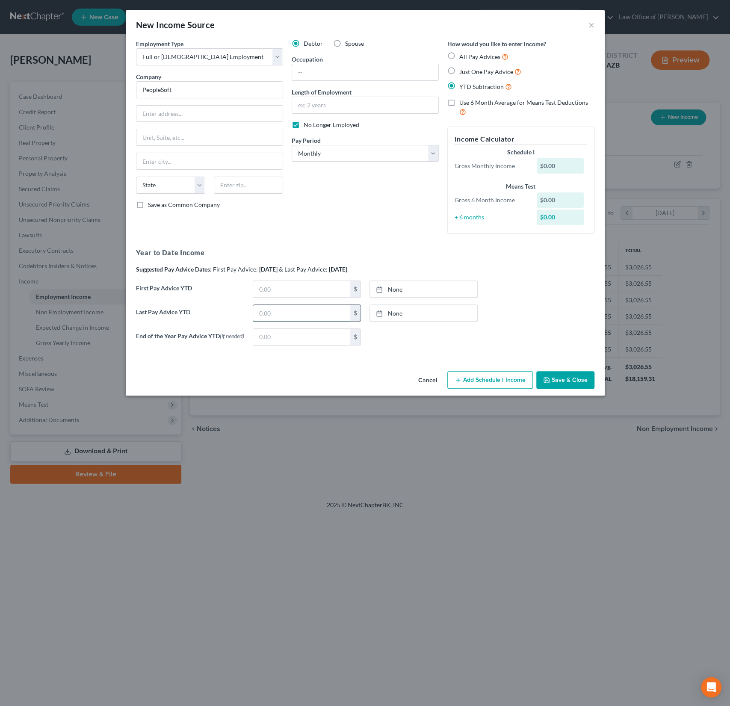
click at [276, 319] on input "text" at bounding box center [301, 313] width 97 height 16
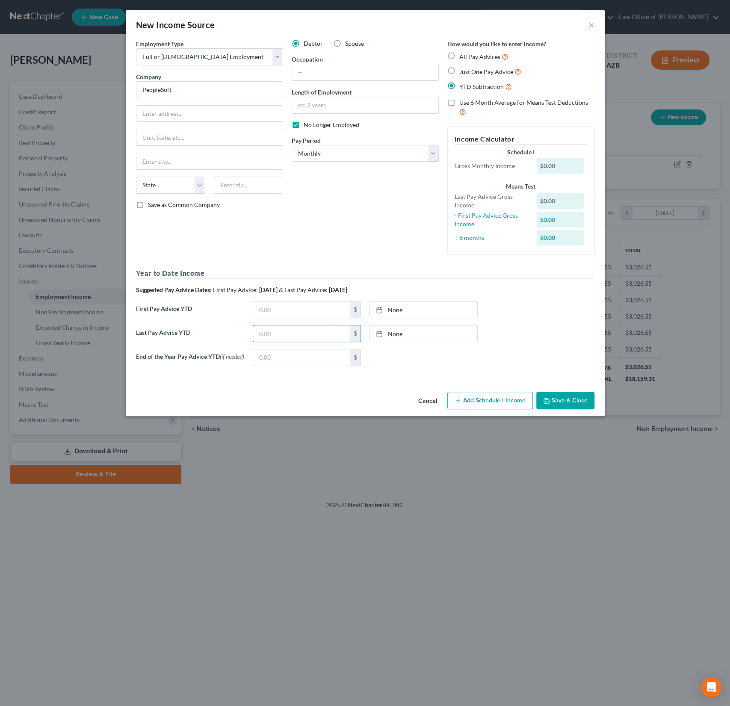
click at [281, 345] on div "Last Pay Advice YTD $ None close Date Time chevron_left [DATE] chevron_right Su…" at bounding box center [365, 337] width 467 height 24
click at [270, 332] on input "text" at bounding box center [301, 333] width 97 height 16
type input "4,293.14"
click at [435, 331] on link "None" at bounding box center [423, 333] width 107 height 16
type input "[DATE]"
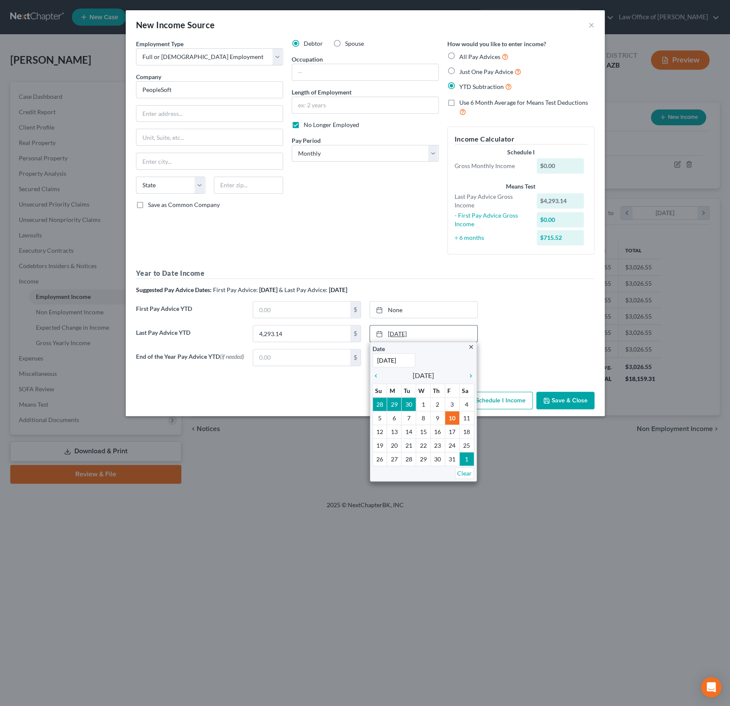
click at [404, 339] on link "[DATE]" at bounding box center [423, 333] width 107 height 16
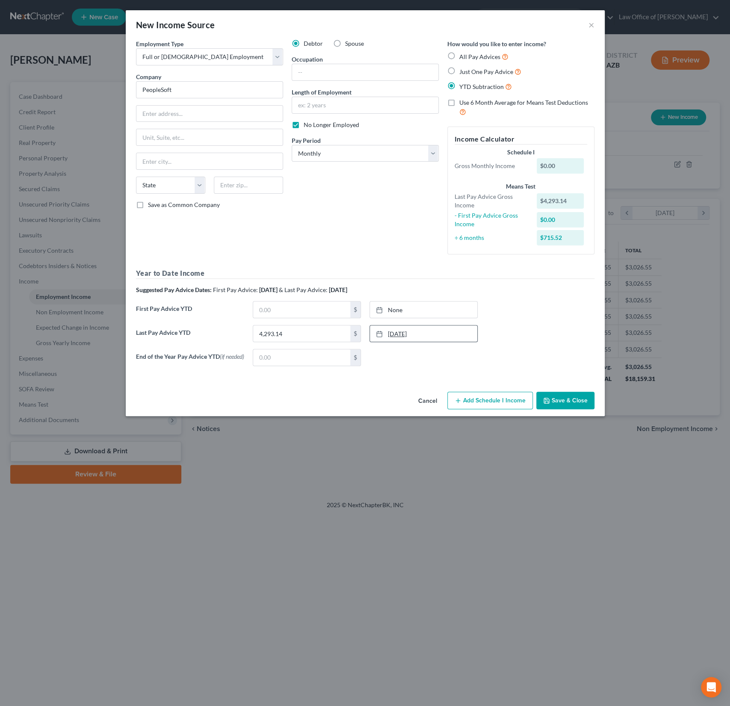
click at [404, 339] on link "[DATE]" at bounding box center [423, 333] width 107 height 16
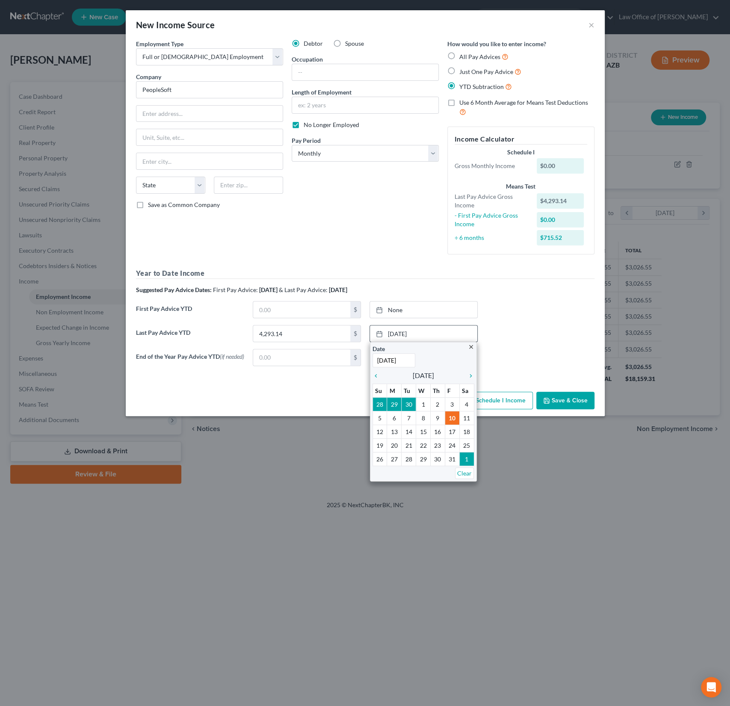
click at [380, 379] on div "chevron_left [DATE] chevron_right" at bounding box center [423, 375] width 102 height 12
click at [379, 378] on link "chevron_left" at bounding box center [377, 375] width 11 height 10
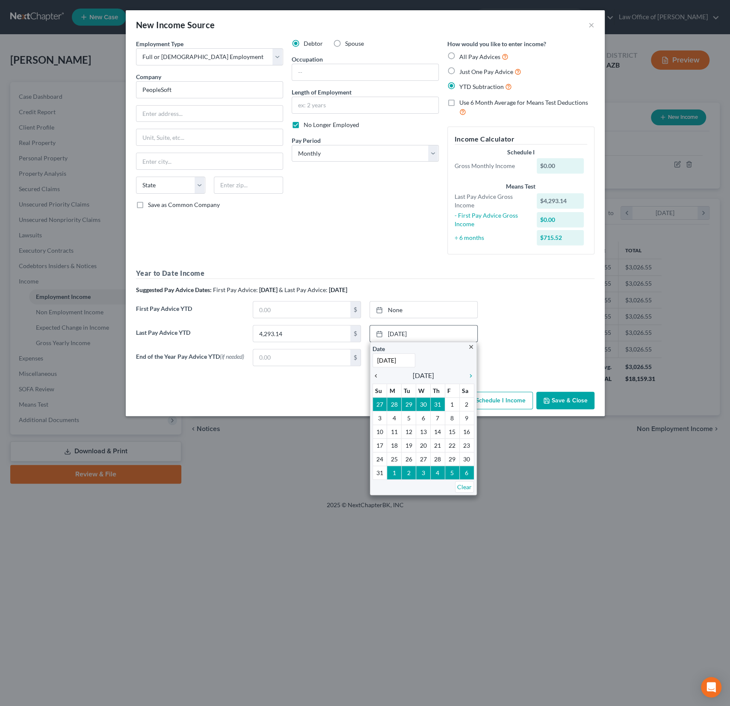
click at [379, 378] on link "chevron_left" at bounding box center [377, 375] width 11 height 10
click at [472, 373] on icon "chevron_right" at bounding box center [468, 375] width 11 height 7
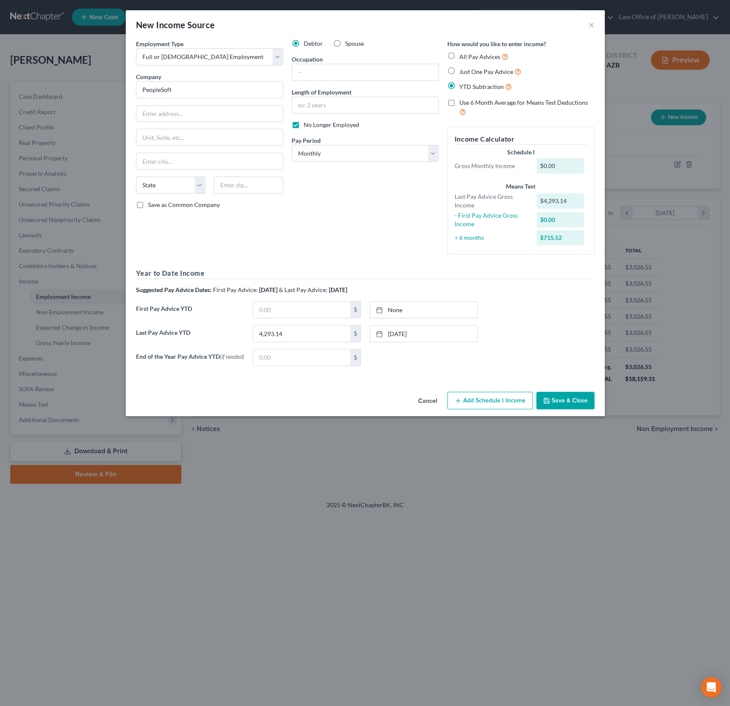
click at [576, 399] on button "Save & Close" at bounding box center [565, 401] width 58 height 18
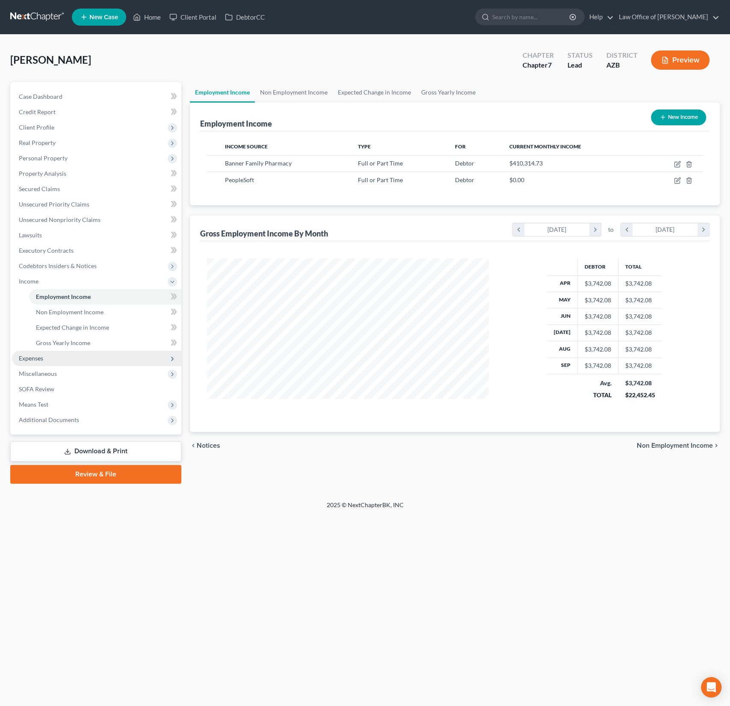
click at [43, 358] on span "Expenses" at bounding box center [31, 357] width 24 height 7
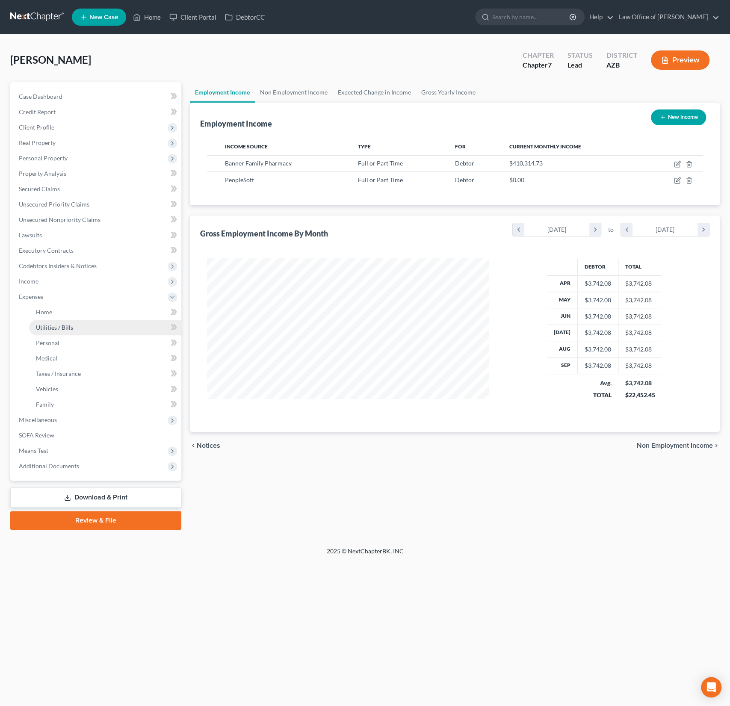
click at [45, 321] on link "Utilities / Bills" at bounding box center [105, 327] width 152 height 15
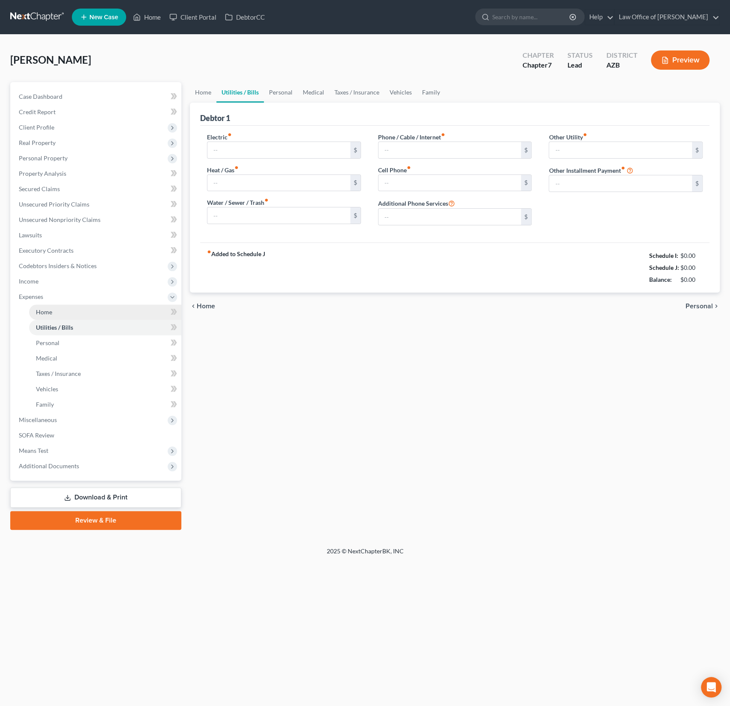
type input "0.00"
type input "90.00"
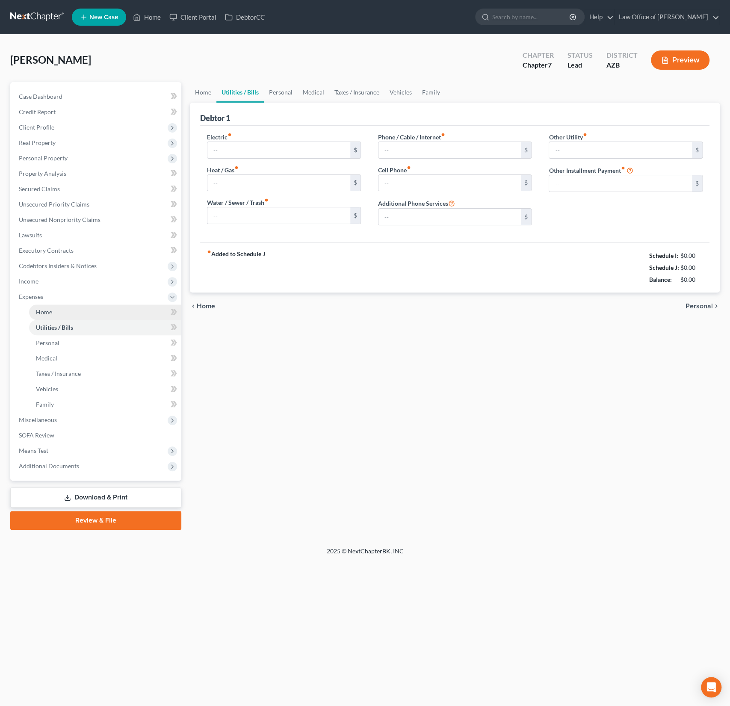
type input "0.00"
click at [50, 310] on span "Home" at bounding box center [44, 311] width 16 height 7
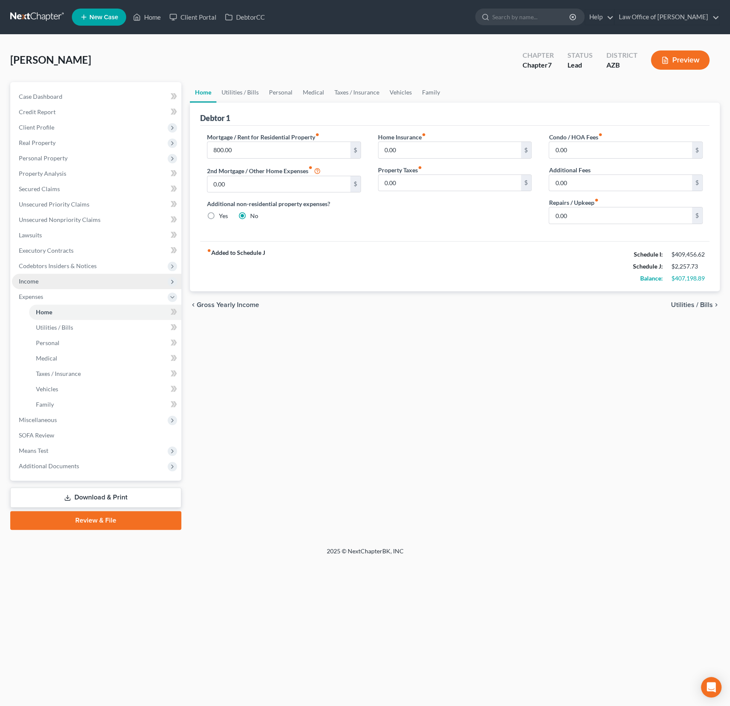
click at [37, 283] on span "Income" at bounding box center [29, 280] width 20 height 7
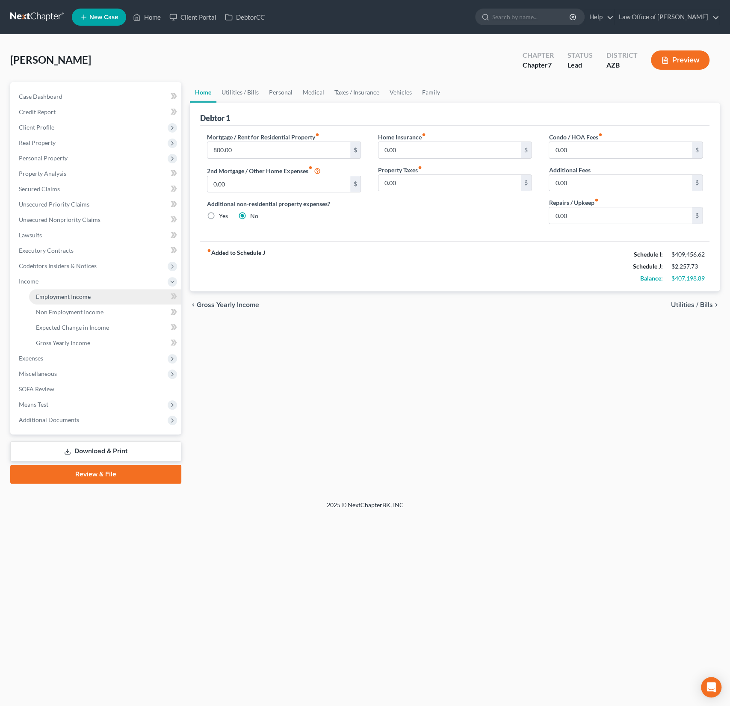
click at [60, 295] on span "Employment Income" at bounding box center [63, 296] width 55 height 7
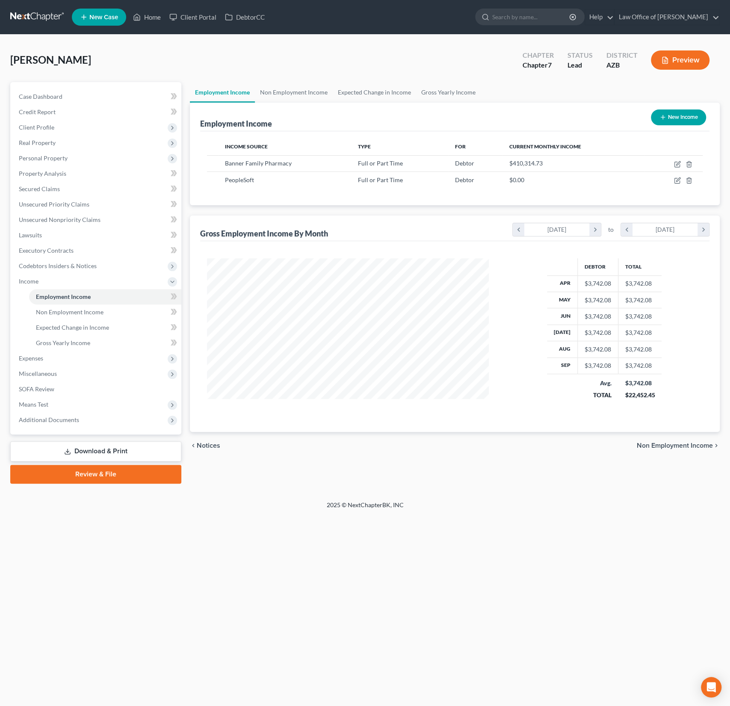
scroll to position [152, 299]
click at [678, 164] on icon "button" at bounding box center [677, 164] width 7 height 7
select select "0"
select select "3"
select select "2"
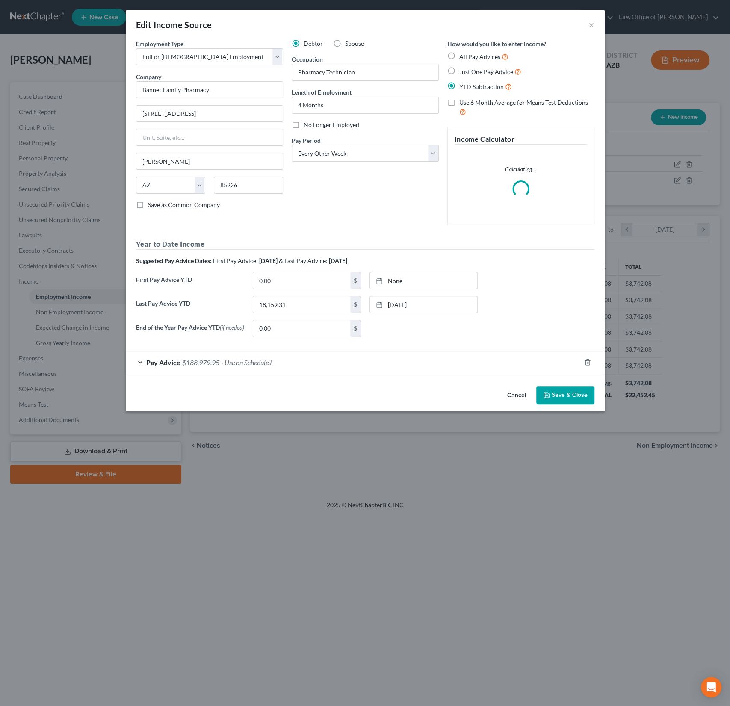
click at [231, 364] on span "- Use on Schedule I" at bounding box center [246, 362] width 51 height 8
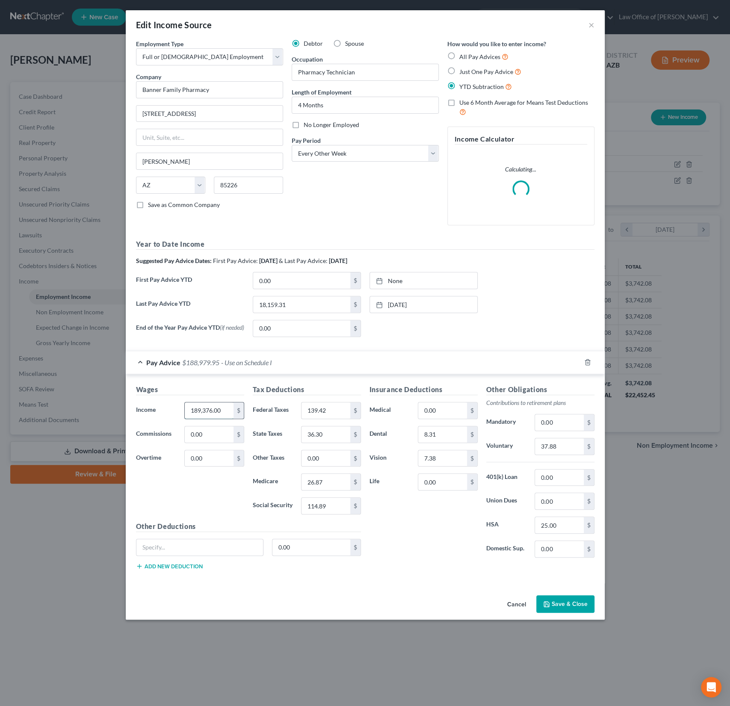
click at [222, 410] on input "189,376.00" at bounding box center [209, 410] width 48 height 16
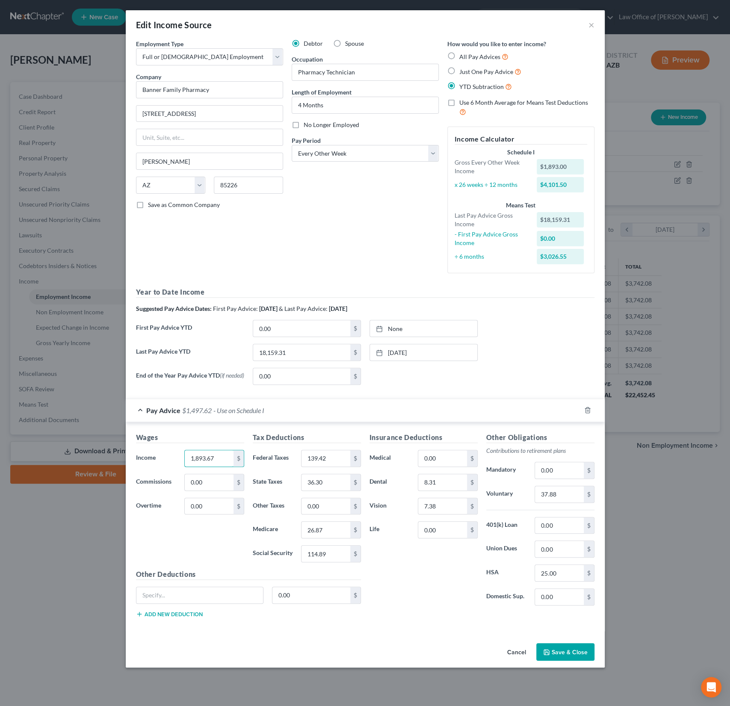
type input "1,893.67"
click at [559, 652] on button "Save & Close" at bounding box center [565, 652] width 58 height 18
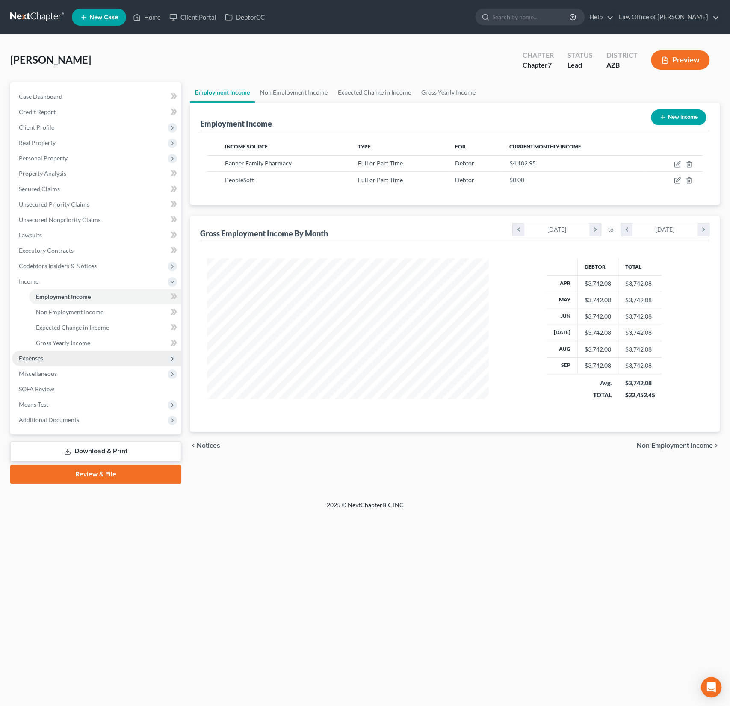
click at [35, 358] on span "Expenses" at bounding box center [31, 357] width 24 height 7
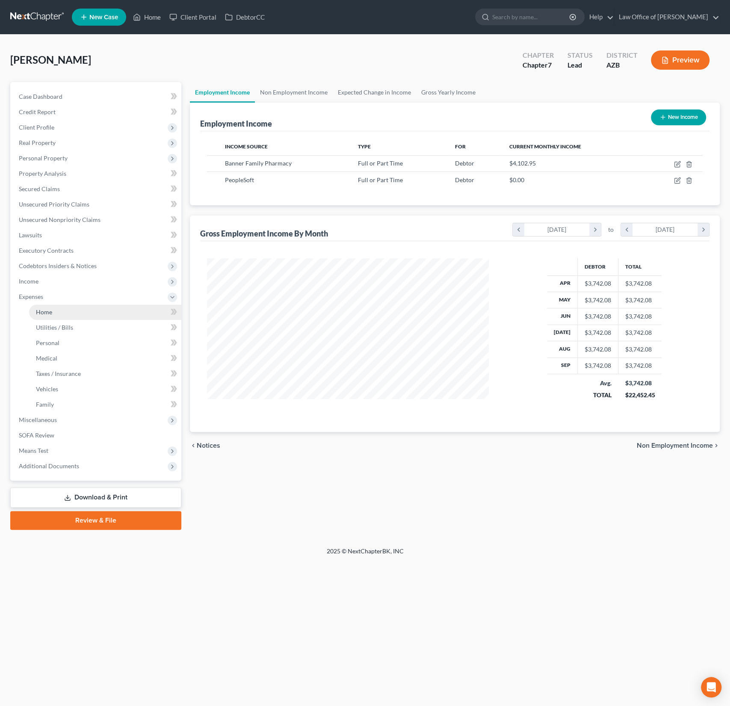
click at [49, 315] on link "Home" at bounding box center [105, 311] width 152 height 15
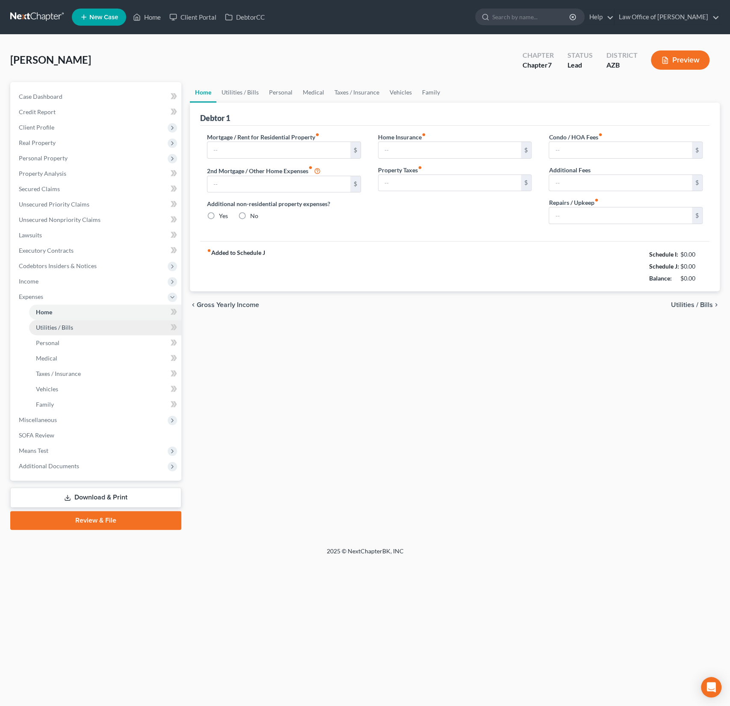
type input "800.00"
type input "0.00"
radio input "true"
type input "0.00"
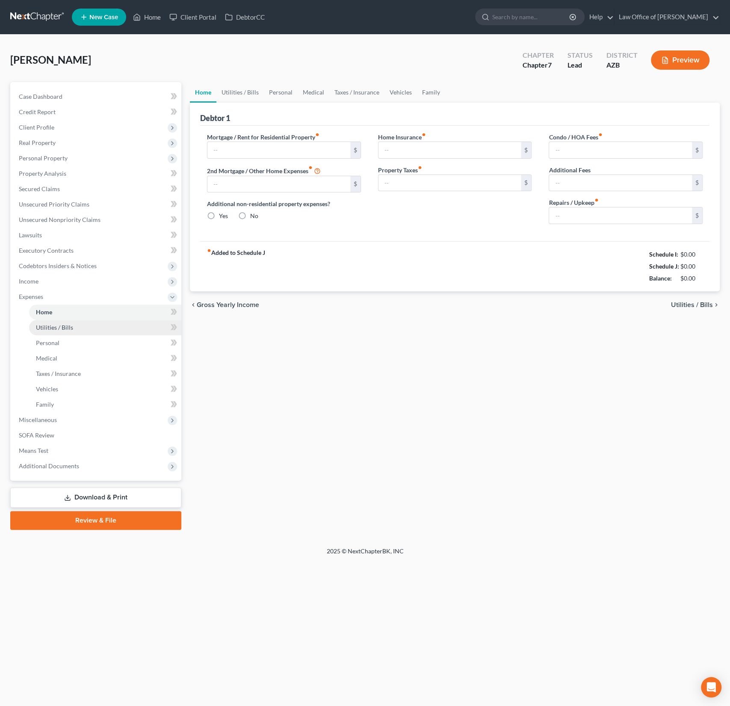
type input "0.00"
click at [45, 421] on span "Miscellaneous" at bounding box center [38, 419] width 38 height 7
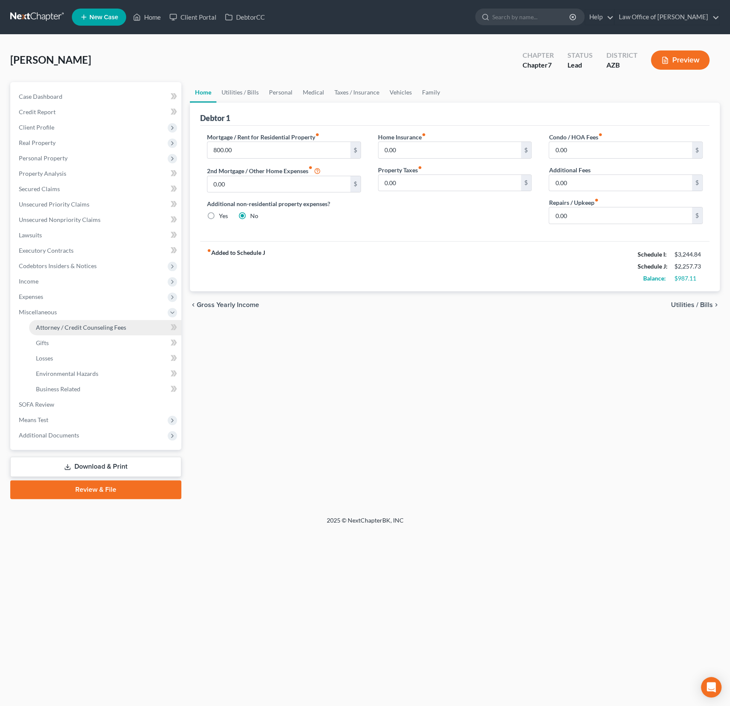
click at [65, 322] on link "Attorney / Credit Counseling Fees" at bounding box center [105, 327] width 152 height 15
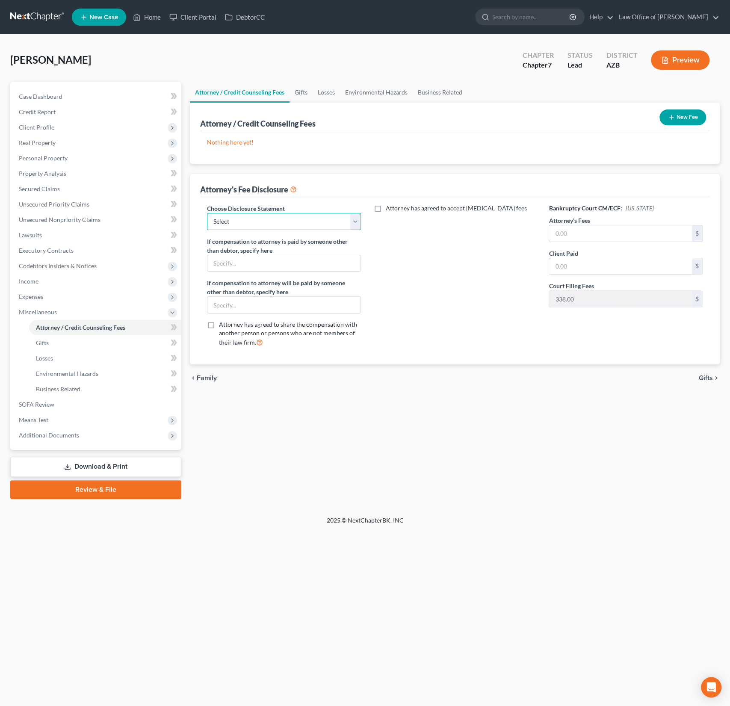
click at [258, 226] on select "Select Chapter 7 Chapter 13 Disclosure" at bounding box center [284, 221] width 154 height 17
select select "0"
click at [207, 213] on select "Select Chapter 7 Chapter 13 Disclosure" at bounding box center [284, 221] width 154 height 17
click at [598, 242] on div "Bankruptcy Court CM/ECF: [US_STATE] Attorney's Fees $ Client Paid $ Court Filin…" at bounding box center [625, 279] width 171 height 150
click at [577, 236] on input "text" at bounding box center [620, 233] width 143 height 16
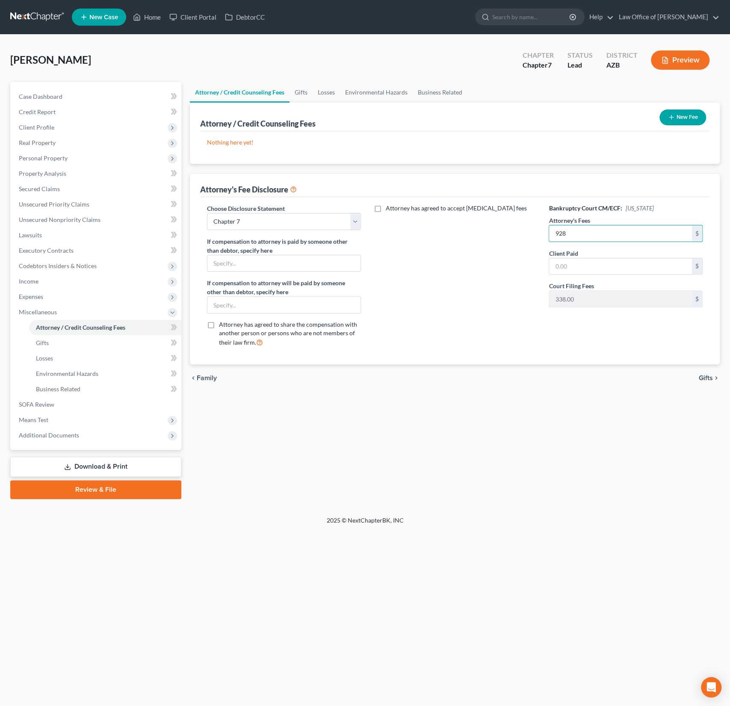
type input "928"
click at [681, 121] on button "New Fee" at bounding box center [682, 117] width 47 height 16
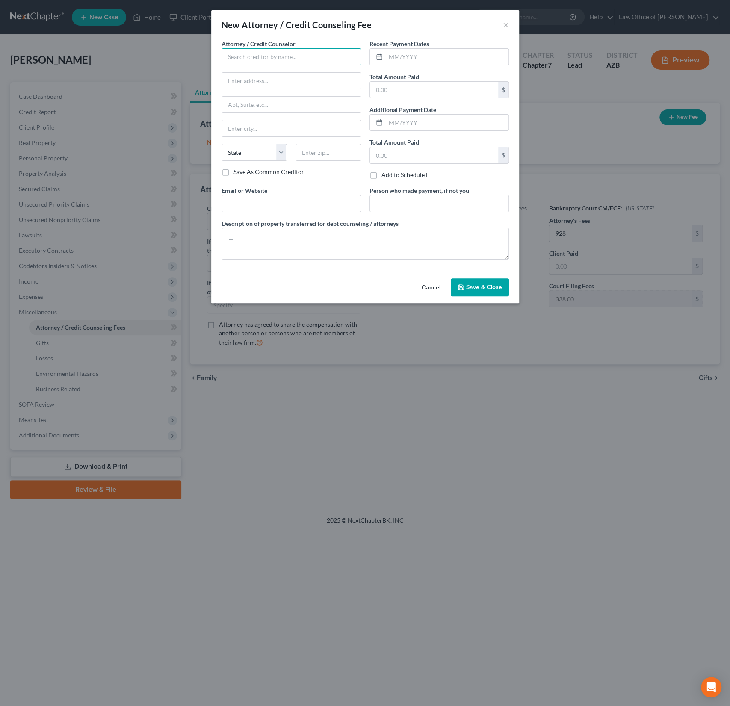
click at [252, 60] on input "text" at bounding box center [290, 56] width 139 height 17
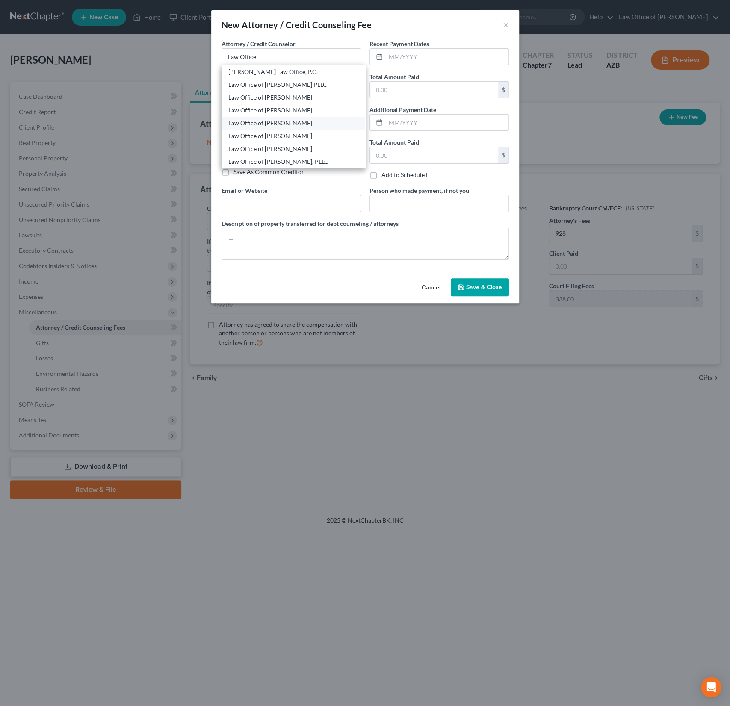
click at [294, 122] on div "Law Office of [PERSON_NAME]" at bounding box center [293, 123] width 130 height 9
type input "Law Office of [PERSON_NAME]"
type input "4186 W 2200 S"
type input "[PERSON_NAME]"
select select "46"
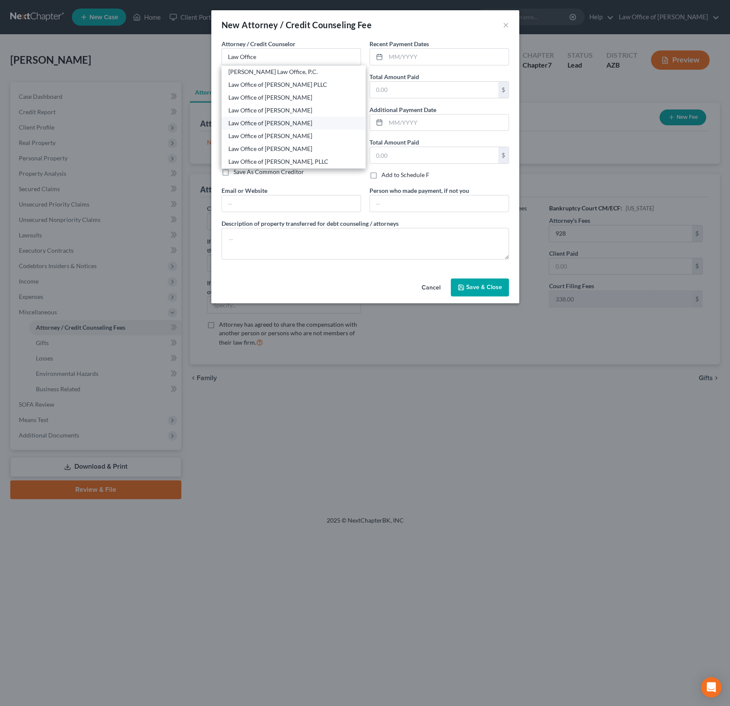
type input "84401"
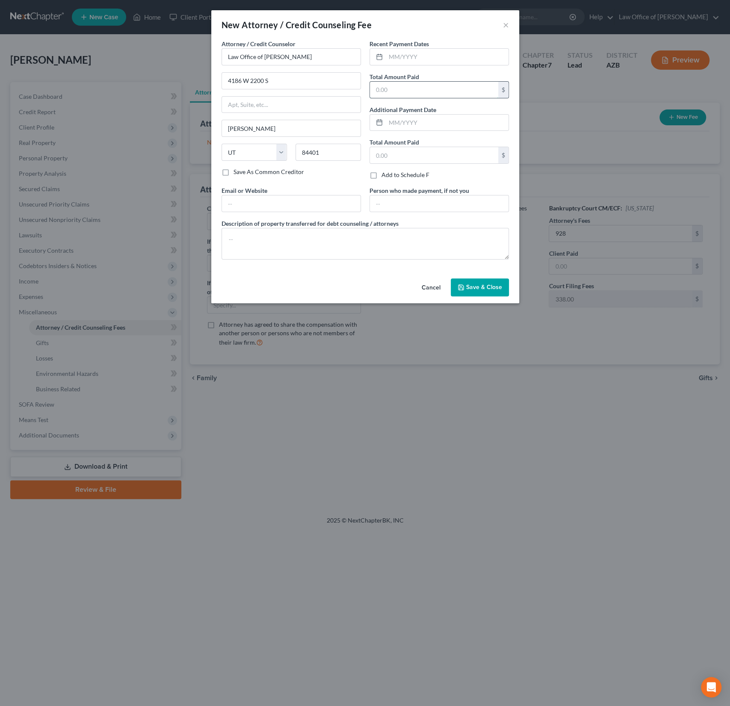
click at [394, 94] on input "text" at bounding box center [434, 90] width 128 height 16
type input "928"
click at [479, 283] on span "Save & Close" at bounding box center [484, 286] width 36 height 7
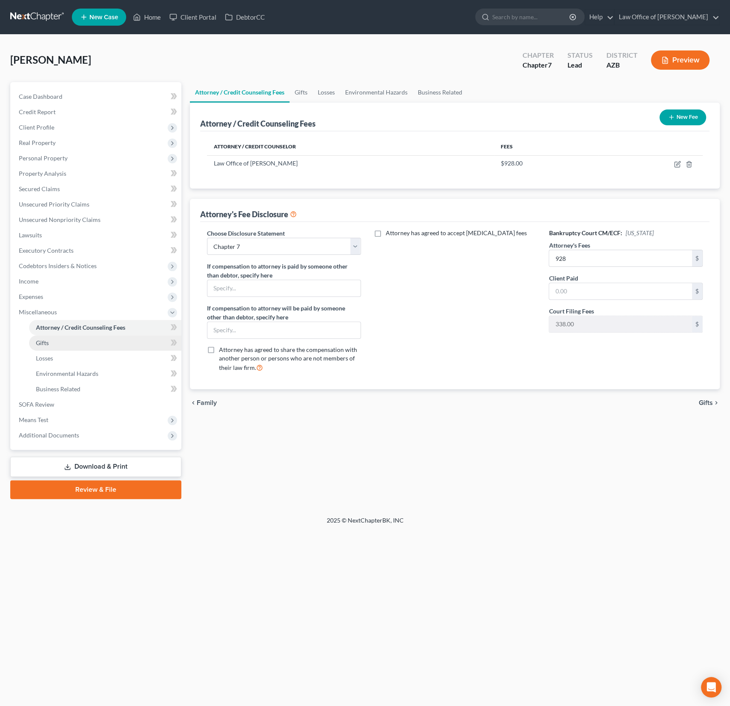
click at [49, 344] on link "Gifts" at bounding box center [105, 342] width 152 height 15
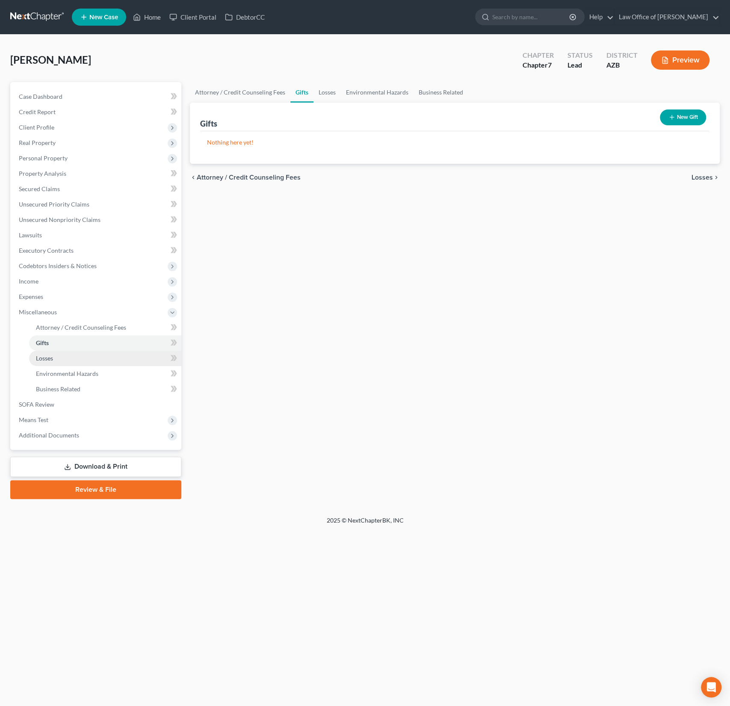
click at [48, 358] on span "Losses" at bounding box center [44, 357] width 17 height 7
click at [51, 371] on span "Environmental Hazards" at bounding box center [67, 373] width 62 height 7
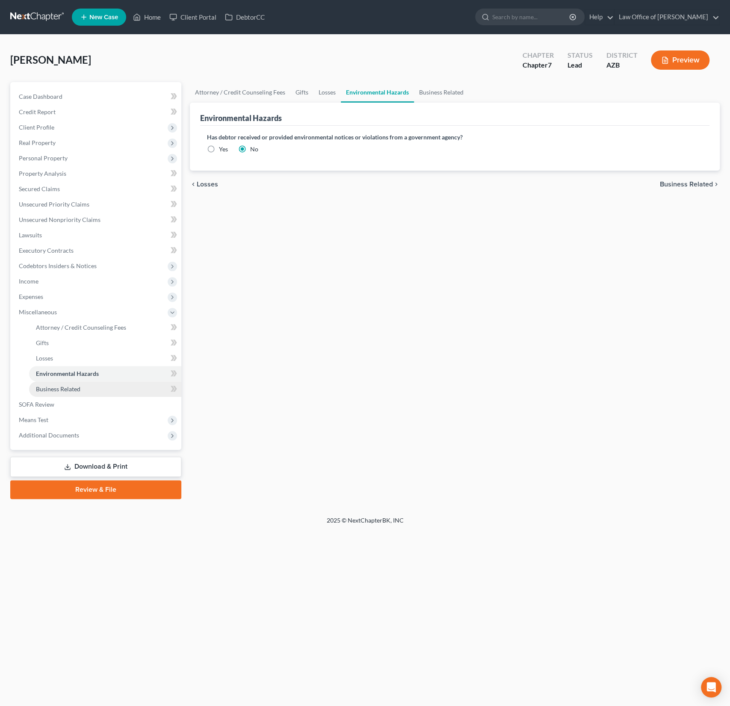
click at [57, 389] on span "Business Related" at bounding box center [58, 388] width 44 height 7
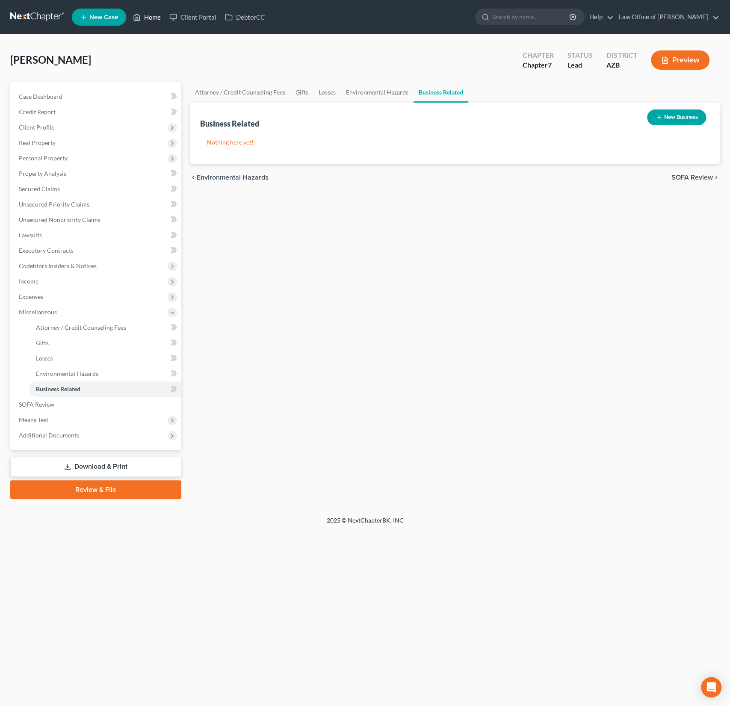
click at [157, 15] on link "Home" at bounding box center [147, 16] width 36 height 15
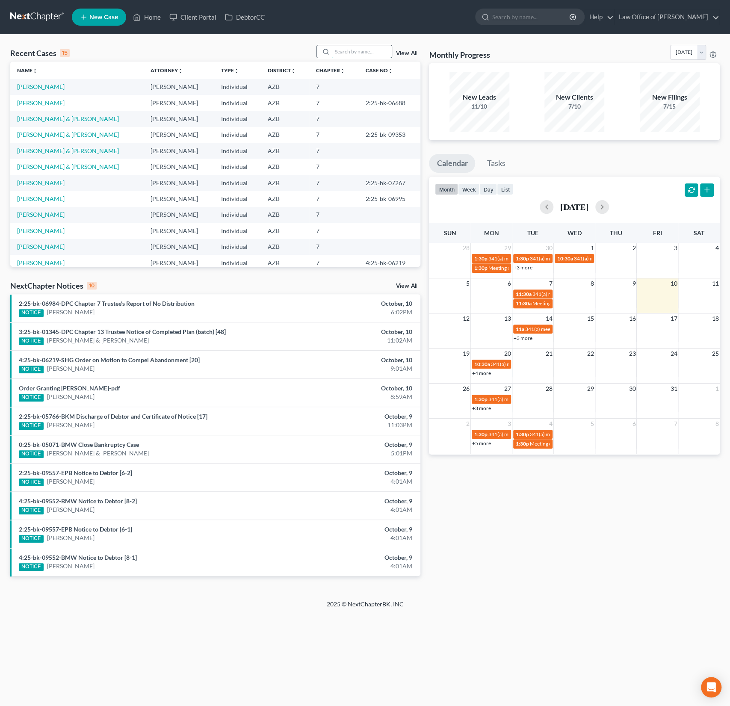
click at [354, 56] on input "search" at bounding box center [362, 51] width 60 height 12
type input "[PERSON_NAME]"
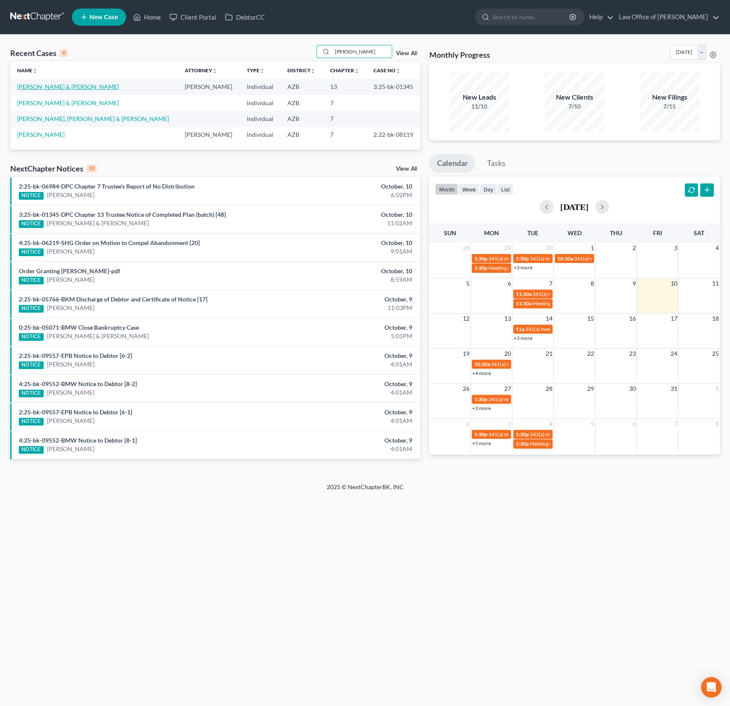
click at [47, 84] on link "[PERSON_NAME] & [PERSON_NAME]" at bounding box center [68, 86] width 102 height 7
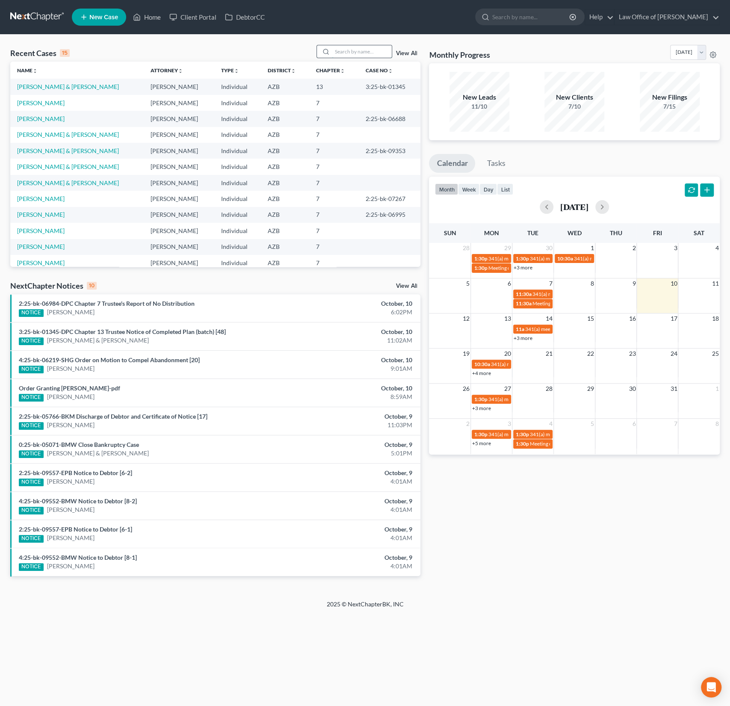
click at [362, 50] on input "search" at bounding box center [362, 51] width 60 height 12
type input "[PERSON_NAME]"
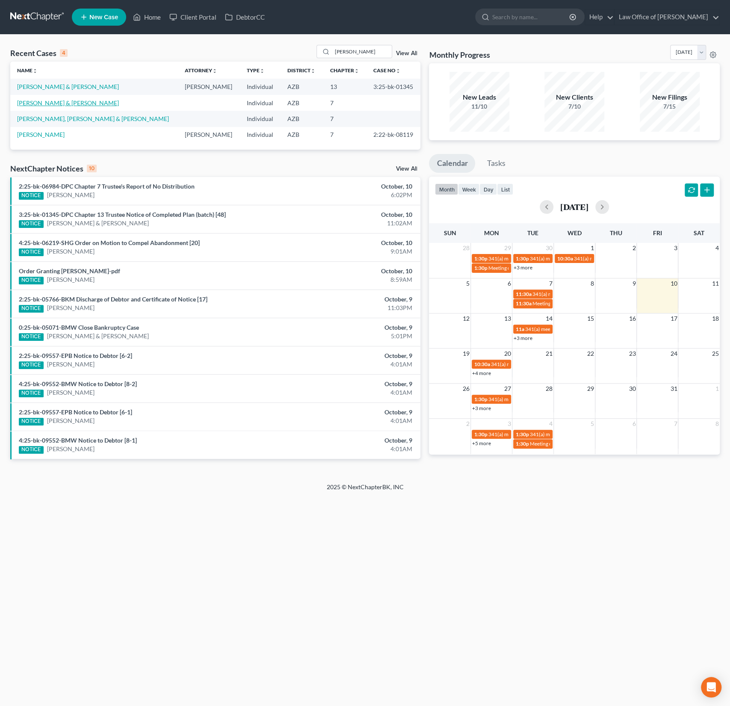
click at [43, 101] on link "[PERSON_NAME] & [PERSON_NAME]" at bounding box center [68, 102] width 102 height 7
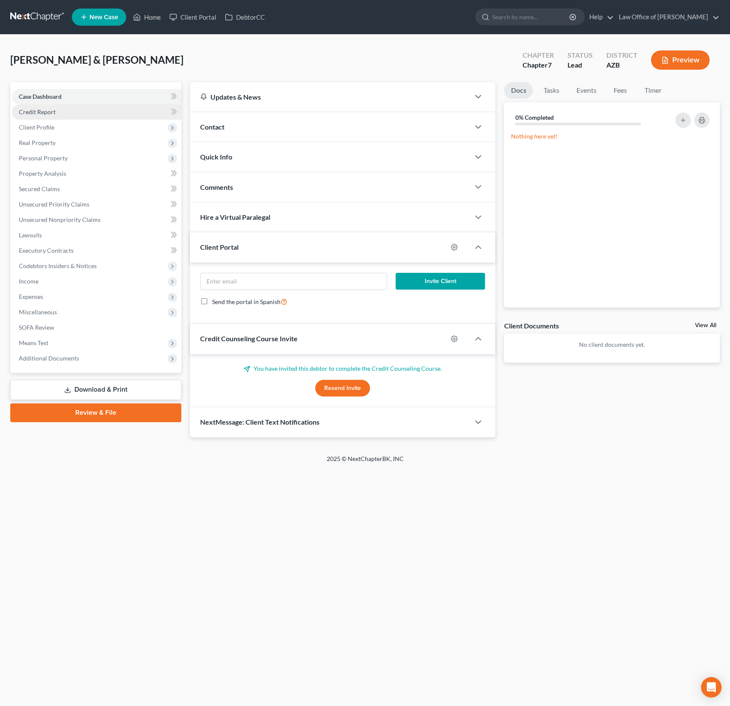
click at [46, 112] on span "Credit Report" at bounding box center [37, 111] width 37 height 7
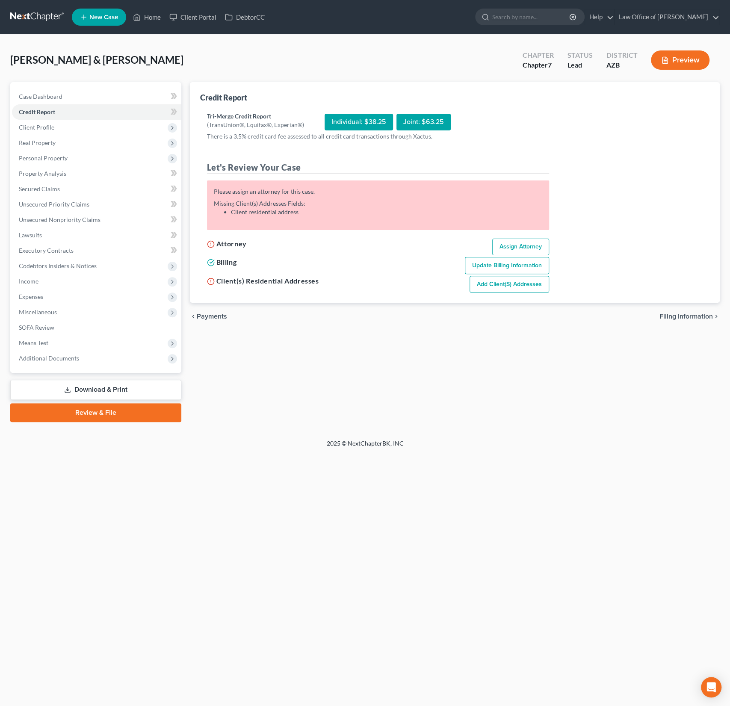
click at [516, 251] on link "Assign Attorney" at bounding box center [520, 247] width 57 height 17
select select "1"
select select "0"
select select "4"
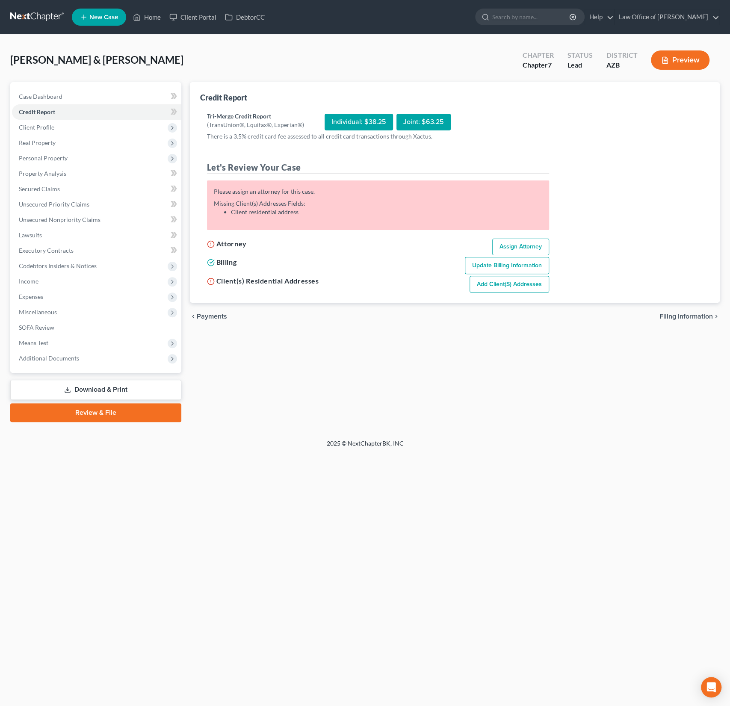
select select "3"
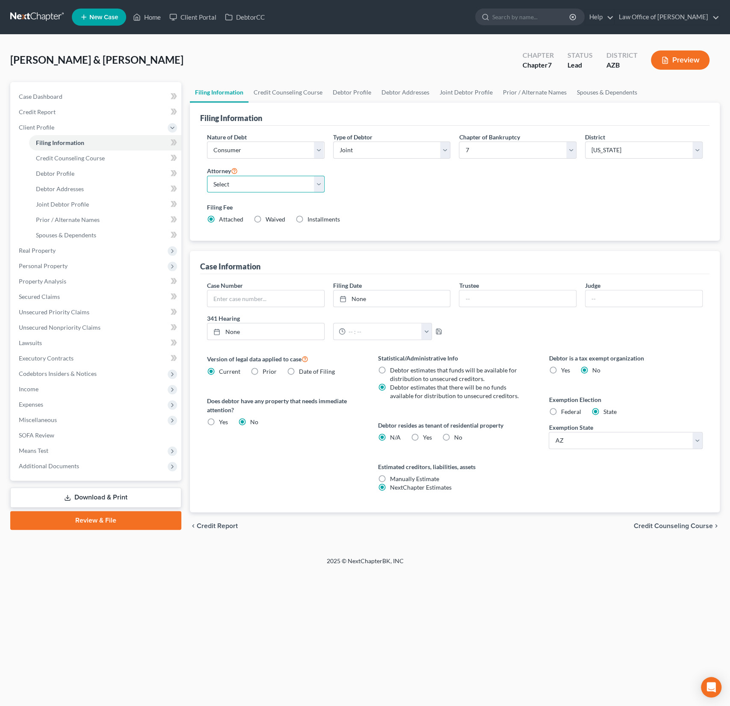
click at [252, 188] on select "Select [PERSON_NAME] - AZB" at bounding box center [266, 184] width 118 height 17
select select "0"
click at [207, 176] on select "Select [PERSON_NAME] - AZB" at bounding box center [266, 184] width 118 height 17
click at [57, 154] on span "Credit Counseling Course" at bounding box center [70, 157] width 69 height 7
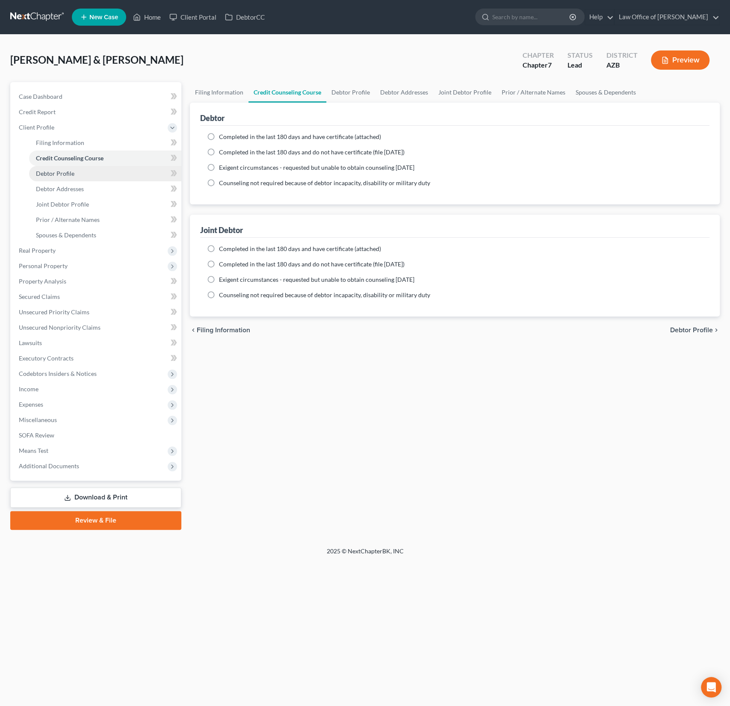
click at [62, 172] on span "Debtor Profile" at bounding box center [55, 173] width 38 height 7
select select "1"
select select "0"
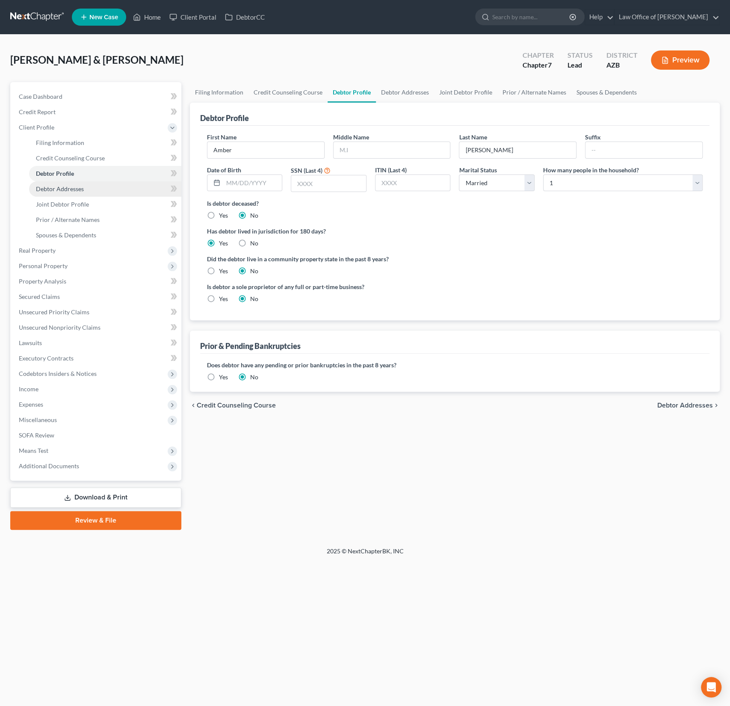
click at [66, 187] on span "Debtor Addresses" at bounding box center [60, 188] width 48 height 7
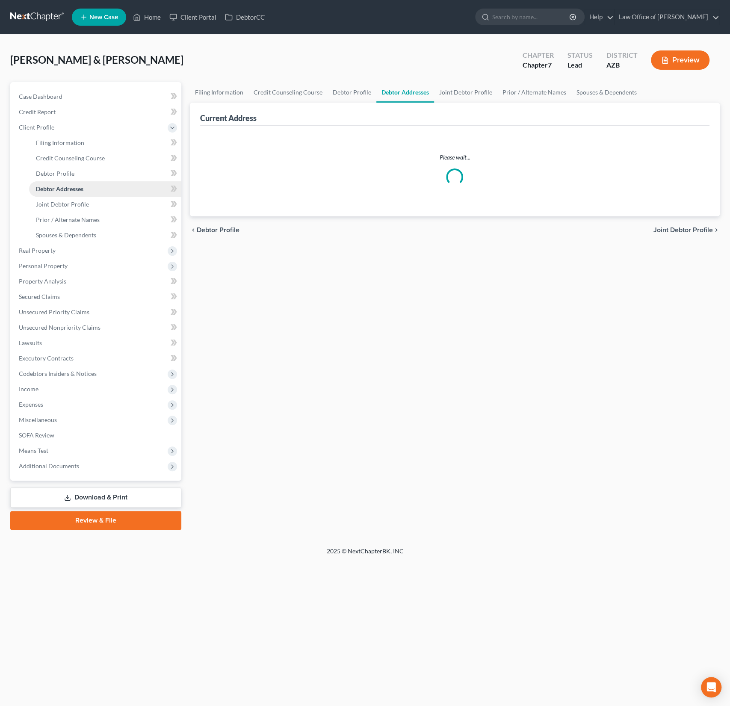
select select "0"
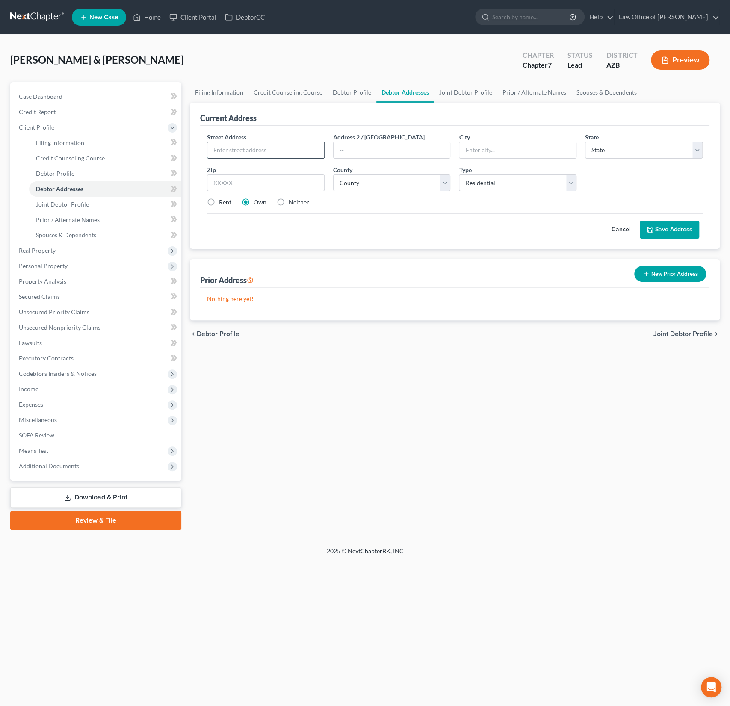
click at [258, 154] on input "text" at bounding box center [265, 150] width 117 height 16
type input "[STREET_ADDRESS]"
type input "El Mirage"
select select "3"
click at [585, 141] on select "State [US_STATE] AK AR AZ CA CO CT DE DC [GEOGRAPHIC_DATA] [GEOGRAPHIC_DATA] GU…" at bounding box center [644, 149] width 118 height 17
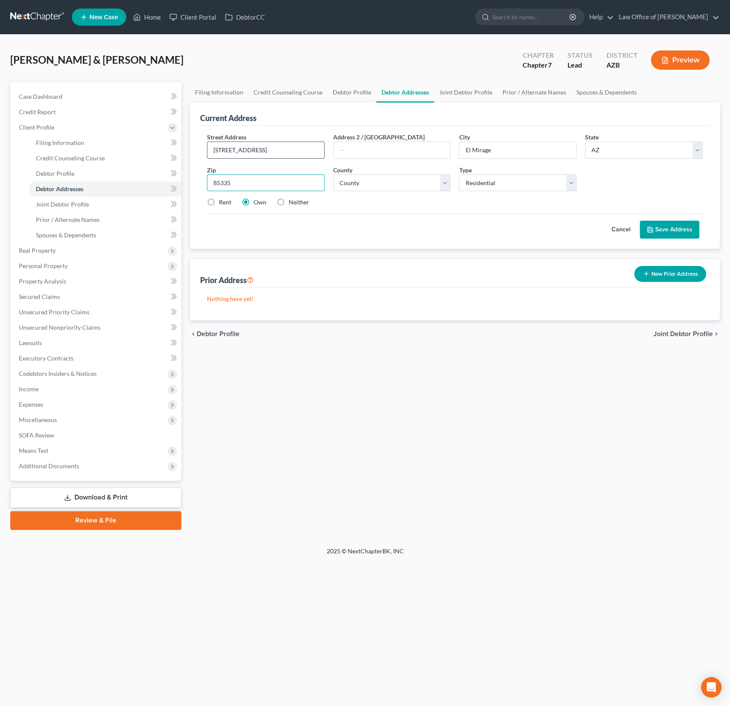
type input "85335"
click at [386, 179] on select "County [GEOGRAPHIC_DATA] [GEOGRAPHIC_DATA] [GEOGRAPHIC_DATA] [GEOGRAPHIC_DATA] …" at bounding box center [392, 182] width 118 height 17
select select "7"
click at [333, 174] on select "County [GEOGRAPHIC_DATA] [GEOGRAPHIC_DATA] [GEOGRAPHIC_DATA] [GEOGRAPHIC_DATA] …" at bounding box center [392, 182] width 118 height 17
click at [672, 230] on button "Save Address" at bounding box center [668, 230] width 59 height 18
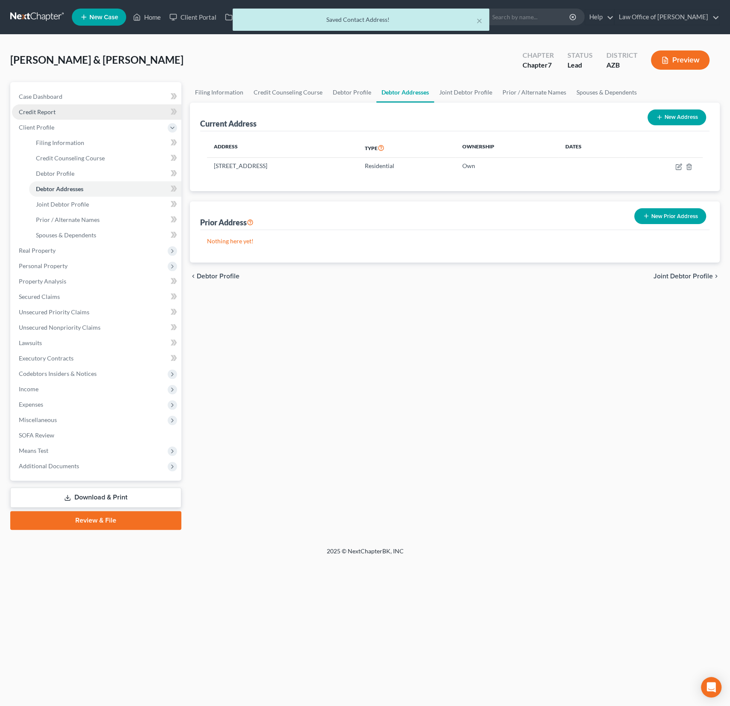
click at [42, 110] on span "Credit Report" at bounding box center [37, 111] width 37 height 7
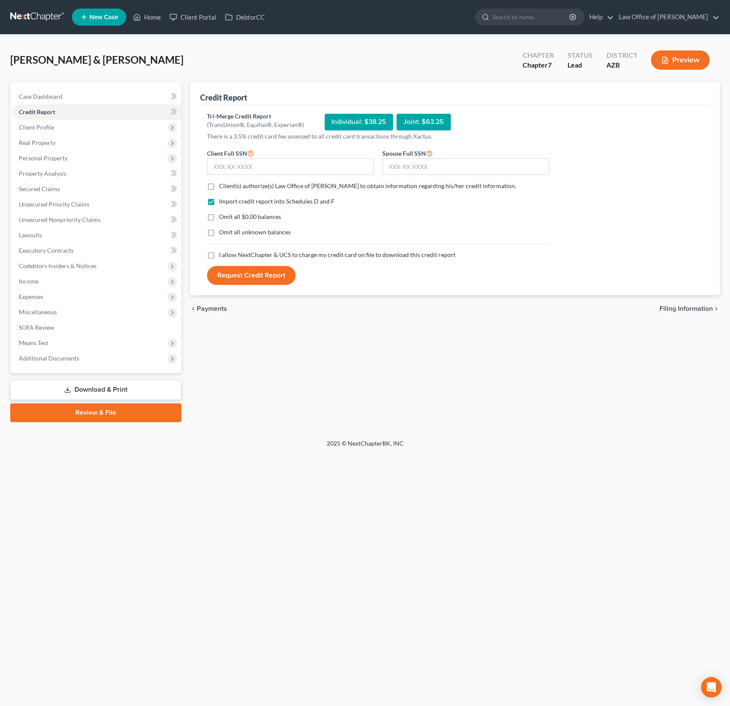
click at [219, 189] on label "Client(s) authorize(s) Law Office of [PERSON_NAME] to obtain information regard…" at bounding box center [367, 186] width 297 height 9
click at [222, 187] on input "Client(s) authorize(s) Law Office of [PERSON_NAME] to obtain information regard…" at bounding box center [225, 185] width 6 height 6
checkbox input "true"
click at [219, 253] on label "I allow NextChapter & UCS to charge my credit card on file to download this cre…" at bounding box center [337, 254] width 236 height 9
click at [222, 253] on input "I allow NextChapter & UCS to charge my credit card on file to download this cre…" at bounding box center [225, 253] width 6 height 6
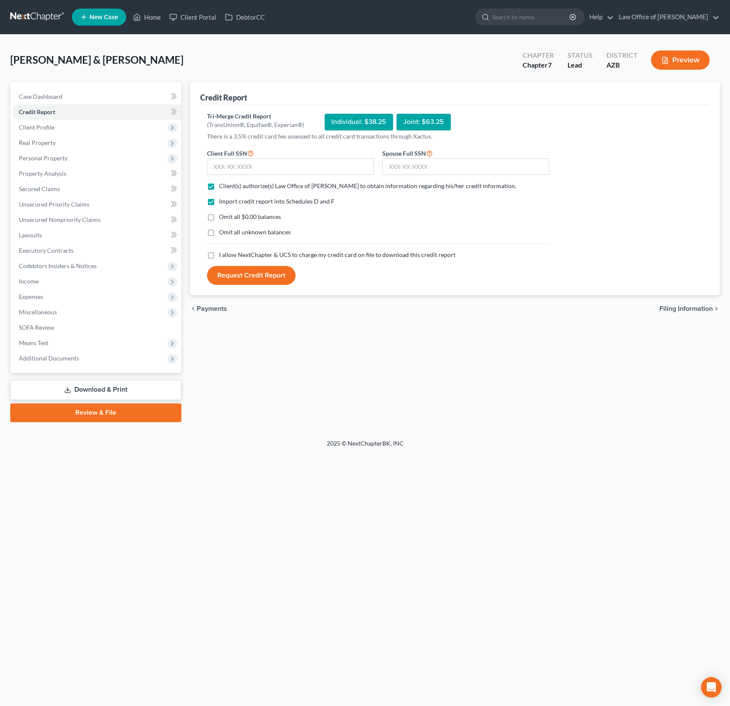
checkbox input "true"
click at [253, 168] on input "text" at bounding box center [290, 166] width 167 height 17
type input "601-96-7596"
click at [412, 163] on input "text" at bounding box center [465, 166] width 167 height 17
type input "600-30-8459"
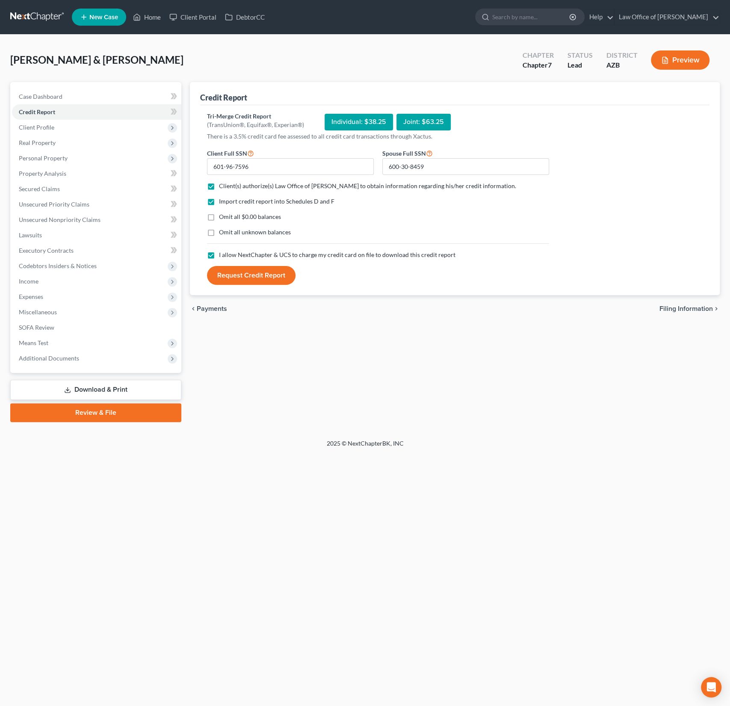
click at [254, 273] on button "Request Credit Report" at bounding box center [251, 275] width 88 height 19
